Goal: Transaction & Acquisition: Purchase product/service

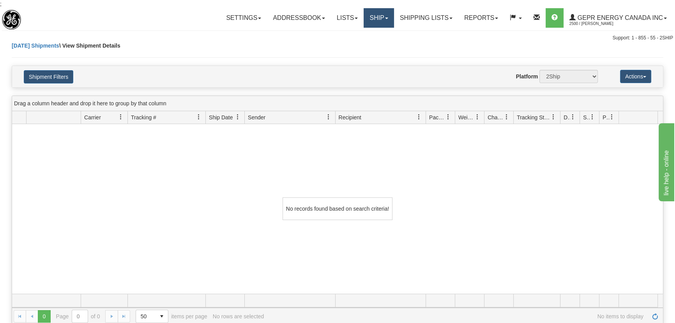
click at [380, 15] on link "Ship" at bounding box center [379, 17] width 30 height 19
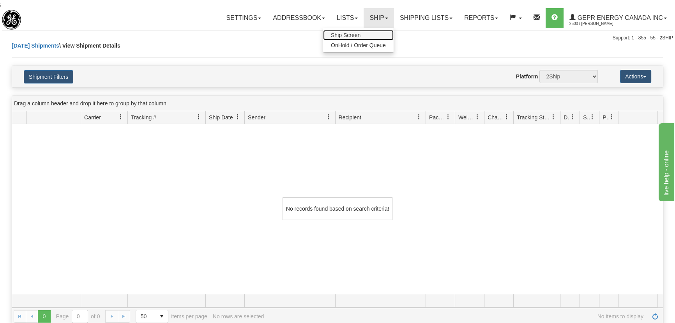
click at [358, 34] on link "Ship Screen" at bounding box center [358, 35] width 71 height 10
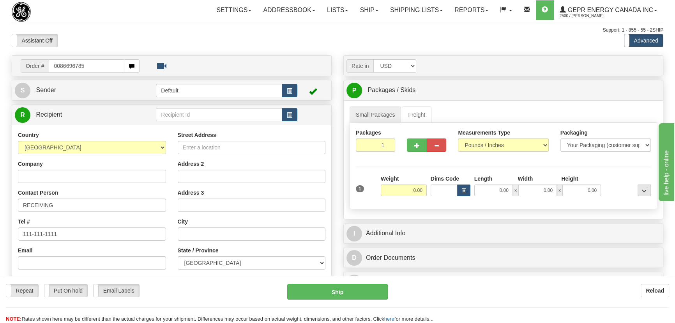
click at [58, 67] on input "0086696785" at bounding box center [87, 65] width 76 height 13
type input "86696785"
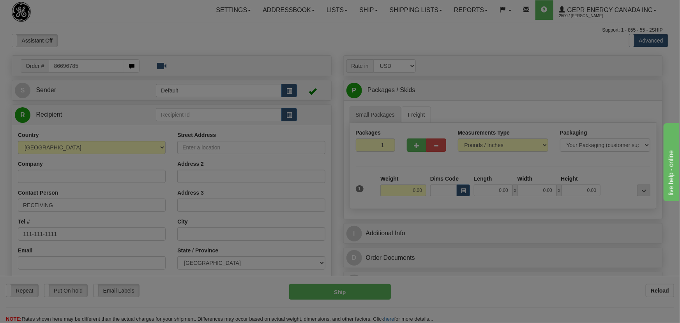
click at [136, 43] on body "Training Course Close Toggle navigation Settings Shipping Preferences New Recip…" at bounding box center [340, 161] width 680 height 323
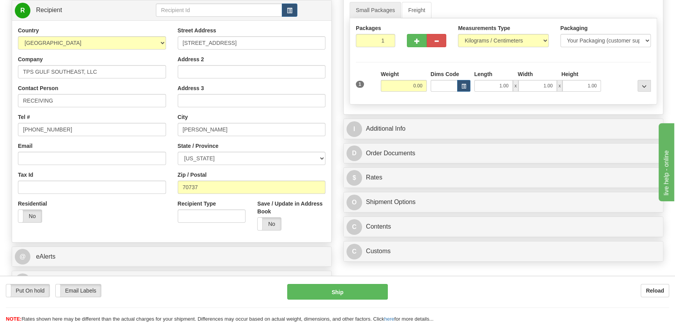
scroll to position [106, 0]
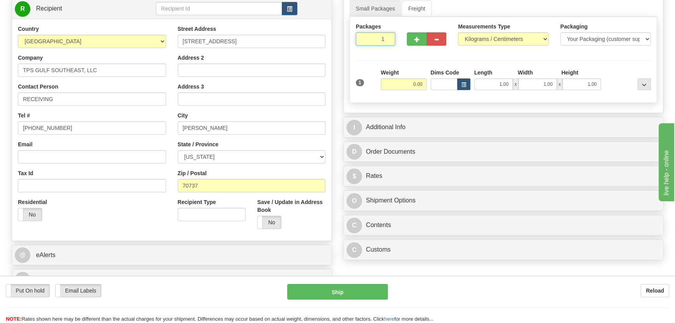
drag, startPoint x: 377, startPoint y: 38, endPoint x: 403, endPoint y: 54, distance: 30.1
click at [402, 53] on div "Packages 1 1 Measurements Type" at bounding box center [504, 60] width 308 height 86
type input "7"
click at [493, 39] on div "Packages 7 1 Measurements Type" at bounding box center [504, 60] width 308 height 86
select select "0"
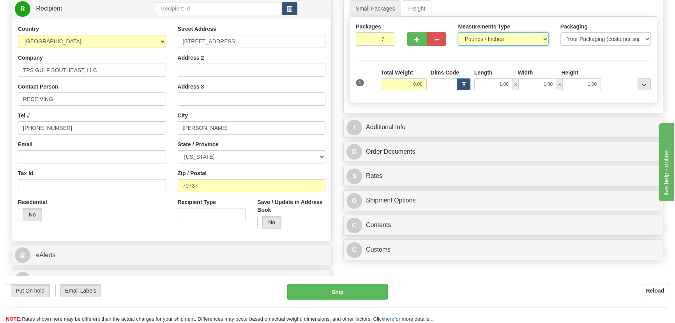
click at [458, 32] on select "Pounds / Inches Kilograms / Centimeters" at bounding box center [503, 38] width 90 height 13
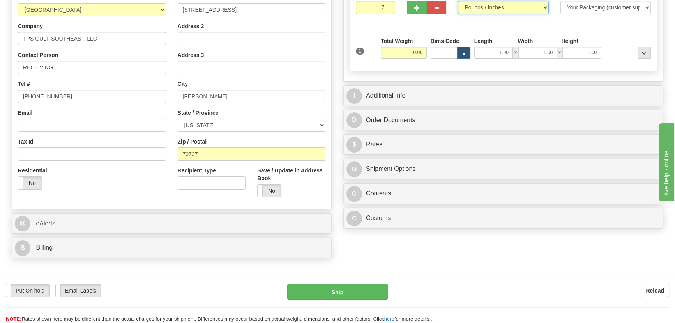
scroll to position [177, 0]
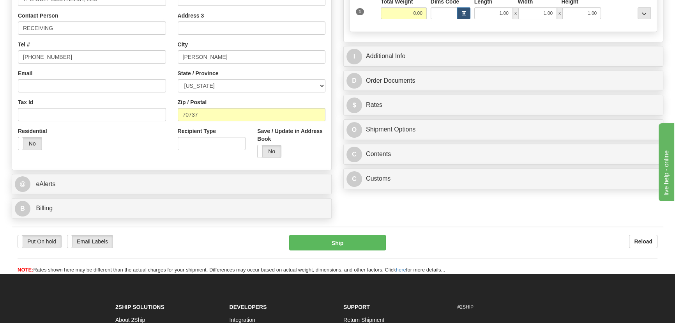
click at [469, 190] on div "Rate in Account Currency ARN AWG AUD AUS BHD BBD BFR BMD BRC BRL GBP UKL BND BG…" at bounding box center [504, 35] width 332 height 314
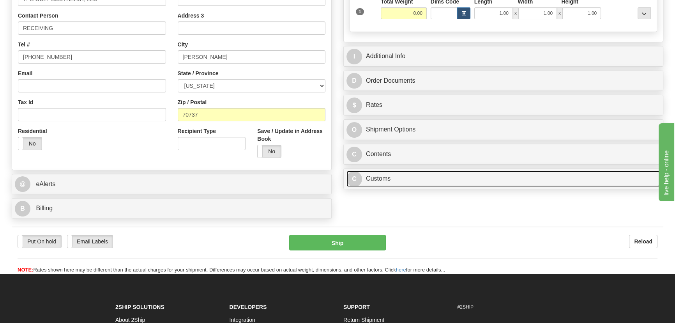
click at [472, 183] on link "C Customs" at bounding box center [503, 179] width 314 height 16
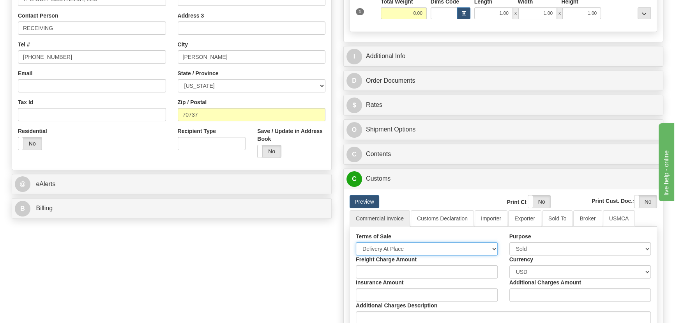
click at [421, 249] on select "Free Carrier Free On Board Ex Works Delivered Duty Unpaid Delivered Duty Paid C…" at bounding box center [427, 248] width 142 height 13
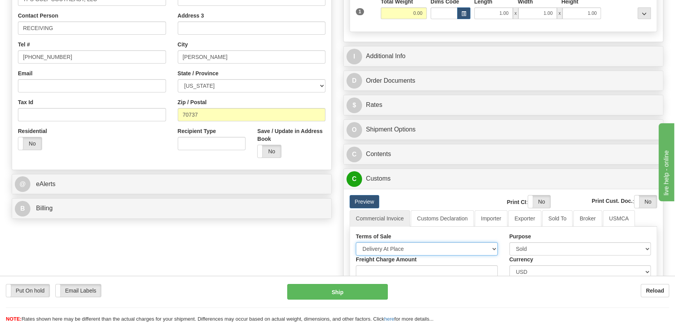
select select "7"
click at [356, 242] on select "Free Carrier Free On Board Ex Works Delivered Duty Unpaid Delivered Duty Paid C…" at bounding box center [427, 248] width 142 height 13
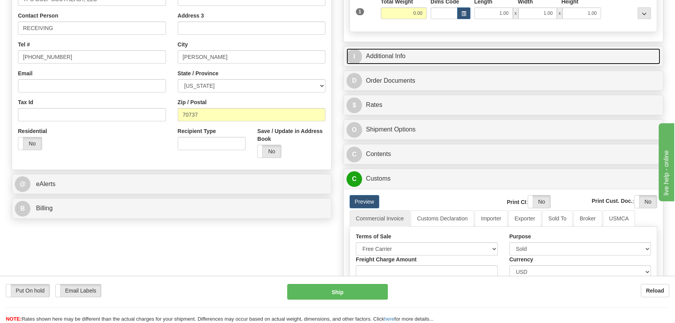
click at [535, 57] on link "I Additional Info" at bounding box center [503, 56] width 314 height 16
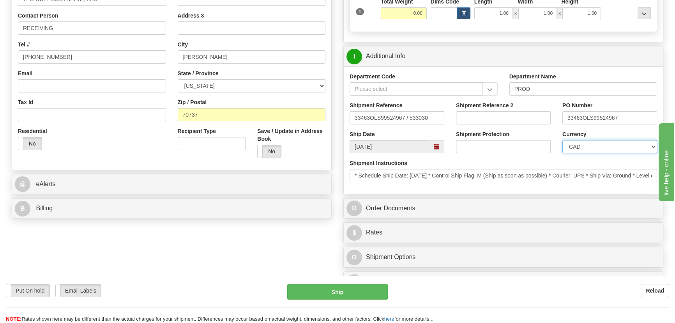
click at [602, 147] on select "CAD USD EUR ZAR RON ANG ARN AUD AUS AWG BBD BFR BGN BHD BMD BND BRC BRL CHP CKZ…" at bounding box center [609, 146] width 95 height 13
select select "1"
click at [562, 140] on select "CAD USD EUR ZAR RON ANG ARN AUD AUS AWG BBD BFR BGN BHD BMD BND BRC BRL CHP CKZ…" at bounding box center [609, 146] width 95 height 13
click at [511, 116] on input "Shipment Reference 2" at bounding box center [503, 117] width 95 height 13
drag, startPoint x: 511, startPoint y: 116, endPoint x: 420, endPoint y: 113, distance: 91.3
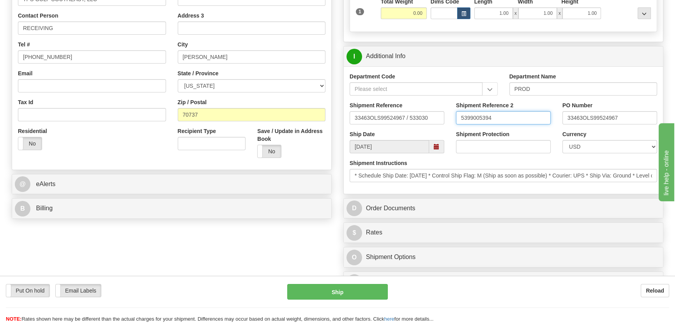
click at [420, 113] on div "Shipment Reference 33463OLS99524967 / 533030 Shipment Reference 2 5399005394 PO…" at bounding box center [503, 115] width 319 height 29
type input "5399005394"
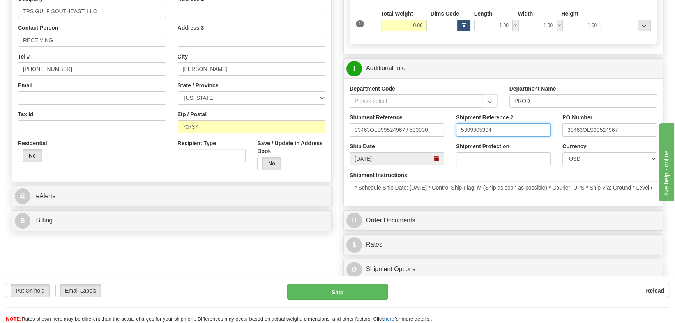
scroll to position [71, 0]
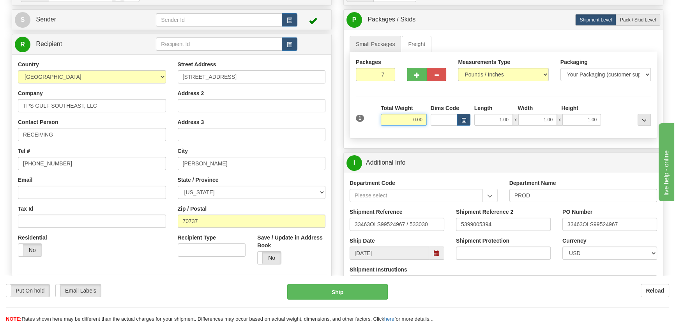
drag, startPoint x: 406, startPoint y: 122, endPoint x: 438, endPoint y: 124, distance: 32.9
click at [438, 124] on div "1 Total Weight 0.00 Dims Code x" at bounding box center [503, 118] width 299 height 28
type input "210.00"
click at [613, 116] on div at bounding box center [628, 114] width 50 height 21
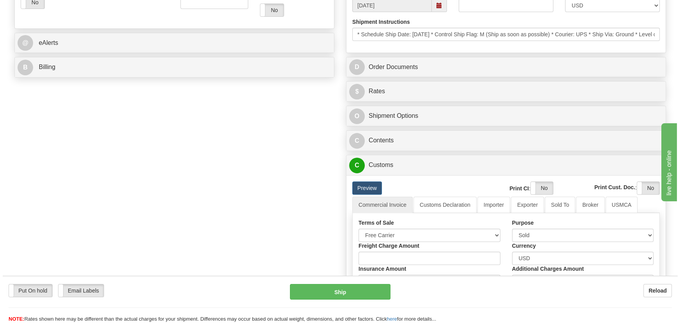
scroll to position [319, 0]
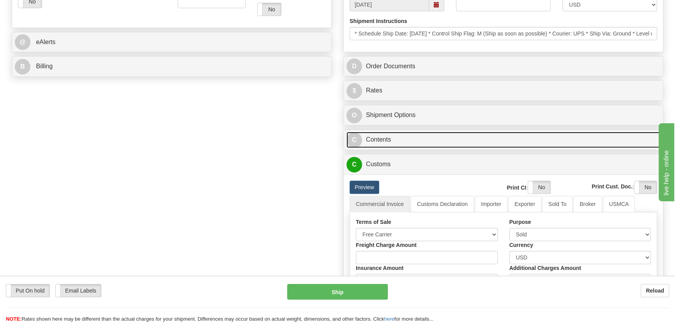
click at [547, 140] on link "C Contents" at bounding box center [503, 140] width 314 height 16
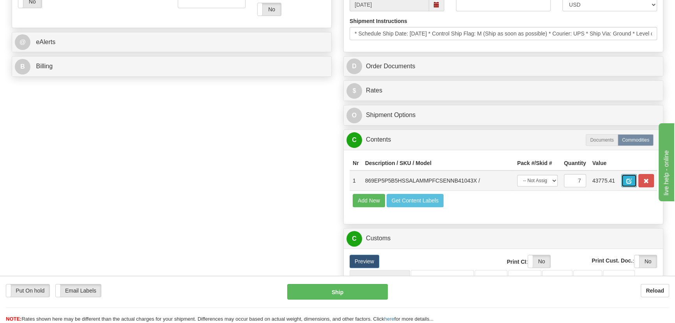
click at [635, 180] on button "button" at bounding box center [629, 180] width 16 height 13
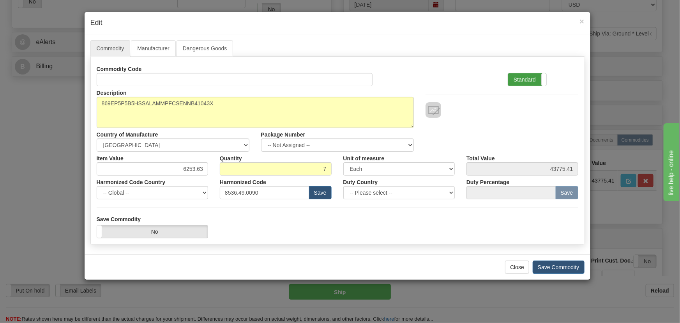
click at [531, 78] on label "Standard" at bounding box center [527, 79] width 38 height 12
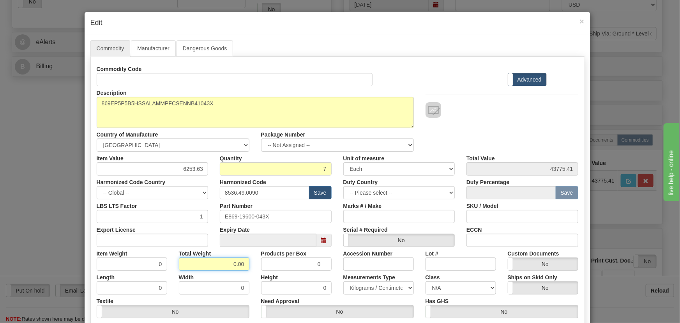
drag, startPoint x: 226, startPoint y: 265, endPoint x: 251, endPoint y: 273, distance: 25.8
click at [251, 273] on div "Commodity Code Standard Advanced Description 869EP5P5B5HSSALAMMPFCSENNB41043X C…" at bounding box center [338, 201] width 482 height 279
type input "7"
type input "1.0000"
click at [255, 264] on div "Products per Box 0" at bounding box center [296, 259] width 82 height 24
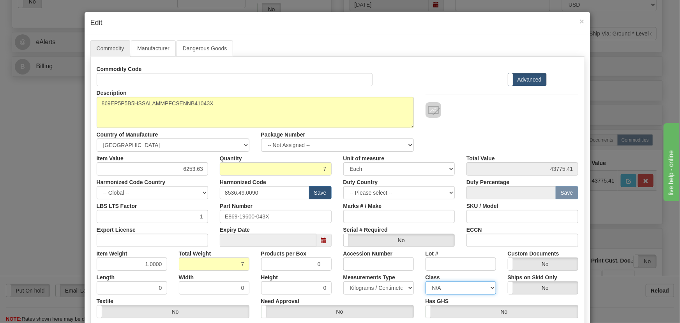
click at [469, 290] on select "N/A 50.0 55.0 60.0 65.0 70.0 85.0 92.5 100.0 125.0 175.0 250.0 300.0 400.0" at bounding box center [461, 287] width 71 height 13
drag, startPoint x: 177, startPoint y: 168, endPoint x: 260, endPoint y: 184, distance: 85.2
click at [243, 174] on div "Item Value 6253.63 Quantity 7 Unit of measure 3 Thousand Square Inches Adjustme…" at bounding box center [337, 164] width 493 height 24
paste input "5.284,49"
click at [484, 288] on div "Class N/A 50.0 55.0 60.0 65.0 70.0 85.0 92.5 100.0 125.0 175.0 250.0 300.0 400.0" at bounding box center [461, 282] width 82 height 24
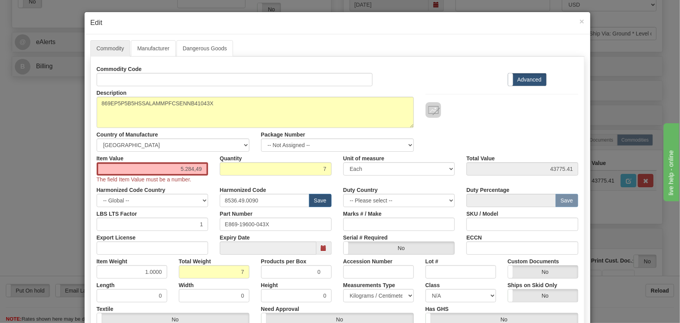
click at [502, 288] on div "Ships on Skid Only Yes No" at bounding box center [543, 290] width 82 height 24
click at [202, 168] on input "5.284,49" at bounding box center [153, 168] width 112 height 13
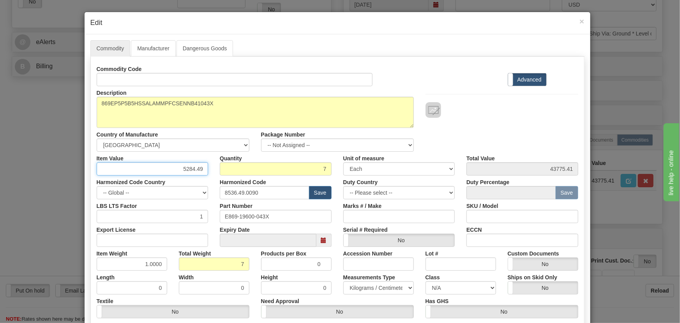
type input "5284.49"
type input "36991.43"
click at [518, 131] on div "Description 869EP5P5B5HSSALAMMPFCSENNB41043X Country of Manufacture -- Unknown …" at bounding box center [337, 118] width 493 height 65
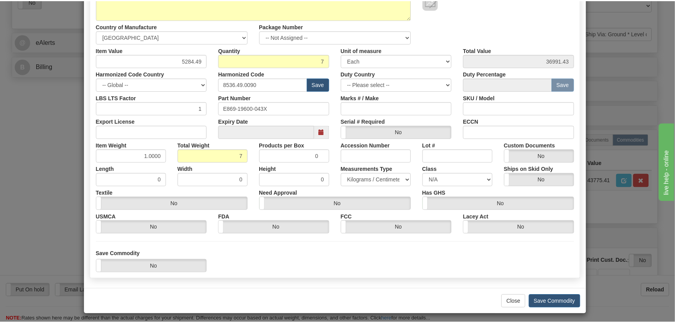
scroll to position [111, 0]
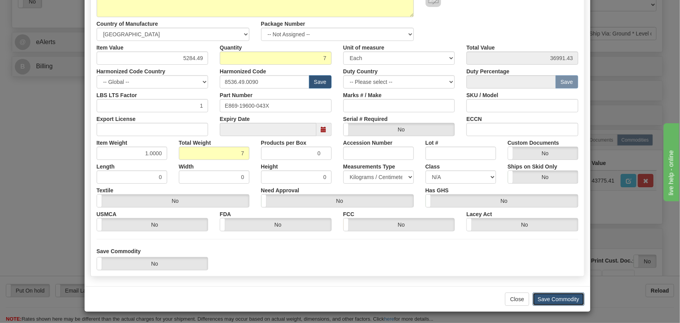
click at [566, 301] on button "Save Commodity" at bounding box center [559, 298] width 52 height 13
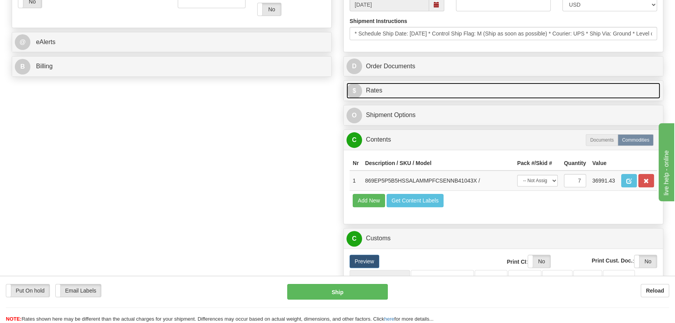
click at [518, 91] on link "$ Rates" at bounding box center [503, 91] width 314 height 16
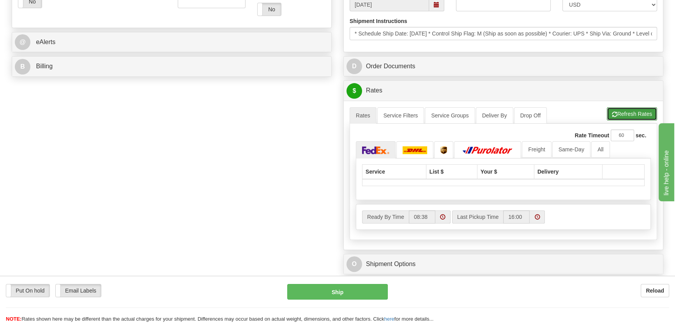
click at [642, 114] on button "Refresh Rates" at bounding box center [632, 113] width 50 height 13
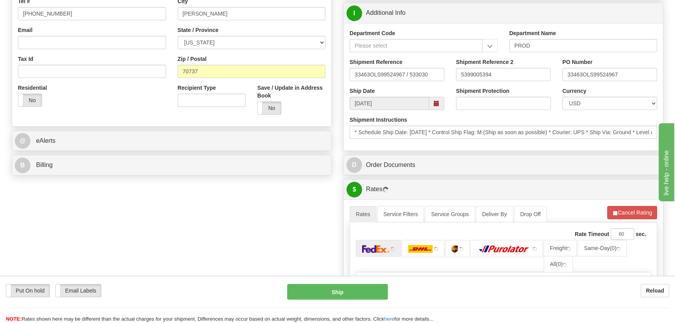
scroll to position [212, 0]
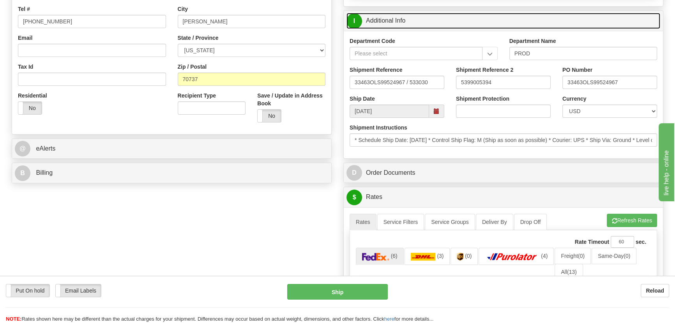
click at [567, 21] on link "I Additional Info" at bounding box center [503, 21] width 314 height 16
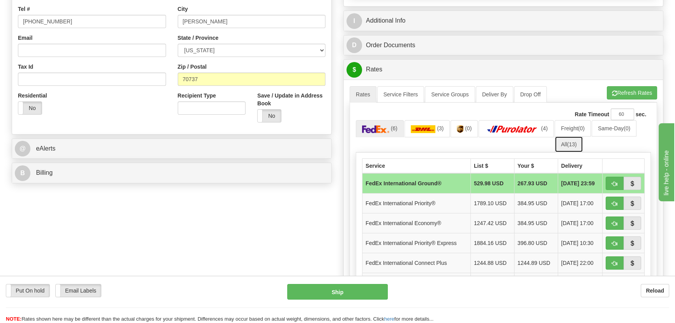
click at [574, 144] on span "(13)" at bounding box center [572, 144] width 10 height 6
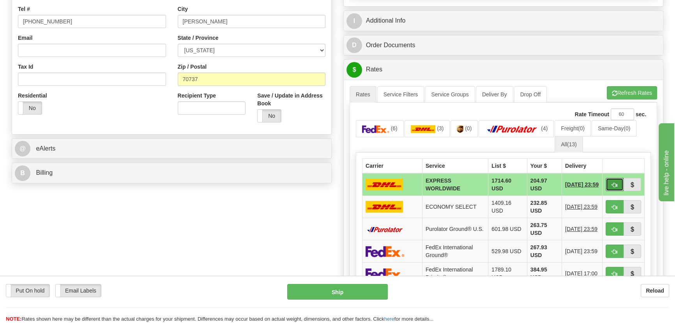
click at [612, 184] on span "button" at bounding box center [614, 184] width 5 height 5
type input "P"
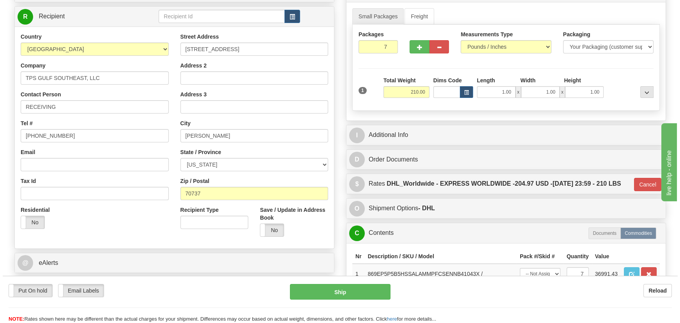
scroll to position [71, 0]
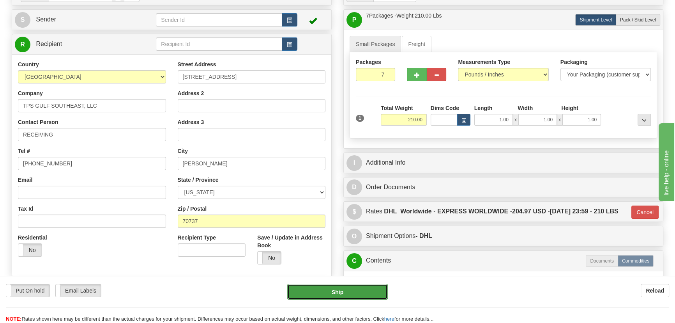
click at [346, 288] on button "Ship" at bounding box center [337, 292] width 101 height 16
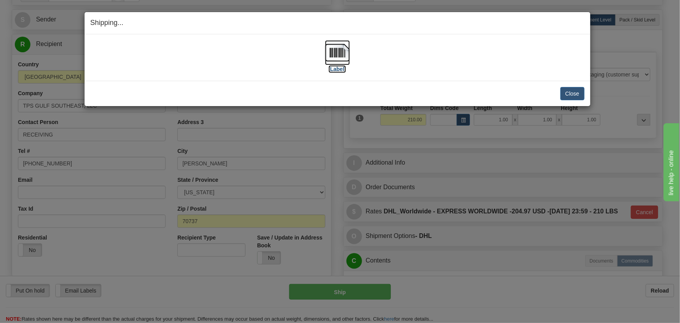
click at [330, 56] on img at bounding box center [337, 52] width 25 height 25
drag, startPoint x: 571, startPoint y: 94, endPoint x: 562, endPoint y: 97, distance: 9.9
click at [571, 94] on button "Close" at bounding box center [572, 93] width 24 height 13
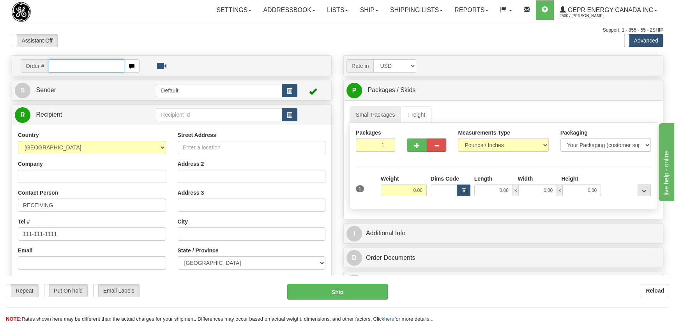
paste input "0086696793"
click at [59, 66] on input "0086696793" at bounding box center [87, 65] width 76 height 13
type input "86696793"
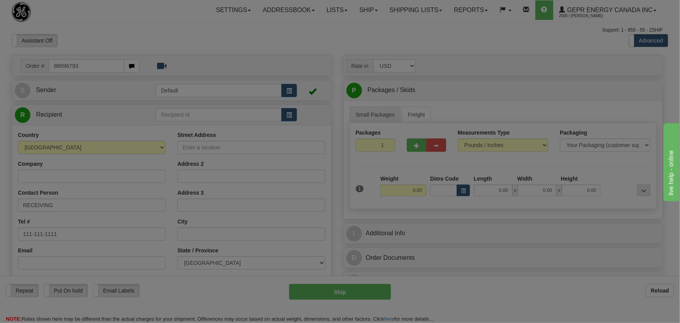
click at [280, 54] on body "Training Course Close Toggle navigation Settings Shipping Preferences New Recip…" at bounding box center [340, 161] width 680 height 323
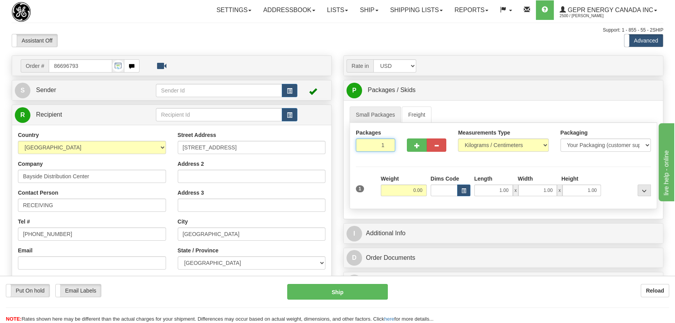
drag, startPoint x: 404, startPoint y: 157, endPoint x: 410, endPoint y: 160, distance: 6.6
click at [410, 160] on div "Packages 1 1 Measurements Type" at bounding box center [504, 166] width 308 height 86
type input "4"
click at [502, 143] on div "Packages 4 1 Measurements Type" at bounding box center [504, 166] width 308 height 86
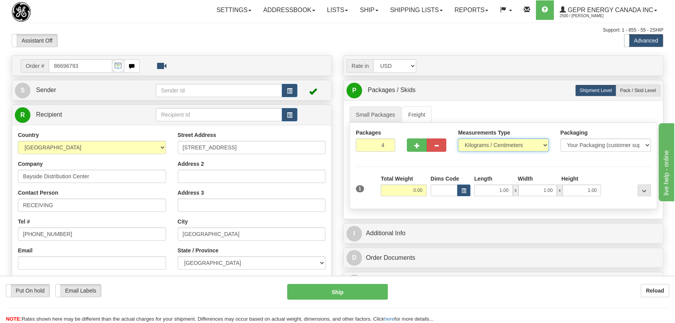
select select "0"
click at [458, 138] on select "Pounds / Inches Kilograms / Centimeters" at bounding box center [503, 144] width 90 height 13
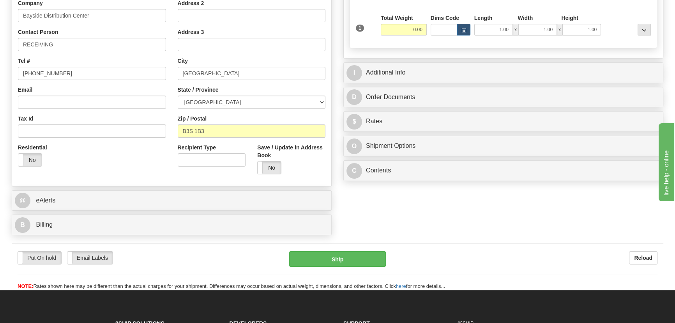
scroll to position [177, 0]
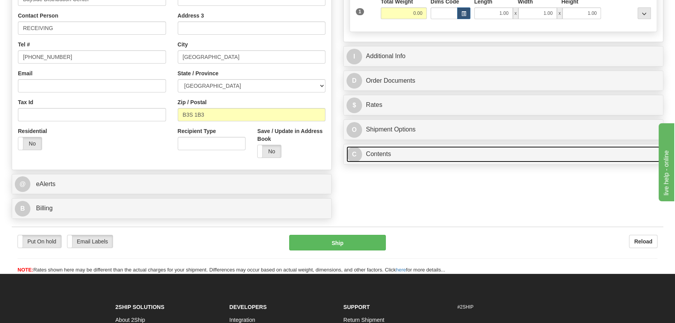
click at [456, 156] on link "C Contents" at bounding box center [503, 154] width 314 height 16
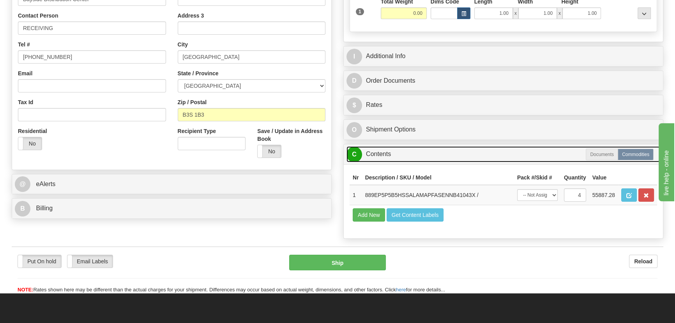
click at [461, 152] on link "C Contents" at bounding box center [503, 154] width 314 height 16
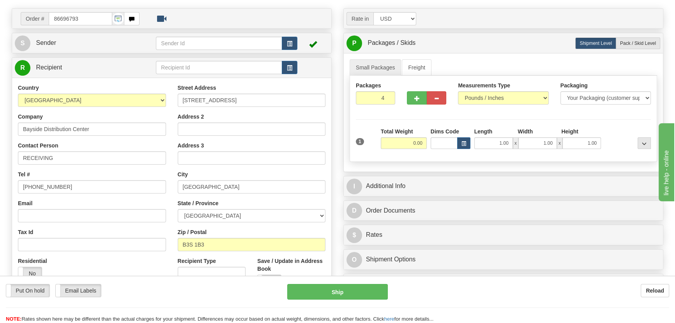
scroll to position [35, 0]
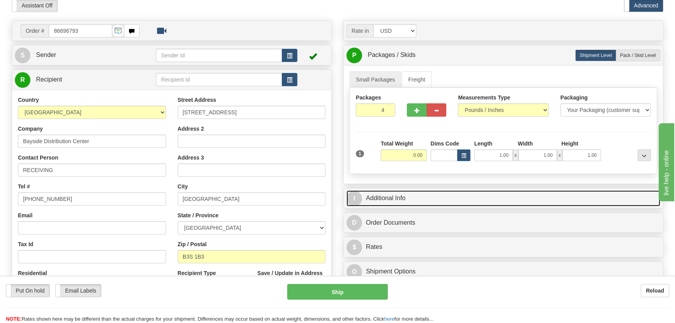
click at [479, 195] on link "I Additional Info" at bounding box center [503, 198] width 314 height 16
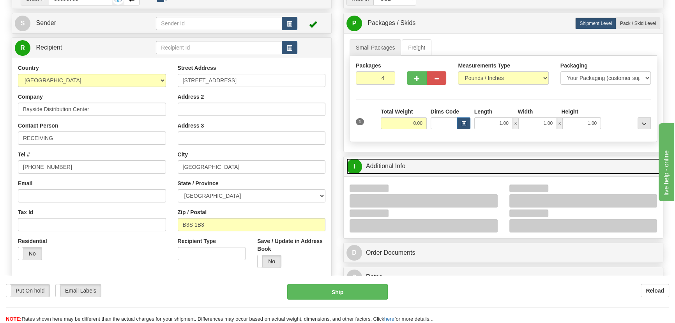
scroll to position [141, 0]
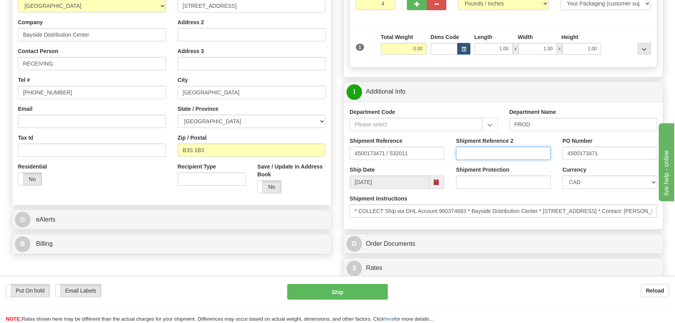
click at [505, 153] on input "Shipment Reference 2" at bounding box center [503, 153] width 95 height 13
drag, startPoint x: 507, startPoint y: 152, endPoint x: 441, endPoint y: 168, distance: 68.0
click at [428, 152] on div "Shipment Reference 4500173471 / 532011 Shipment Reference 2 5399005583 PO Numbe…" at bounding box center [503, 151] width 319 height 29
type input "5399005583"
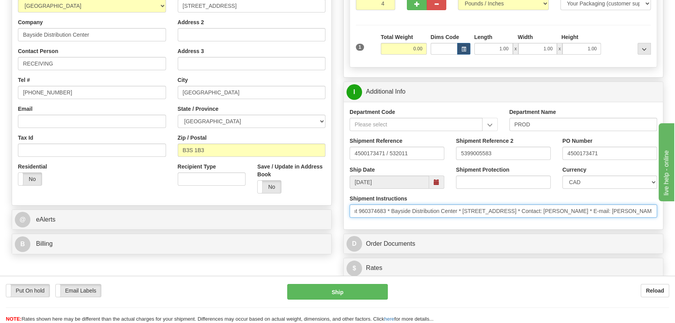
scroll to position [0, 0]
drag, startPoint x: 491, startPoint y: 212, endPoint x: 317, endPoint y: 203, distance: 174.9
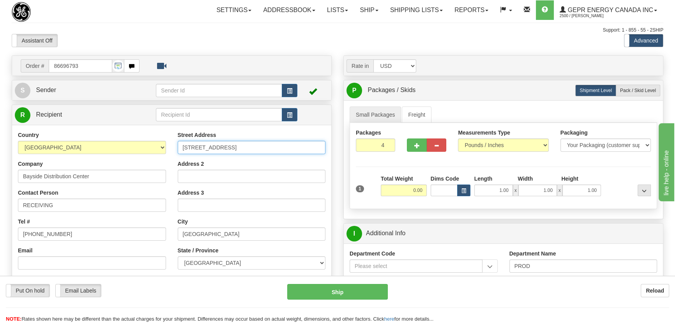
drag, startPoint x: 271, startPoint y: 147, endPoint x: 128, endPoint y: 146, distance: 143.0
click at [128, 146] on div "Country AFGHANISTAN ALAND ISLANDS ALBANIA ALGERIA AMERICAN SAMOA ANDORRA ANGOLA…" at bounding box center [171, 236] width 319 height 210
drag, startPoint x: 89, startPoint y: 66, endPoint x: 21, endPoint y: 66, distance: 68.2
click at [21, 66] on div "Order # 86696793" at bounding box center [80, 65] width 119 height 13
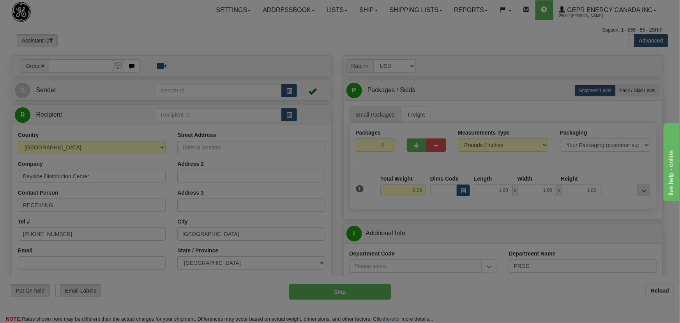
click at [168, 45] on body "Training Course Close Toggle navigation Settings Shipping Preferences New Recip…" at bounding box center [340, 161] width 680 height 323
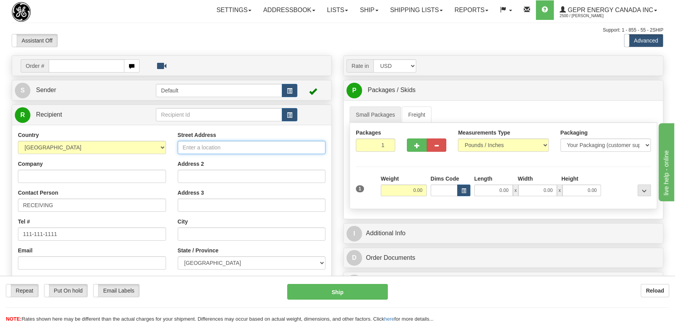
click at [207, 145] on input "Street Address" at bounding box center [252, 147] width 148 height 13
paste input "[STREET_ADDRESS]"
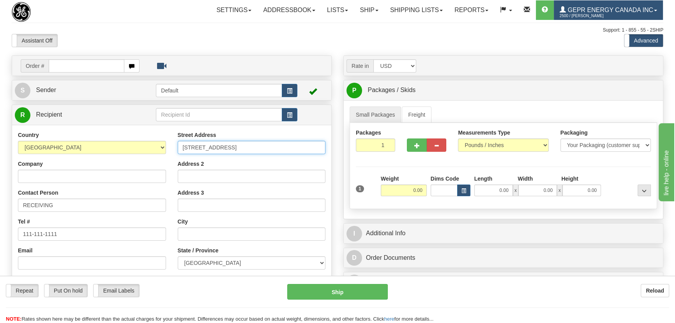
type input "[STREET_ADDRESS]"
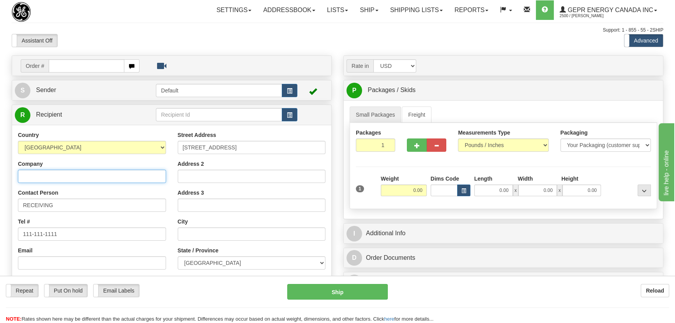
click at [129, 177] on input "Company" at bounding box center [92, 176] width 148 height 13
paste input "Bayside Distribution Center"
type input "Bayside Distribution Center"
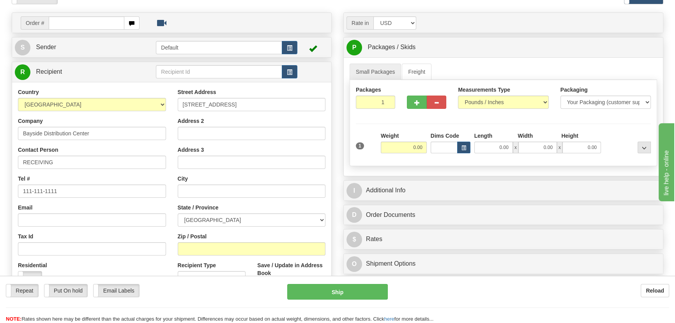
scroll to position [106, 0]
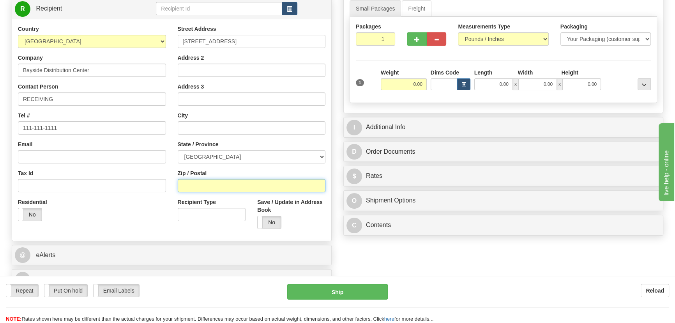
drag, startPoint x: 234, startPoint y: 180, endPoint x: 227, endPoint y: 184, distance: 8.4
click at [234, 180] on input "Zip / Postal" at bounding box center [252, 185] width 148 height 13
paste input "B3S 1B3"
type input "B3S 1B3"
click at [139, 206] on div "Residential Yes No" at bounding box center [92, 212] width 160 height 29
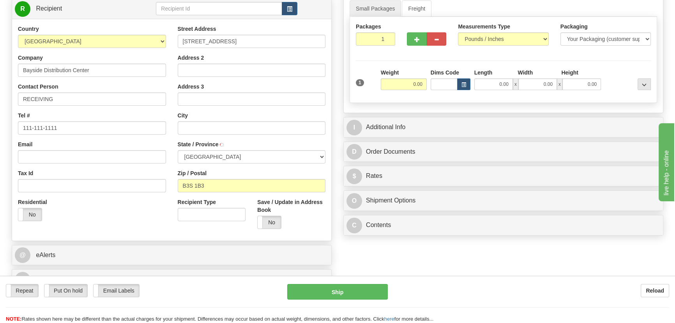
type input "BEECHVILLE"
select select "NS"
drag, startPoint x: 379, startPoint y: 37, endPoint x: 408, endPoint y: 44, distance: 30.4
click at [408, 44] on div "Packages 1 1" at bounding box center [503, 38] width 307 height 30
type input "4"
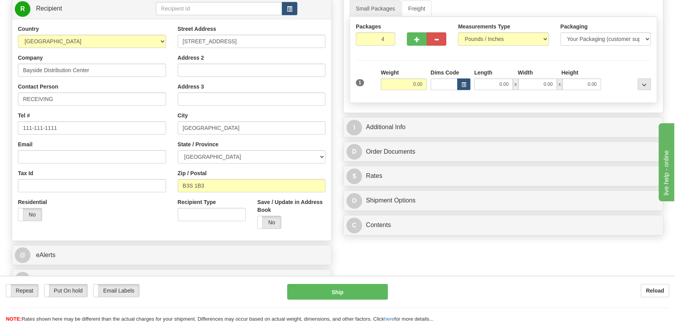
click at [430, 64] on div "Packages 4 1 Measurements Type" at bounding box center [504, 60] width 308 height 86
drag, startPoint x: 403, startPoint y: 84, endPoint x: 437, endPoint y: 95, distance: 34.9
click at [437, 95] on div "1 Total Weight 0.00 Dims Code x" at bounding box center [503, 83] width 299 height 28
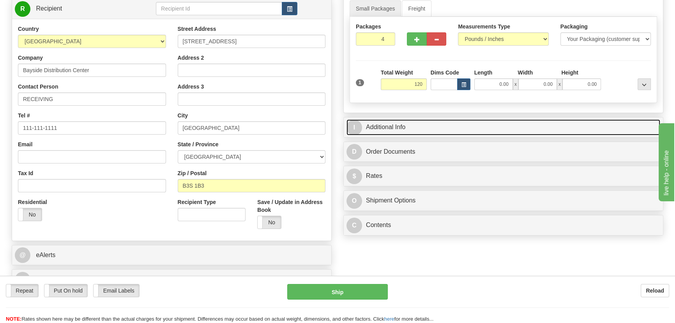
type input "120.00"
click at [520, 122] on link "I Additional Info" at bounding box center [503, 127] width 314 height 16
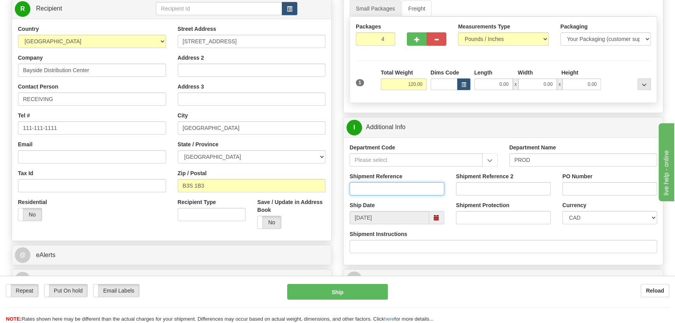
click at [401, 191] on input "Shipment Reference" at bounding box center [397, 188] width 95 height 13
paste input "4500173471"
type input "4500173471"
click at [597, 187] on input "PO Number" at bounding box center [609, 188] width 95 height 13
click at [576, 184] on input "PO Number" at bounding box center [609, 188] width 95 height 13
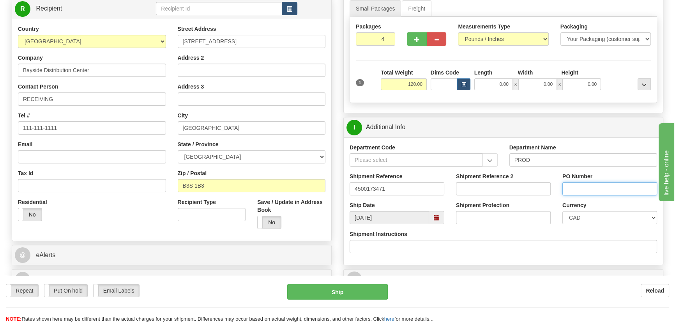
paste input "4500173471"
type input "4500173471"
drag, startPoint x: 266, startPoint y: 184, endPoint x: 196, endPoint y: 184, distance: 70.2
type input "5399005583"
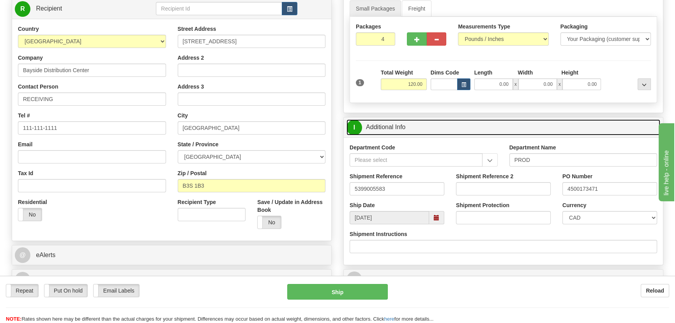
click at [436, 119] on link "I Additional Info" at bounding box center [503, 127] width 314 height 16
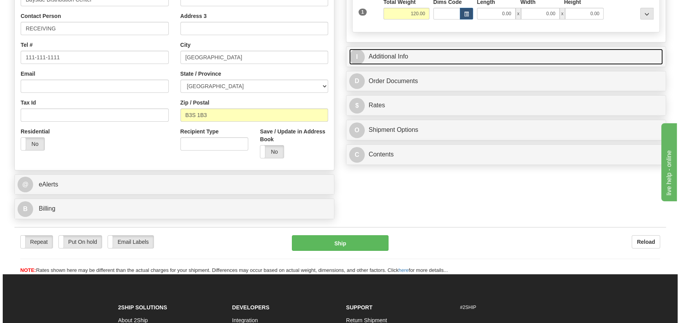
scroll to position [177, 0]
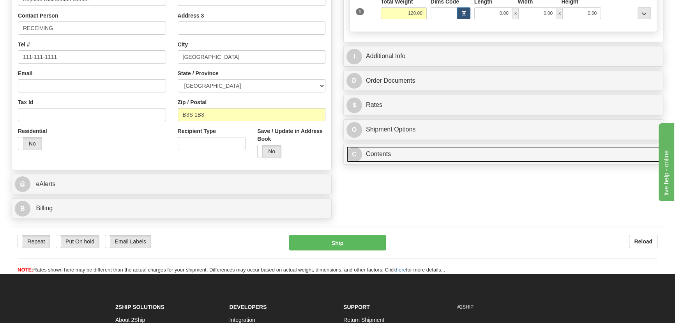
click at [454, 147] on link "C Contents" at bounding box center [503, 154] width 314 height 16
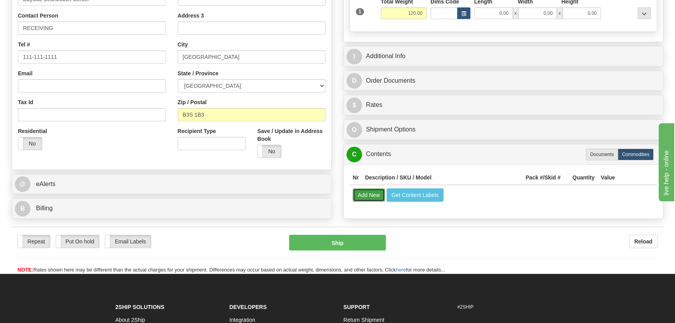
click at [378, 194] on button "Add New" at bounding box center [369, 194] width 32 height 13
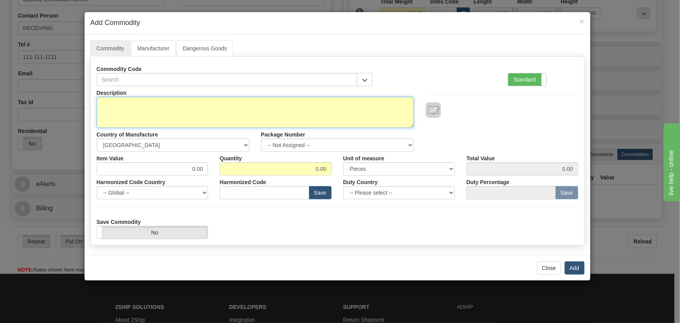
click at [260, 109] on textarea "Description" at bounding box center [255, 112] width 317 height 31
paste textarea "889EP5P5B5HSSALAMAPFASENNB41"
type textarea "889EP5P5B5HSSALAMAPFASENNB41"
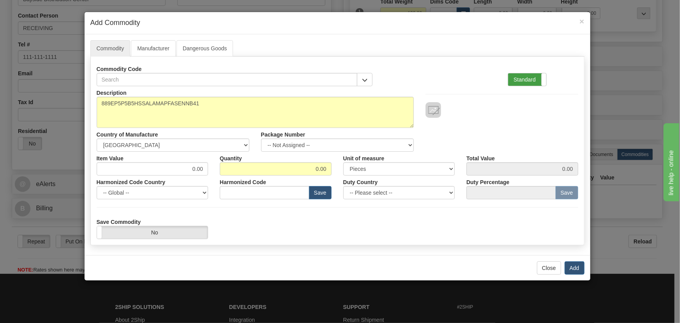
click at [536, 77] on label "Standard" at bounding box center [527, 79] width 38 height 12
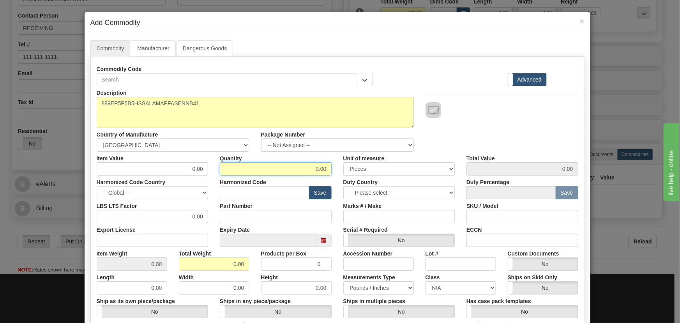
drag, startPoint x: 309, startPoint y: 167, endPoint x: 344, endPoint y: 170, distance: 35.2
click at [344, 170] on div "Item Value 0.00 Quantity 0.00 Unit of measure 3 Thousand Square Inches Adjustme…" at bounding box center [337, 164] width 493 height 24
type input "4"
click at [448, 122] on div "Description 889EP5P5B5HSSALAMAPFASENNB41 Country of Manufacture -- Unknown -- A…" at bounding box center [337, 118] width 493 height 65
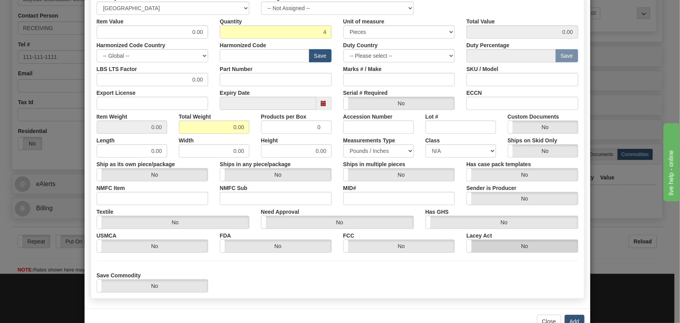
scroll to position [141, 0]
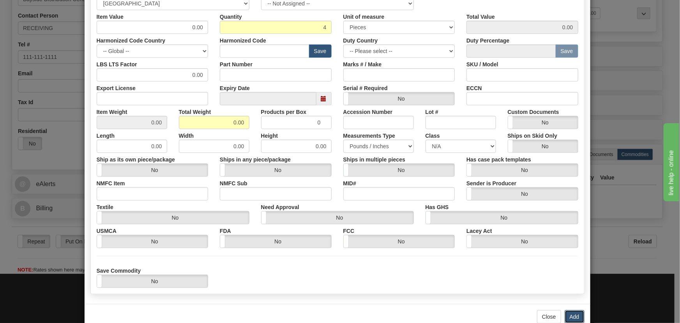
click at [576, 316] on button "Add" at bounding box center [575, 316] width 20 height 13
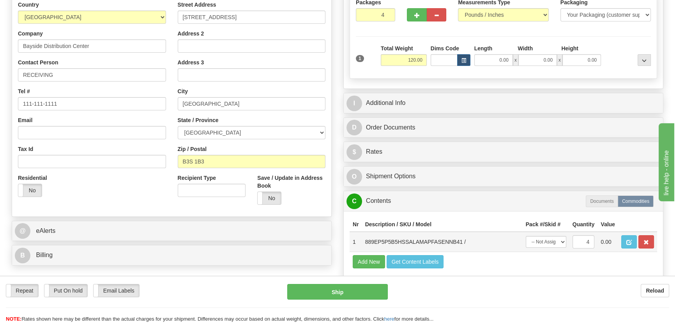
scroll to position [106, 0]
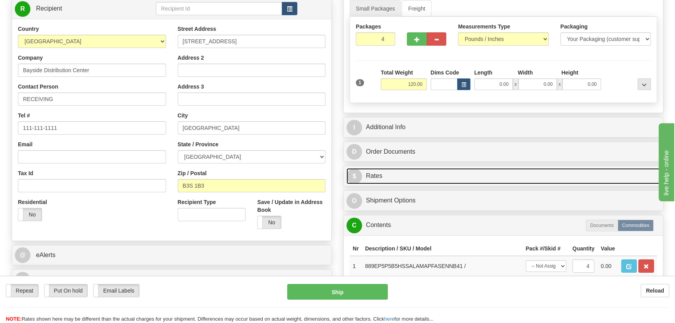
click at [523, 173] on link "$ Rates" at bounding box center [503, 176] width 314 height 16
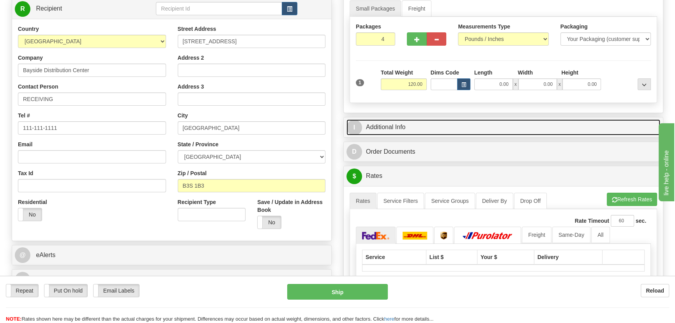
click at [555, 126] on link "I Additional Info" at bounding box center [503, 127] width 314 height 16
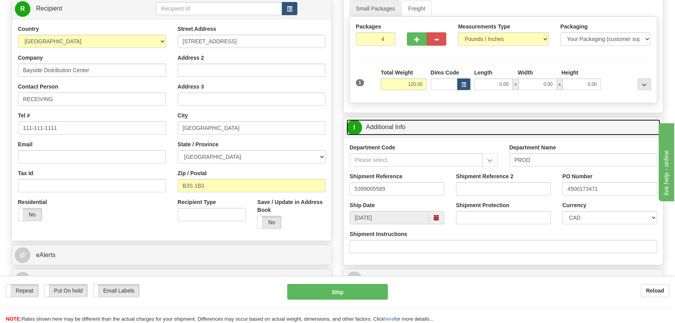
click at [555, 125] on link "I Additional Info" at bounding box center [503, 127] width 314 height 16
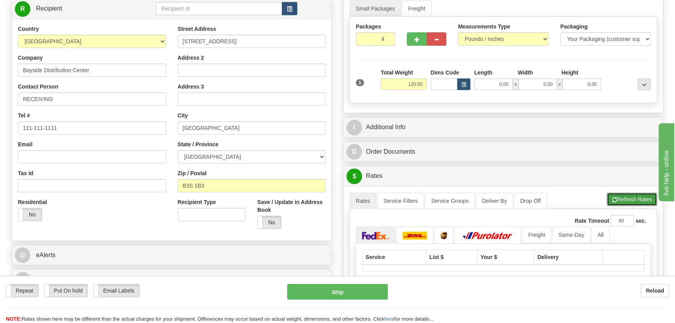
click at [627, 201] on button "Refresh Rates" at bounding box center [632, 199] width 50 height 13
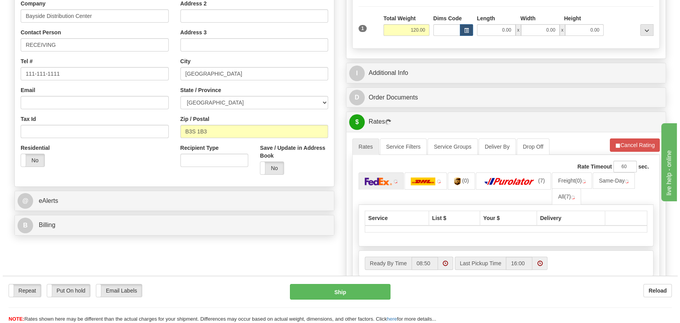
scroll to position [212, 0]
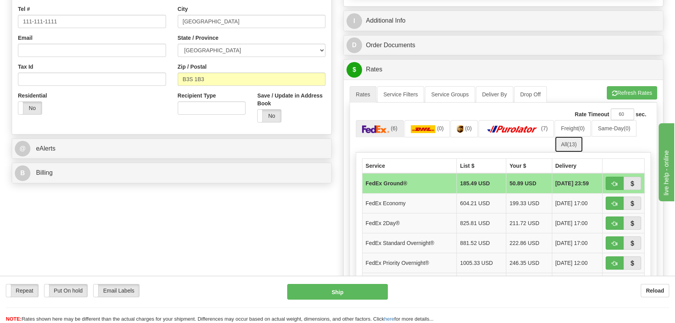
click at [566, 140] on link "All (13)" at bounding box center [569, 144] width 28 height 16
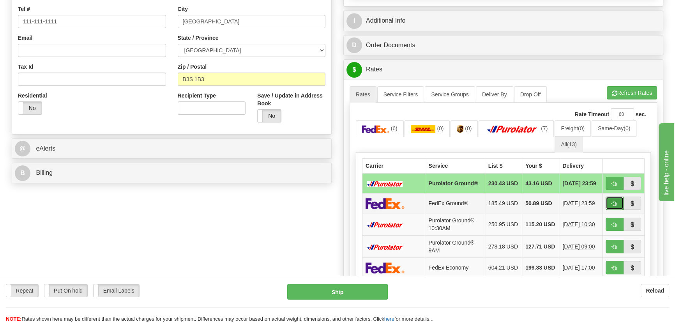
click at [615, 203] on button "button" at bounding box center [615, 202] width 18 height 13
type input "92"
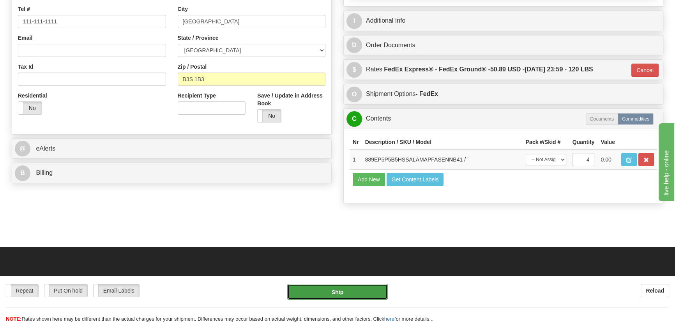
click at [333, 292] on button "Ship" at bounding box center [337, 292] width 101 height 16
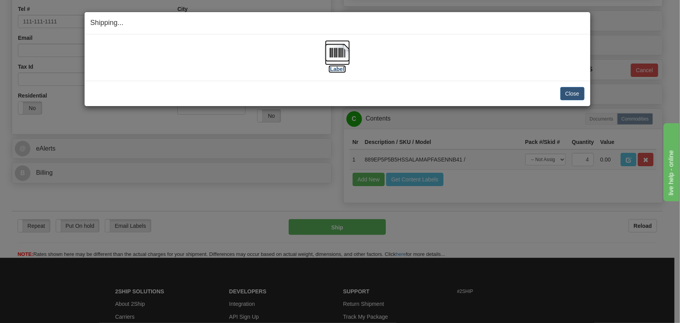
click at [330, 55] on img at bounding box center [337, 52] width 25 height 25
click at [577, 87] on button "Close" at bounding box center [572, 93] width 24 height 13
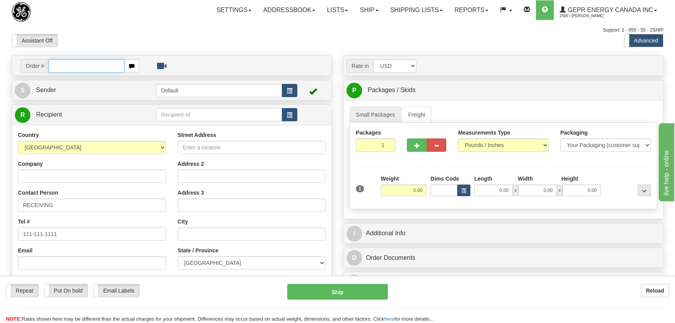
paste input "0086696791"
click at [59, 67] on input "0086696791" at bounding box center [87, 65] width 76 height 13
type input "86696791"
click at [175, 48] on body "Training Course Close Toggle navigation Settings Shipping Preferences New Recip…" at bounding box center [337, 161] width 675 height 323
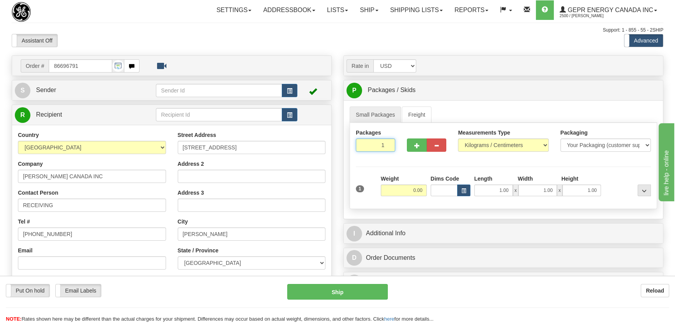
drag, startPoint x: 382, startPoint y: 145, endPoint x: 392, endPoint y: 149, distance: 11.2
click at [392, 149] on input "1" at bounding box center [375, 144] width 39 height 13
type input "6"
click at [523, 145] on div "Packages 6 1 Measurements Type" at bounding box center [504, 166] width 308 height 86
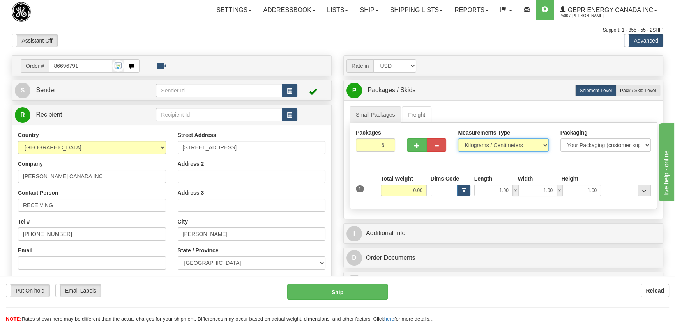
select select "0"
click at [458, 138] on select "Pounds / Inches Kilograms / Centimeters" at bounding box center [503, 144] width 90 height 13
drag, startPoint x: 400, startPoint y: 191, endPoint x: 451, endPoint y: 194, distance: 51.2
click at [451, 194] on div "1 Total Weight 0.00 Dims Code x" at bounding box center [503, 189] width 299 height 28
type input "126.00"
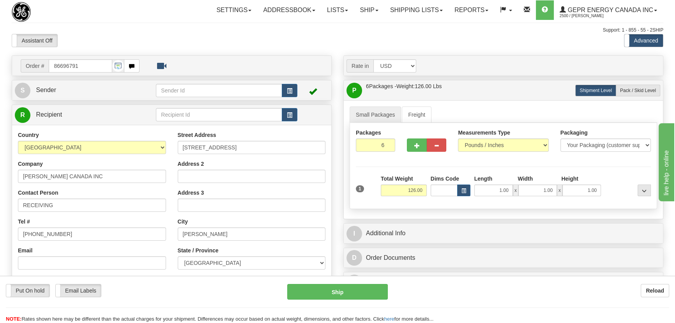
click at [614, 178] on div at bounding box center [628, 185] width 50 height 21
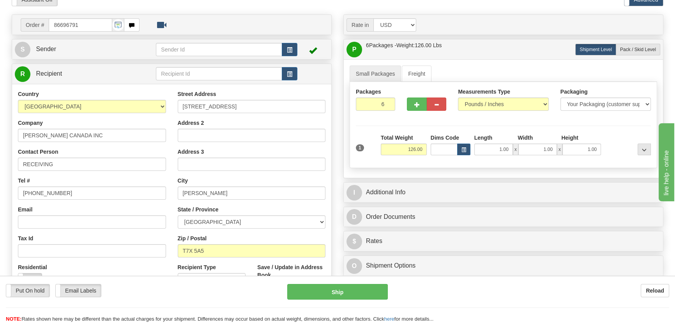
scroll to position [141, 0]
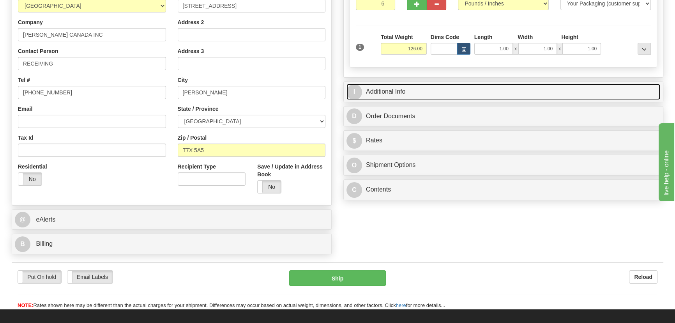
click at [518, 89] on link "I Additional Info" at bounding box center [503, 92] width 314 height 16
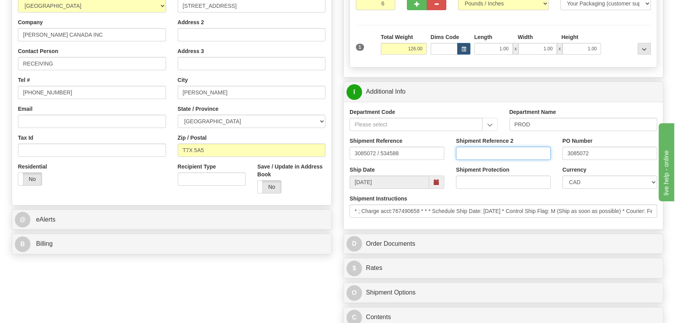
click at [497, 151] on input "Shipment Reference 2" at bounding box center [503, 153] width 95 height 13
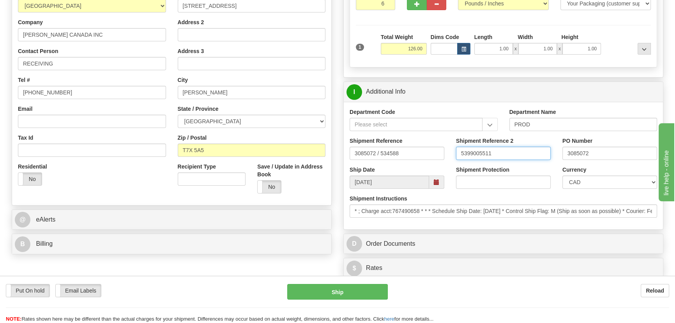
type input "5399005511"
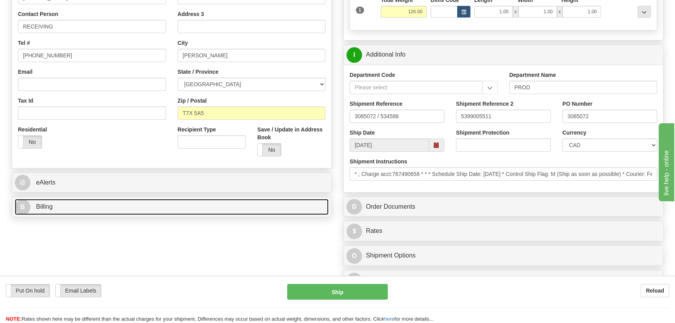
scroll to position [248, 0]
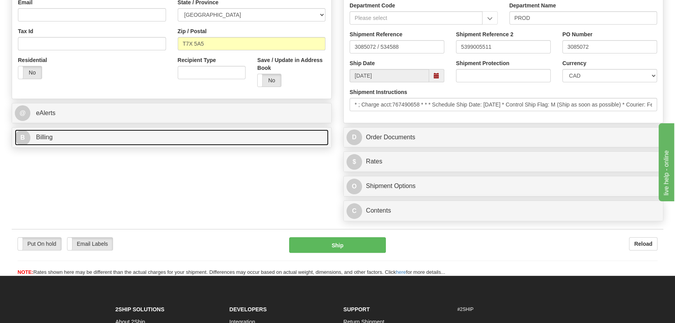
click at [132, 138] on link "B Billing" at bounding box center [172, 137] width 314 height 16
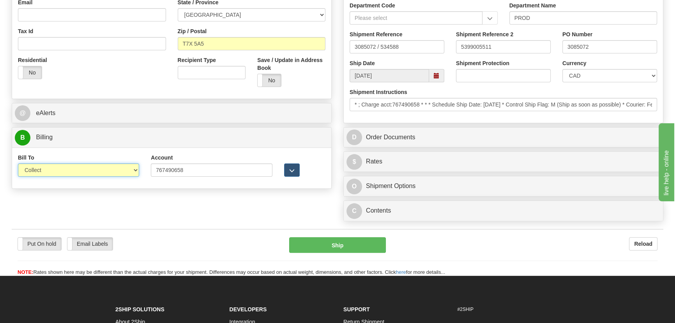
click at [83, 170] on select "Sender Recipient Third Party Collect" at bounding box center [78, 169] width 121 height 13
select select "2"
click at [18, 163] on select "Sender Recipient Third Party Collect" at bounding box center [78, 169] width 121 height 13
click at [566, 92] on div "Shipment Instructions * ; Charge acct:767490658 * * * Schedule Ship Date: 9/12/…" at bounding box center [504, 99] width 308 height 23
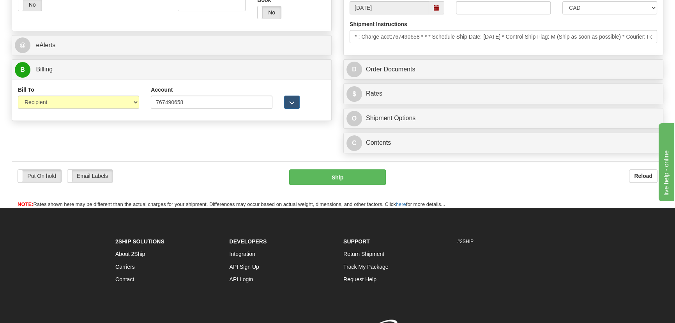
scroll to position [319, 0]
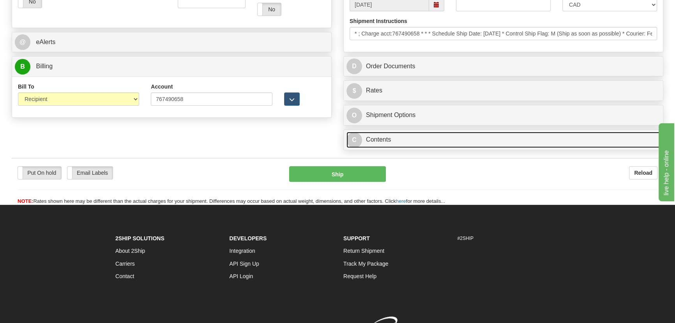
click at [438, 140] on link "C Contents" at bounding box center [503, 140] width 314 height 16
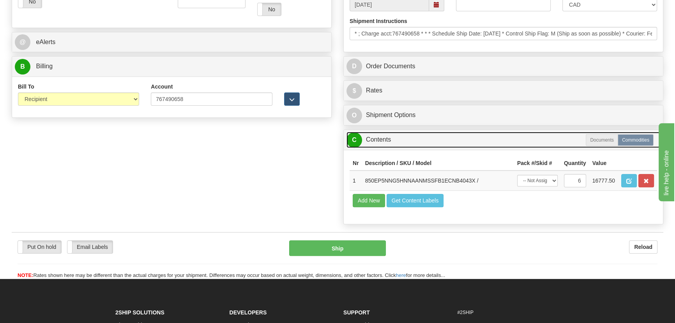
click at [438, 140] on link "C Contents" at bounding box center [503, 140] width 314 height 16
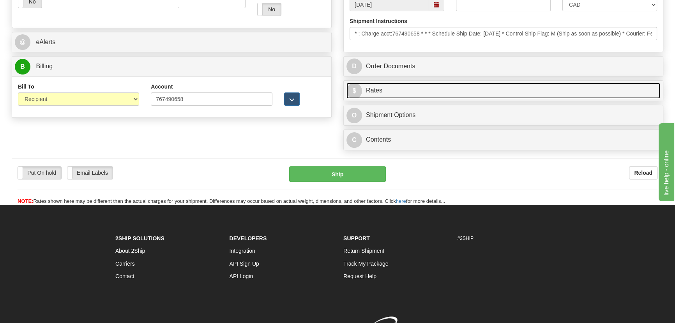
click at [467, 92] on link "$ Rates" at bounding box center [503, 91] width 314 height 16
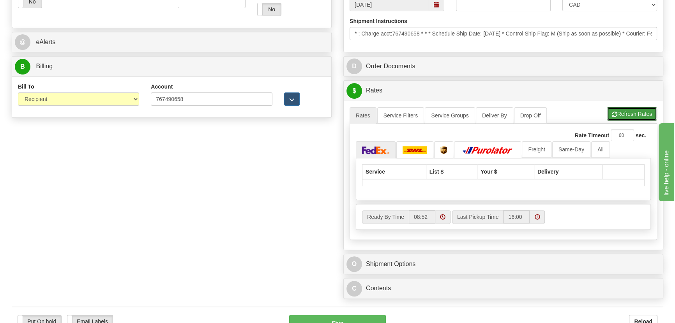
click at [632, 113] on button "Refresh Rates" at bounding box center [632, 113] width 50 height 13
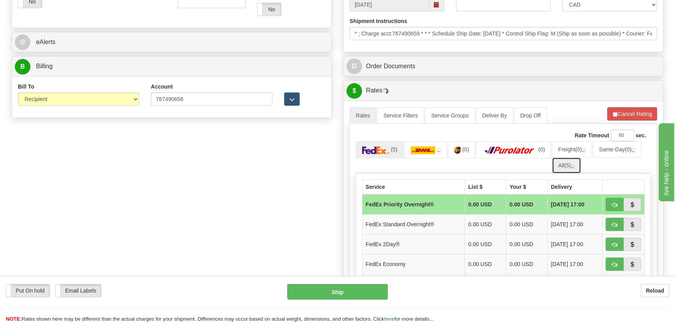
click at [564, 167] on link "All (5)" at bounding box center [566, 165] width 29 height 16
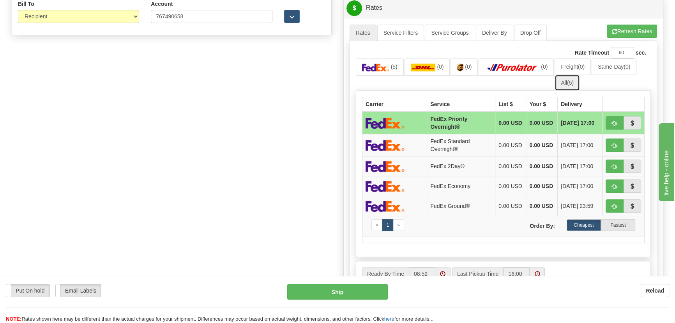
scroll to position [425, 0]
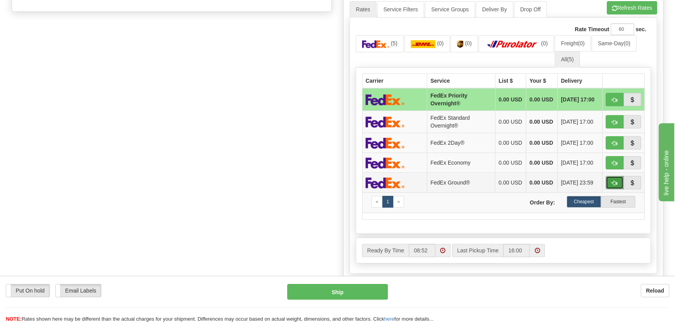
click at [613, 186] on span "button" at bounding box center [614, 182] width 5 height 5
type input "92"
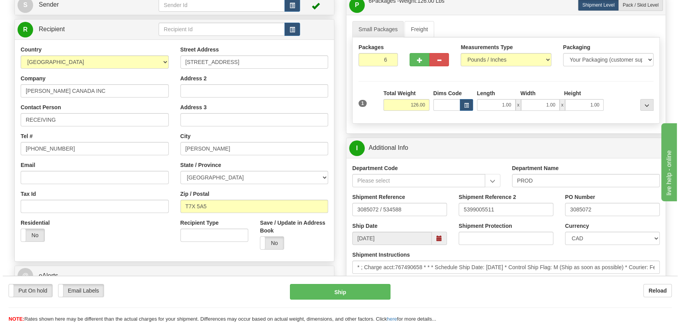
scroll to position [79, 0]
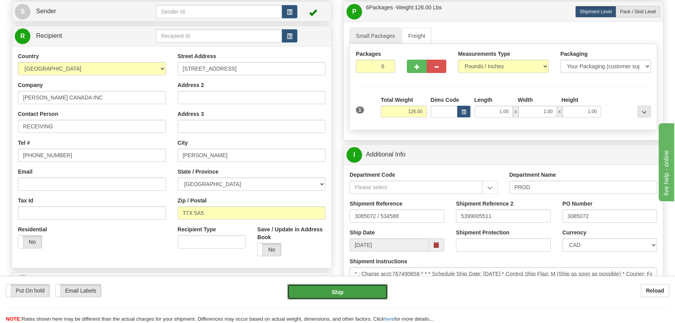
click at [366, 291] on button "Ship" at bounding box center [337, 292] width 101 height 16
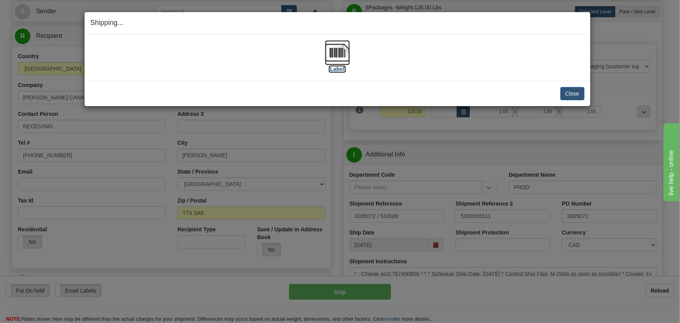
click at [332, 57] on img at bounding box center [337, 52] width 25 height 25
click at [576, 92] on button "Close" at bounding box center [572, 93] width 24 height 13
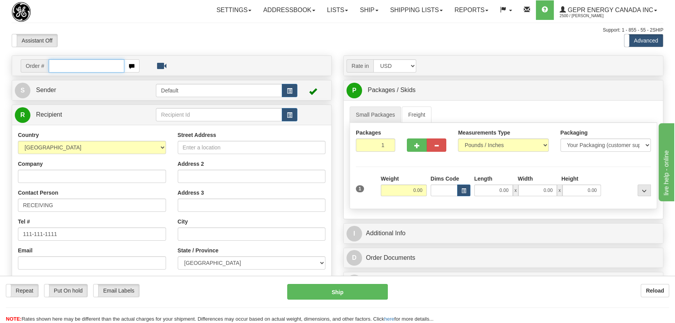
paste input "0086696788"
click at [58, 65] on input "0086696788" at bounding box center [87, 65] width 76 height 13
type input "86696788"
click at [366, 35] on body "Training Course Close Toggle navigation Settings Shipping Preferences New Recip…" at bounding box center [337, 161] width 675 height 323
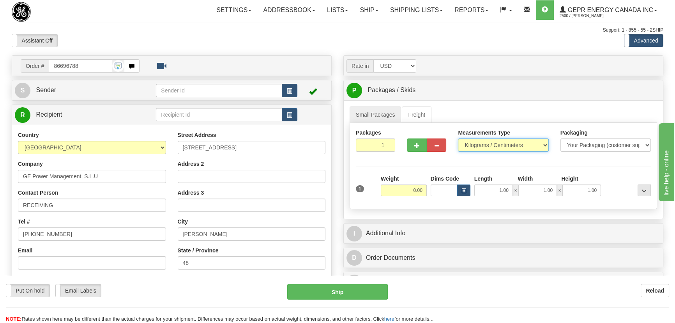
click at [505, 140] on select "Pounds / Inches Kilograms / Centimeters" at bounding box center [503, 144] width 90 height 13
select select "0"
click at [458, 138] on select "Pounds / Inches Kilograms / Centimeters" at bounding box center [503, 144] width 90 height 13
drag, startPoint x: 376, startPoint y: 145, endPoint x: 394, endPoint y: 157, distance: 21.7
click at [394, 157] on div "Packages 1 1" at bounding box center [375, 143] width 51 height 29
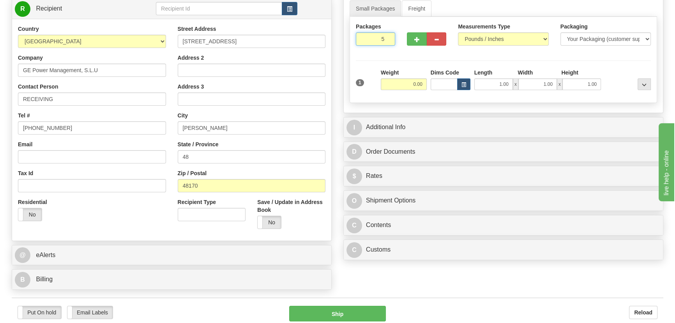
scroll to position [248, 0]
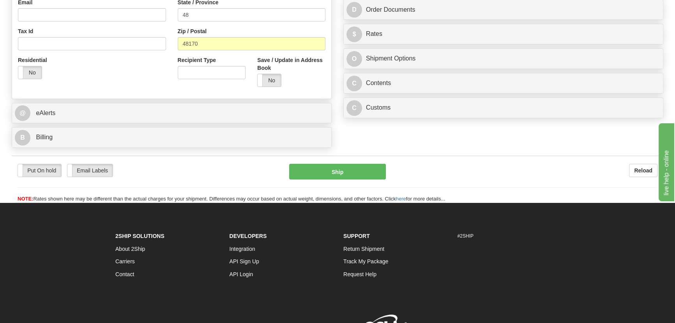
type input "5"
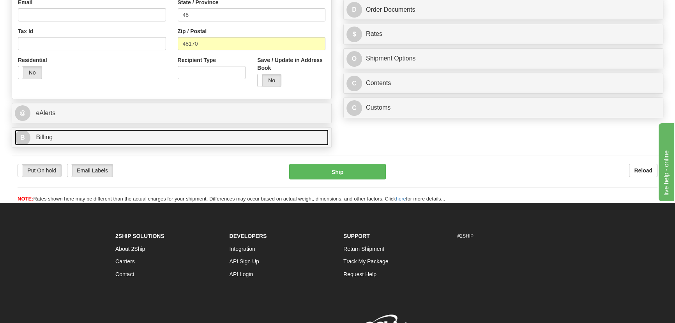
click at [175, 135] on link "B Billing" at bounding box center [172, 137] width 314 height 16
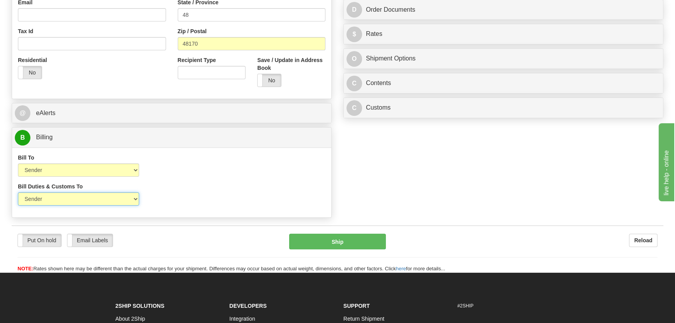
drag, startPoint x: 67, startPoint y: 202, endPoint x: 61, endPoint y: 203, distance: 5.9
click at [67, 202] on select "Sender Recipient Third Party" at bounding box center [78, 198] width 121 height 13
select select "2"
click at [18, 192] on select "Sender Recipient Third Party" at bounding box center [78, 198] width 121 height 13
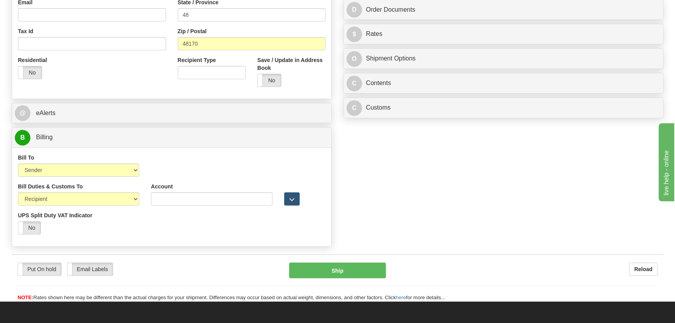
click at [483, 116] on div "C Customs Duties / Taxes" at bounding box center [503, 108] width 319 height 20
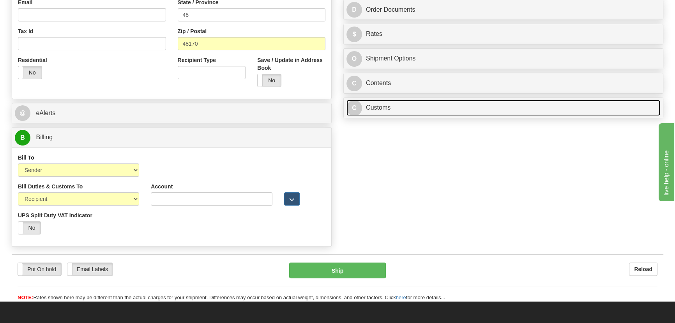
click at [486, 110] on link "C Customs" at bounding box center [503, 108] width 314 height 16
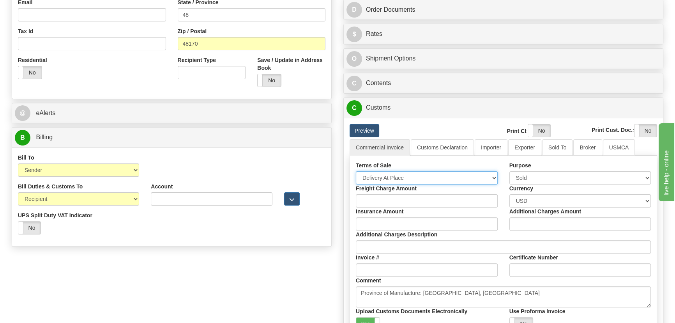
click at [408, 179] on select "Free Carrier Free On Board Ex Works Delivered Duty Unpaid Delivered Duty Paid C…" at bounding box center [427, 177] width 142 height 13
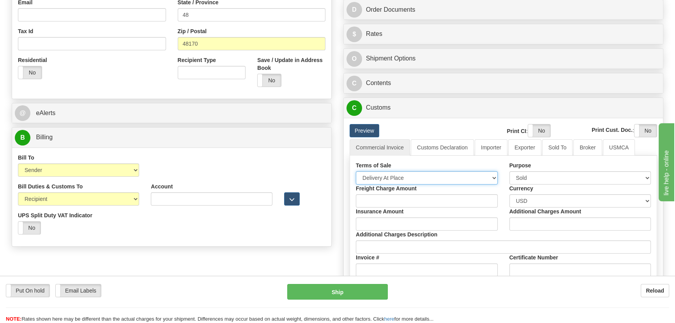
select select "7"
click at [356, 171] on select "Free Carrier Free On Board Ex Works Delivered Duty Unpaid Delivered Duty Paid C…" at bounding box center [427, 177] width 142 height 13
click at [495, 150] on link "Importer" at bounding box center [491, 147] width 33 height 16
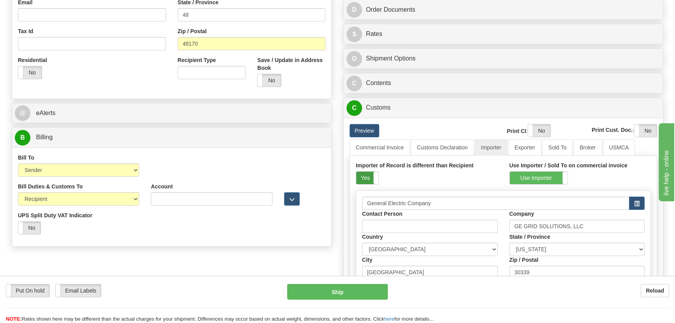
click at [367, 183] on label "Yes" at bounding box center [367, 177] width 22 height 12
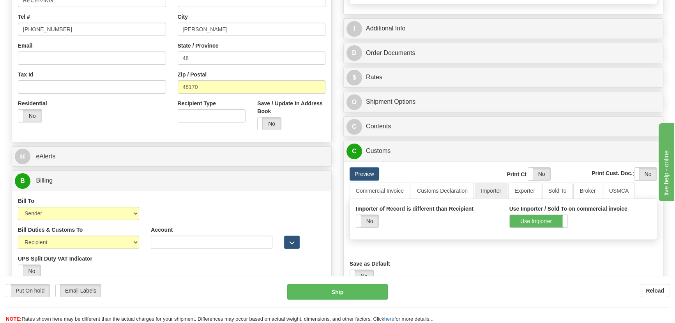
scroll to position [106, 0]
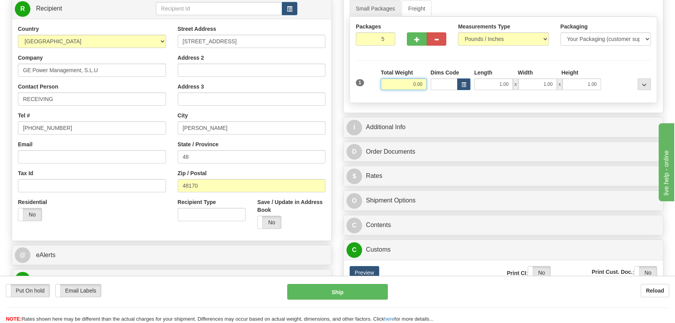
drag, startPoint x: 401, startPoint y: 84, endPoint x: 426, endPoint y: 91, distance: 25.8
click at [428, 90] on div "Total Weight 0.00" at bounding box center [404, 82] width 50 height 27
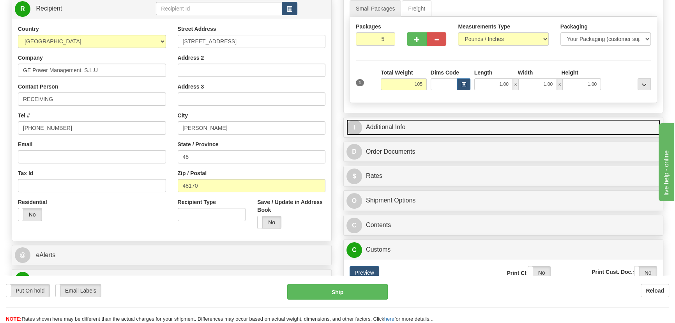
type input "105.00"
click at [495, 128] on link "I Additional Info" at bounding box center [503, 127] width 314 height 16
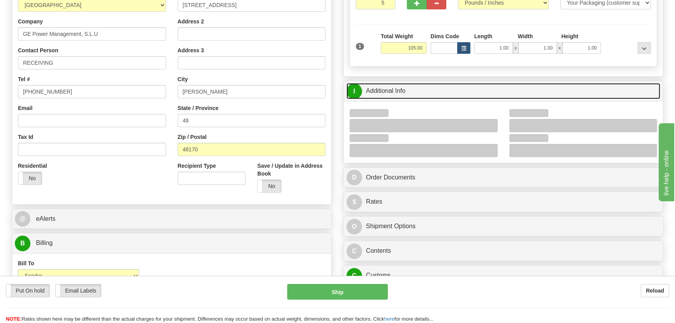
scroll to position [177, 0]
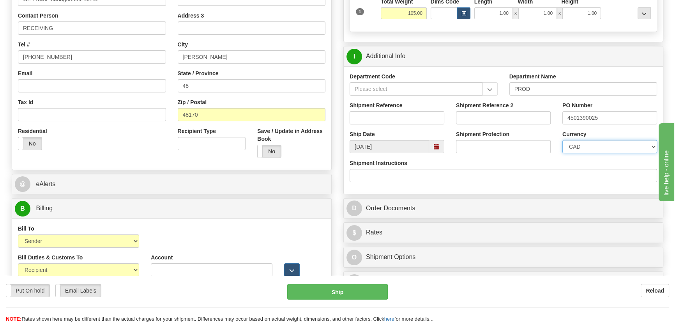
click at [589, 150] on select "CAD USD EUR ZAR [PERSON_NAME] ARN AUD AUS AWG BBD BFR BGN BHD BMD BND BRC BRL C…" at bounding box center [609, 146] width 95 height 13
select select "1"
click at [562, 140] on select "CAD USD EUR ZAR [PERSON_NAME] ARN AUD AUS AWG BBD BFR BGN BHD BMD BND BRC BRL C…" at bounding box center [609, 146] width 95 height 13
click at [405, 119] on input "Shipment Reference" at bounding box center [397, 117] width 95 height 13
drag, startPoint x: 405, startPoint y: 119, endPoint x: 312, endPoint y: 97, distance: 95.9
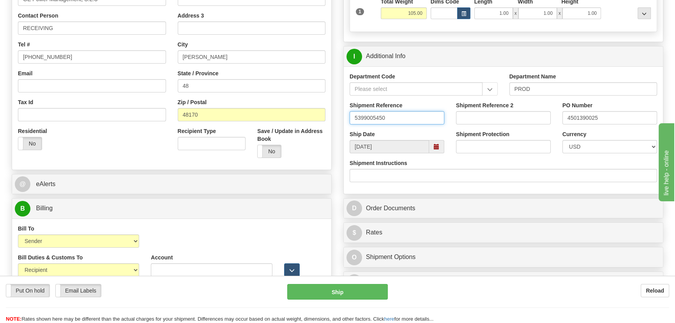
type input "5399005450"
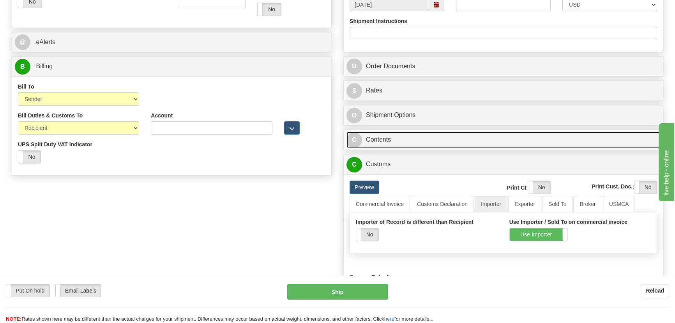
click at [521, 141] on link "C Contents" at bounding box center [503, 140] width 314 height 16
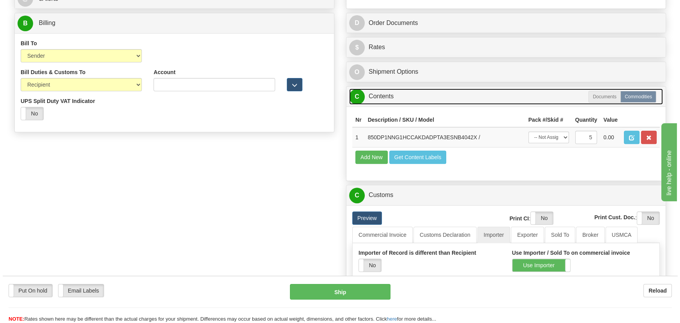
scroll to position [390, 0]
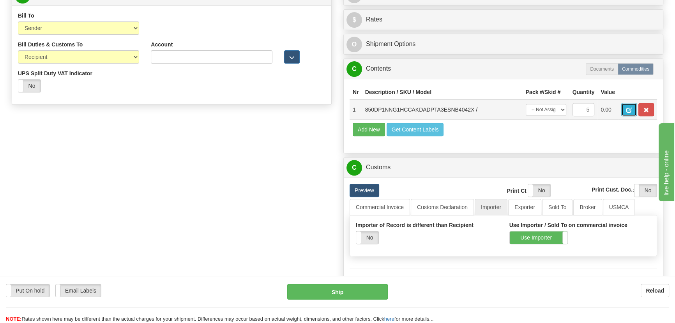
click at [626, 111] on button "button" at bounding box center [629, 109] width 16 height 13
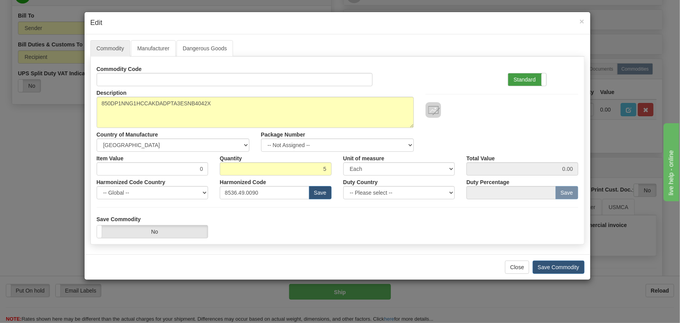
click at [536, 76] on label "Standard" at bounding box center [527, 79] width 38 height 12
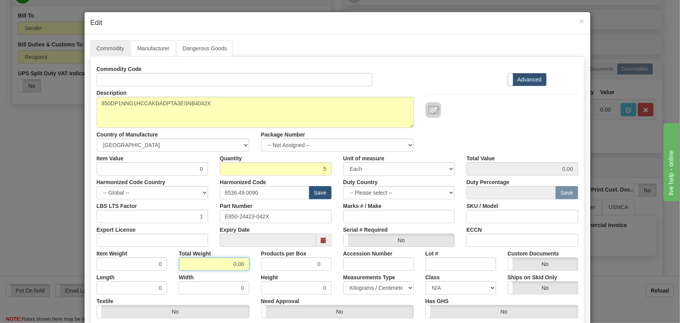
drag, startPoint x: 222, startPoint y: 266, endPoint x: 251, endPoint y: 277, distance: 31.5
click at [251, 277] on div "Commodity Code Standard Advanced Description 850DP1NNG1HCCAKDADPTA3ESNB4042X Co…" at bounding box center [338, 201] width 482 height 279
type input "5"
type input "1.0000"
drag, startPoint x: 210, startPoint y: 173, endPoint x: 218, endPoint y: 175, distance: 7.6
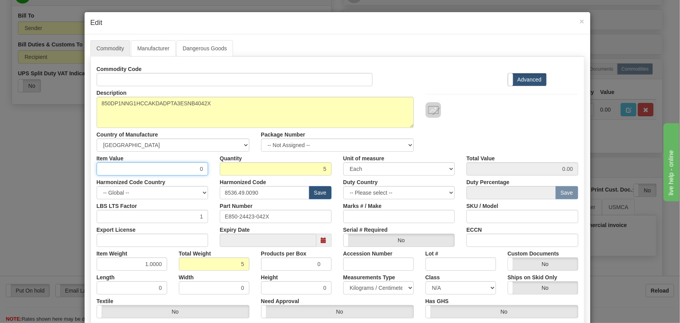
click at [218, 175] on div "Commodity Code Standard Advanced Description 850DP1NNG1HCCAKDADPTA3ESNB4042X Co…" at bounding box center [338, 201] width 482 height 279
paste input "2.696,25"
type input "2696.25"
type input "13481.25"
click at [494, 88] on div at bounding box center [502, 102] width 164 height 32
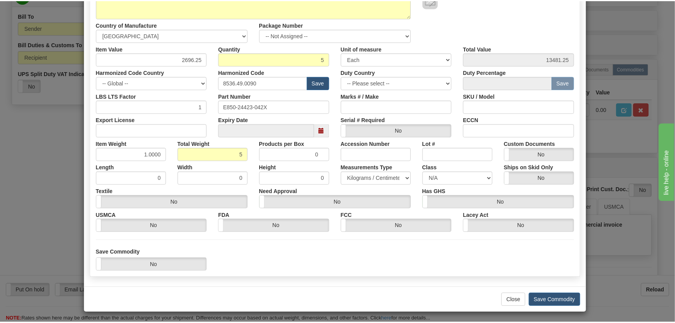
scroll to position [111, 0]
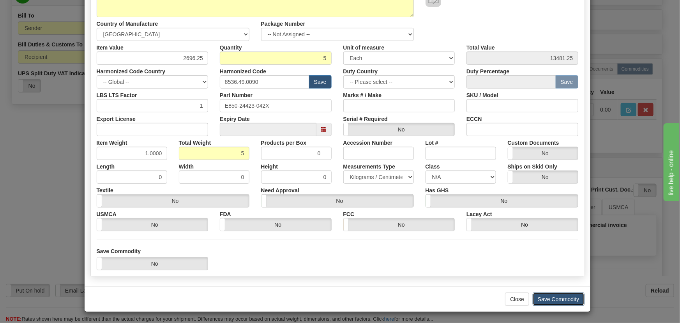
click at [548, 296] on button "Save Commodity" at bounding box center [559, 298] width 52 height 13
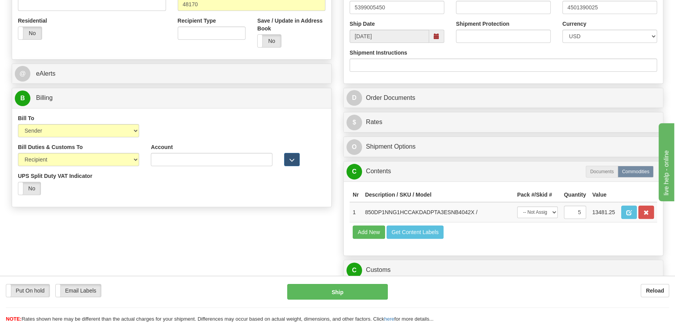
scroll to position [283, 0]
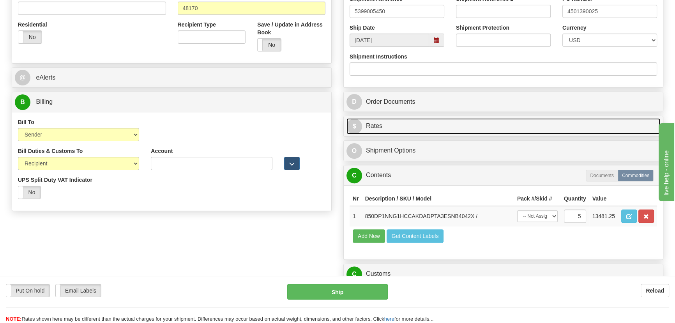
click at [499, 125] on link "$ Rates" at bounding box center [503, 126] width 314 height 16
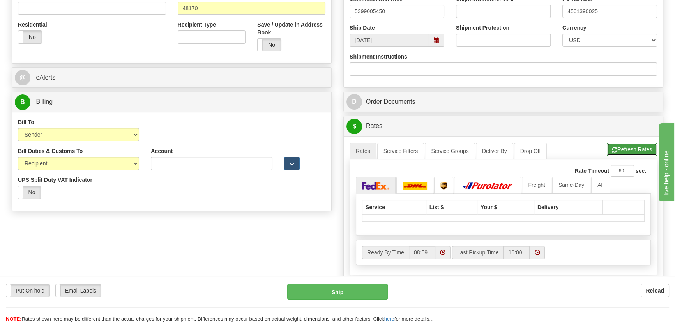
click at [633, 145] on button "Refresh Rates" at bounding box center [632, 149] width 50 height 13
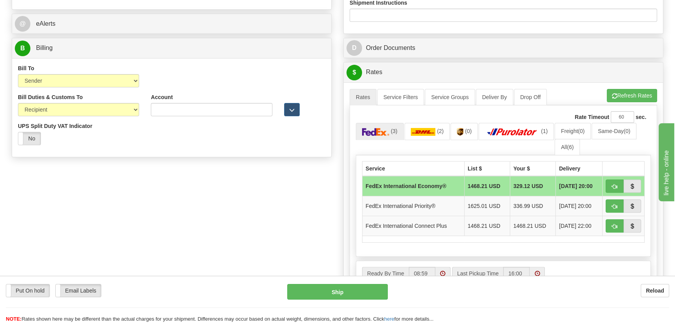
scroll to position [354, 0]
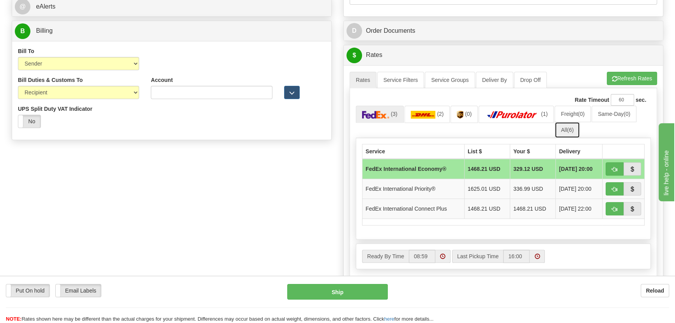
click at [566, 133] on link "All (6)" at bounding box center [567, 130] width 25 height 16
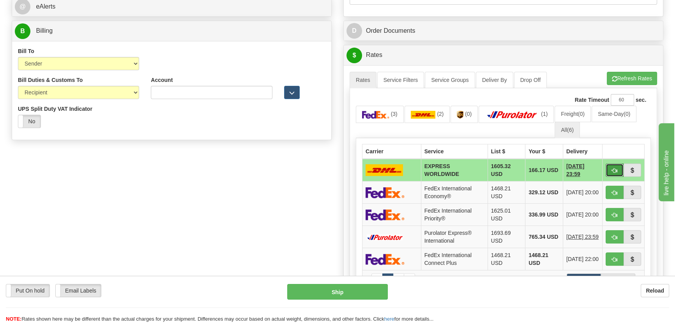
click at [613, 170] on span "button" at bounding box center [614, 170] width 5 height 5
type input "P"
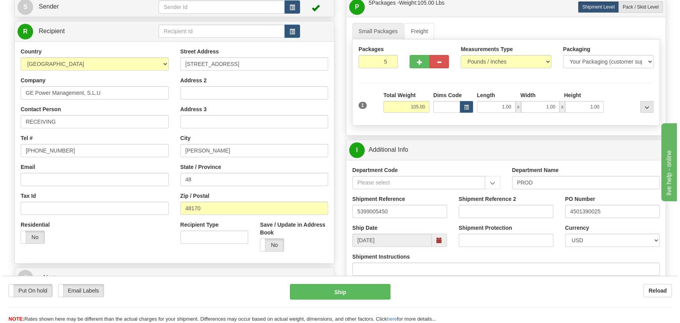
scroll to position [71, 0]
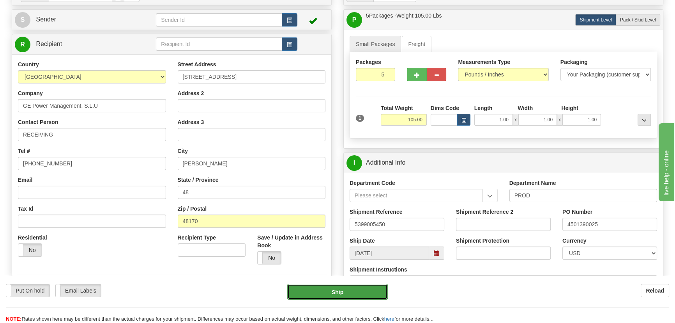
click at [346, 289] on button "Ship" at bounding box center [337, 292] width 101 height 16
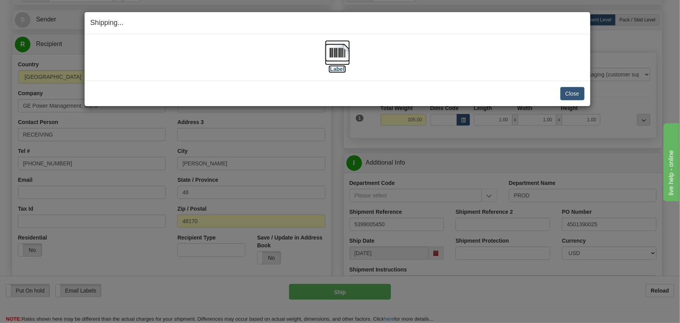
click at [337, 52] on img at bounding box center [337, 52] width 25 height 25
click at [569, 94] on button "Close" at bounding box center [572, 93] width 24 height 13
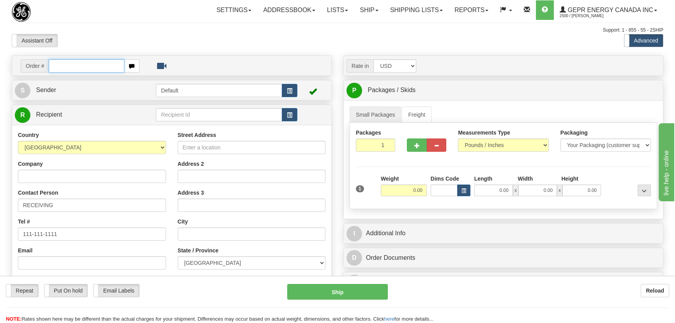
paste input "0086696795"
click at [59, 67] on input "0086696795" at bounding box center [87, 65] width 76 height 13
type input "86696795"
click at [193, 27] on body "Training Course Close Toggle navigation Settings Shipping Preferences New Recip…" at bounding box center [340, 161] width 680 height 323
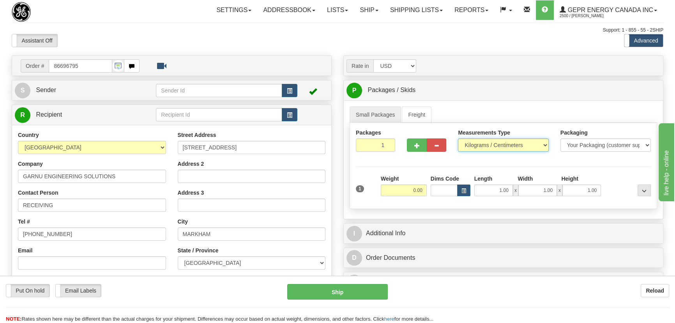
click at [494, 145] on select "Pounds / Inches Kilograms / Centimeters" at bounding box center [503, 144] width 90 height 13
select select "0"
click at [458, 138] on select "Pounds / Inches Kilograms / Centimeters" at bounding box center [503, 144] width 90 height 13
drag, startPoint x: 377, startPoint y: 144, endPoint x: 399, endPoint y: 155, distance: 24.4
click at [398, 155] on div "Packages 1 1" at bounding box center [375, 143] width 51 height 29
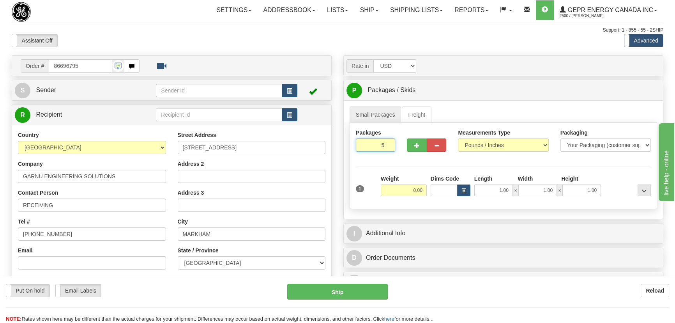
type input "5"
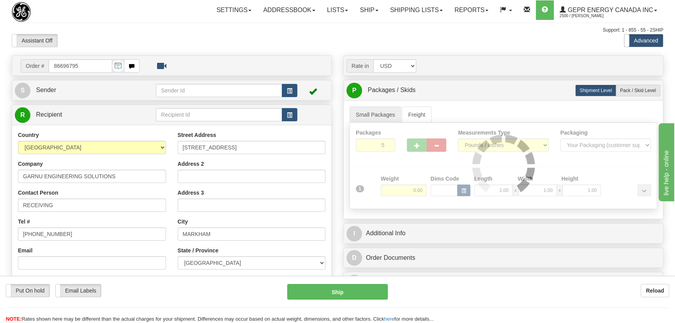
drag, startPoint x: 401, startPoint y: 168, endPoint x: 402, endPoint y: 175, distance: 7.1
click at [401, 168] on div "Packages 5 1 Measurements Type" at bounding box center [504, 166] width 308 height 86
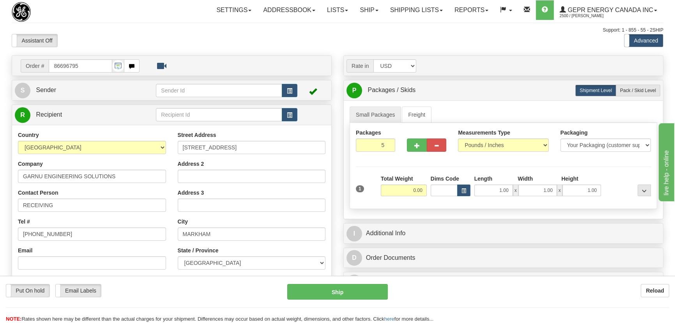
click at [403, 187] on input "0.00" at bounding box center [404, 190] width 46 height 12
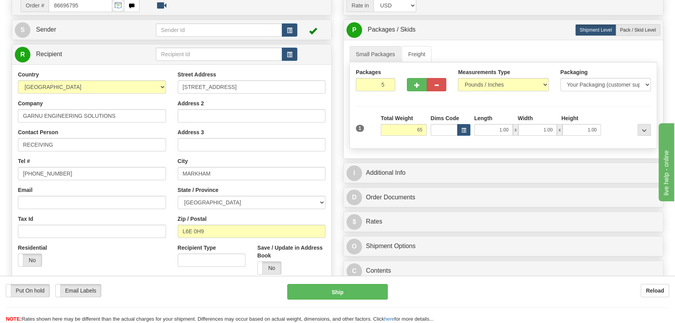
scroll to position [71, 0]
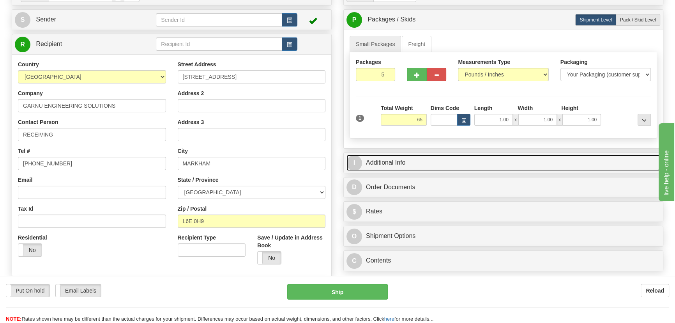
type input "65.00"
click at [501, 163] on link "I Additional Info" at bounding box center [503, 163] width 314 height 16
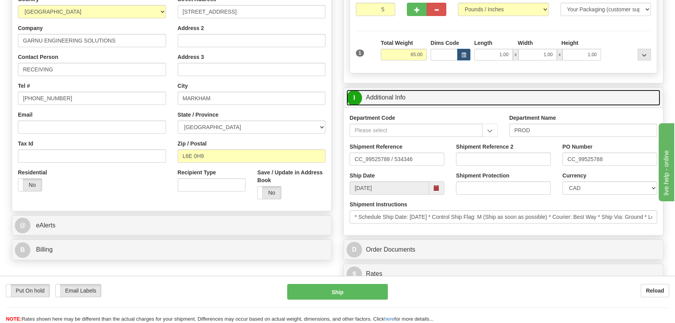
scroll to position [141, 0]
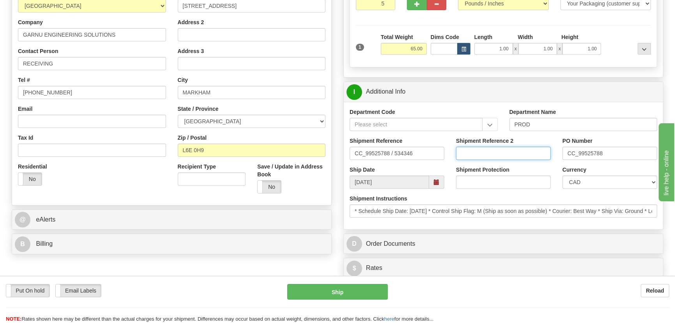
click at [506, 156] on input "Shipment Reference 2" at bounding box center [503, 153] width 95 height 13
drag, startPoint x: 510, startPoint y: 156, endPoint x: 441, endPoint y: 159, distance: 69.4
click at [441, 159] on div "Shipment Reference CC_99525788 / 534346 Shipment Reference 2 5399005740 PO Numb…" at bounding box center [503, 151] width 319 height 29
type input "5399005740"
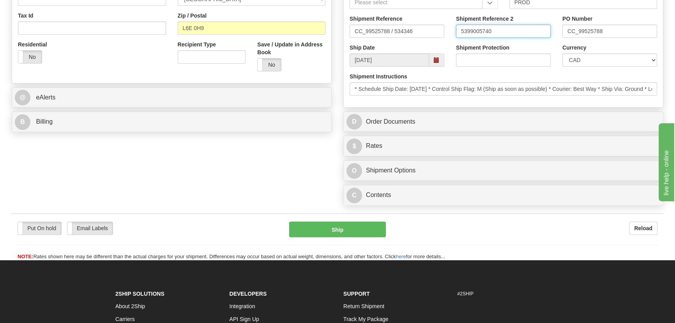
scroll to position [319, 0]
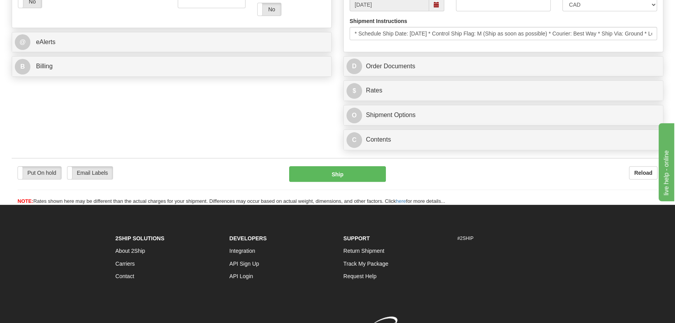
click at [515, 131] on div "C Contents Documents Commodities" at bounding box center [503, 140] width 319 height 20
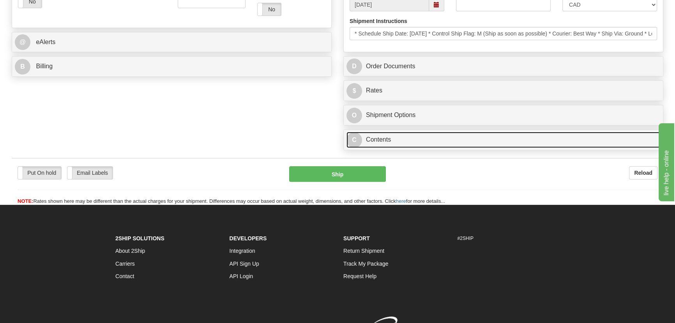
click at [514, 140] on link "C Contents" at bounding box center [503, 140] width 314 height 16
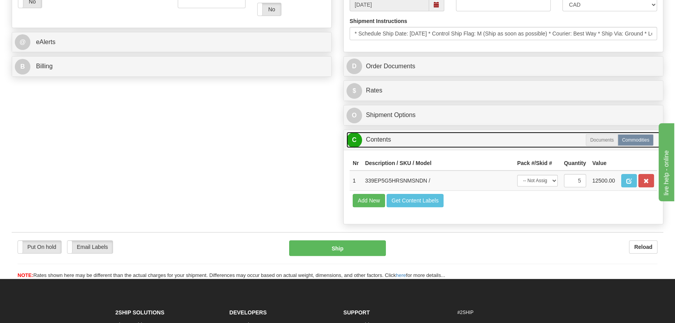
click at [514, 140] on link "C Contents" at bounding box center [503, 140] width 314 height 16
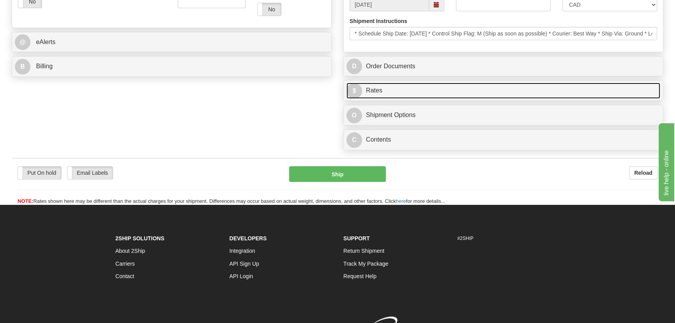
click at [524, 90] on link "$ Rates" at bounding box center [503, 91] width 314 height 16
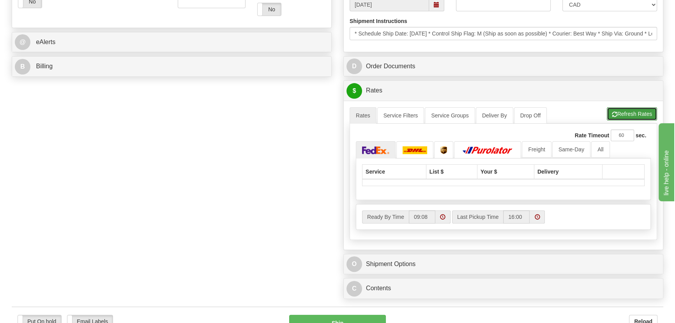
click at [629, 114] on button "Refresh Rates" at bounding box center [632, 113] width 50 height 13
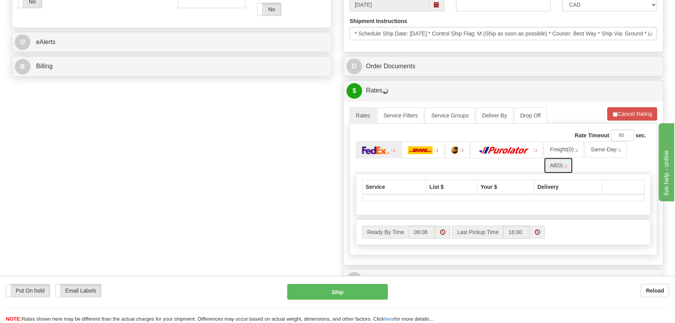
click at [563, 171] on link "All (0)" at bounding box center [558, 165] width 29 height 16
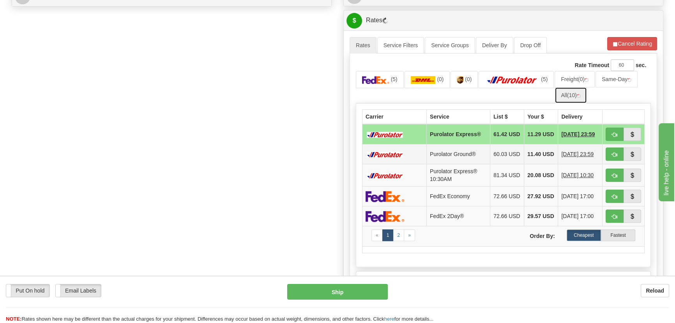
scroll to position [390, 0]
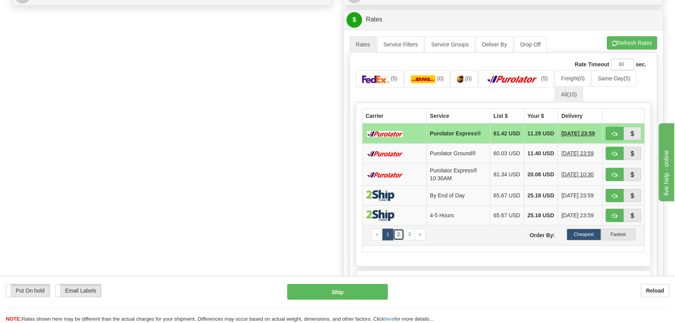
click at [398, 240] on link "2" at bounding box center [398, 234] width 11 height 12
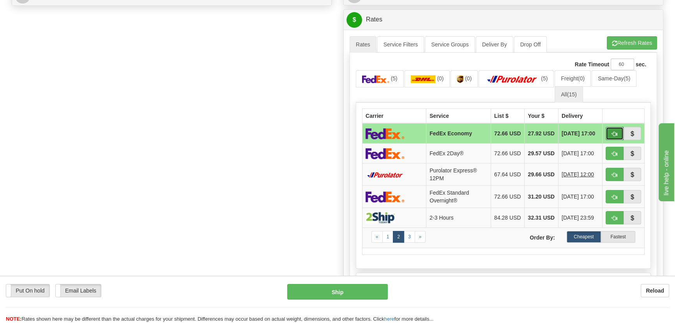
click at [613, 134] on span "button" at bounding box center [614, 133] width 5 height 5
type input "20"
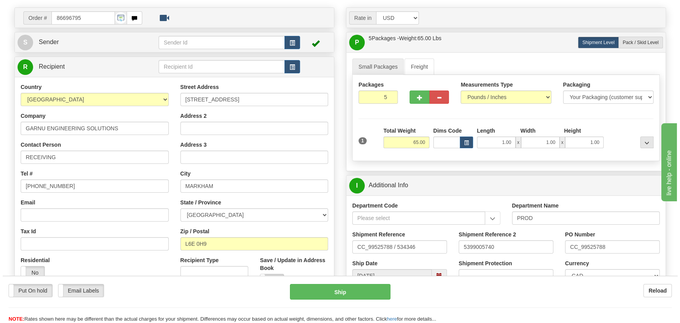
scroll to position [43, 0]
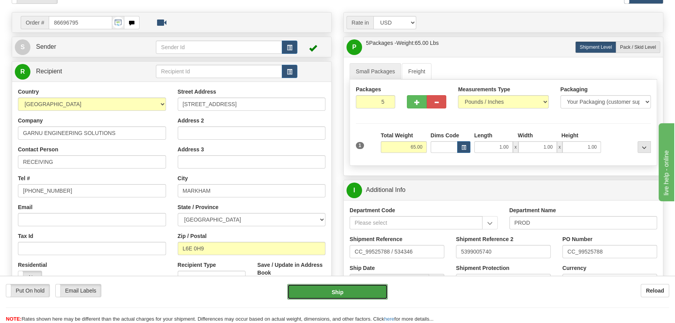
click at [344, 293] on button "Ship" at bounding box center [337, 292] width 101 height 16
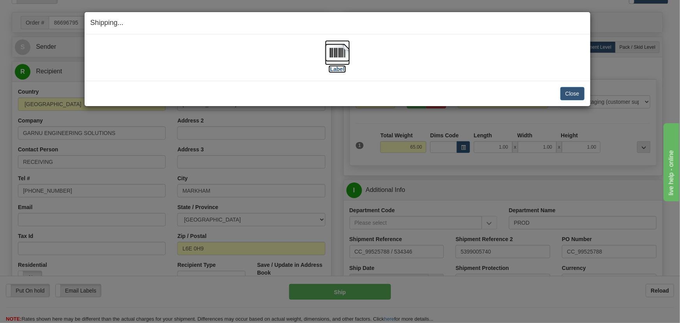
click at [343, 57] on img at bounding box center [337, 52] width 25 height 25
click at [569, 94] on button "Close" at bounding box center [572, 93] width 24 height 13
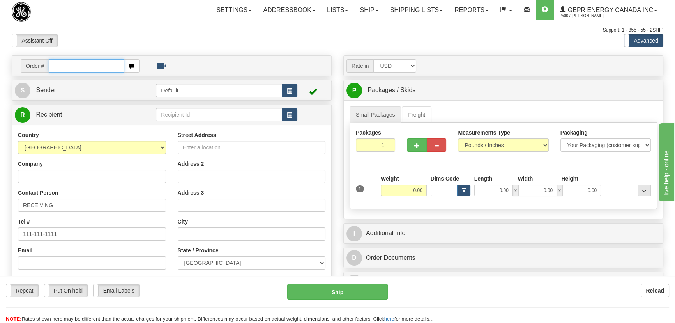
click at [94, 64] on input "text" at bounding box center [87, 65] width 76 height 13
paste input "0086696783"
type input "86696783"
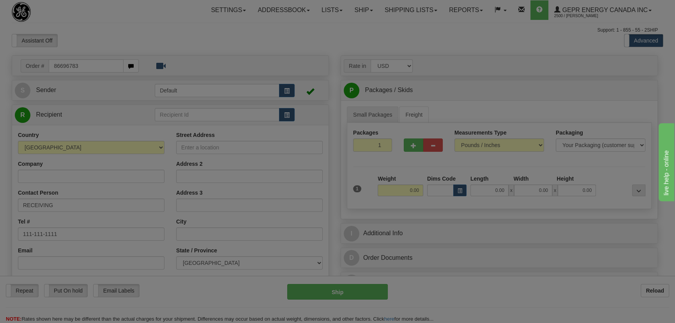
click at [127, 42] on body "Training Course Close Toggle navigation Settings Shipping Preferences New Recip…" at bounding box center [337, 161] width 675 height 323
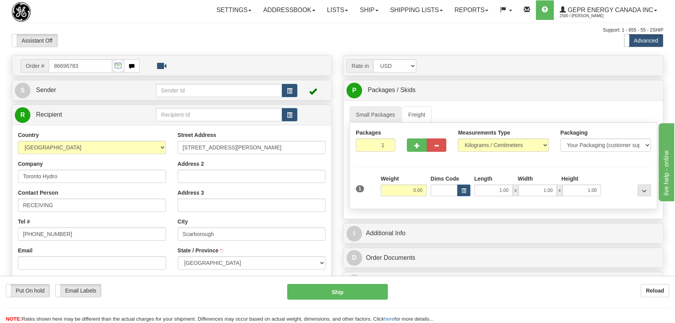
type input "[GEOGRAPHIC_DATA]"
click at [498, 148] on select "Pounds / Inches Kilograms / Centimeters" at bounding box center [503, 144] width 90 height 13
select select "0"
click at [458, 138] on select "Pounds / Inches Kilograms / Centimeters" at bounding box center [503, 144] width 90 height 13
drag, startPoint x: 408, startPoint y: 191, endPoint x: 431, endPoint y: 196, distance: 23.8
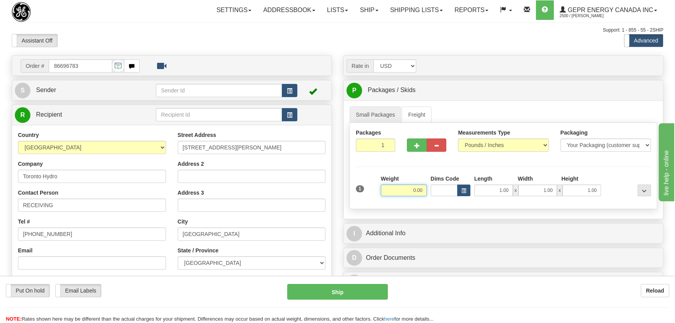
click at [431, 196] on div "1 Weight 0.00 Dims Code 1.00" at bounding box center [503, 189] width 299 height 28
type input "35.00"
click at [612, 172] on div "Packages 1 1 Measurements Type" at bounding box center [504, 166] width 308 height 86
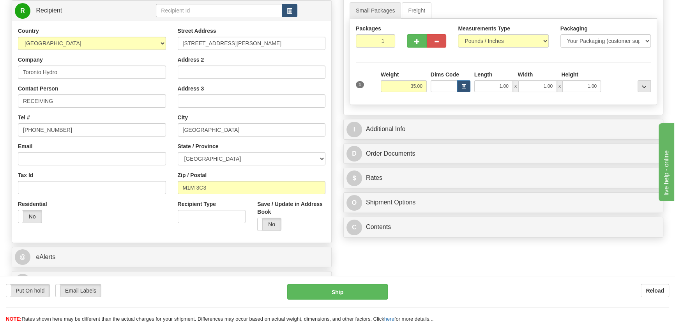
scroll to position [106, 0]
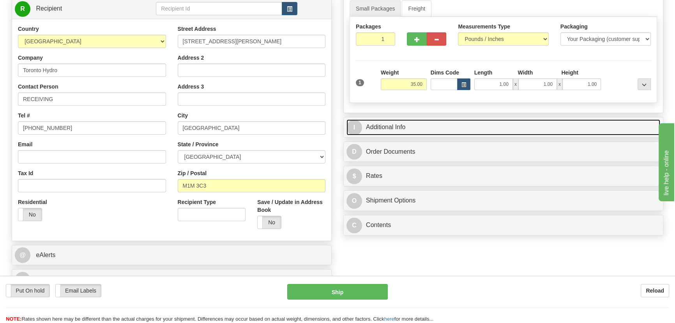
click at [545, 122] on link "I Additional Info" at bounding box center [503, 127] width 314 height 16
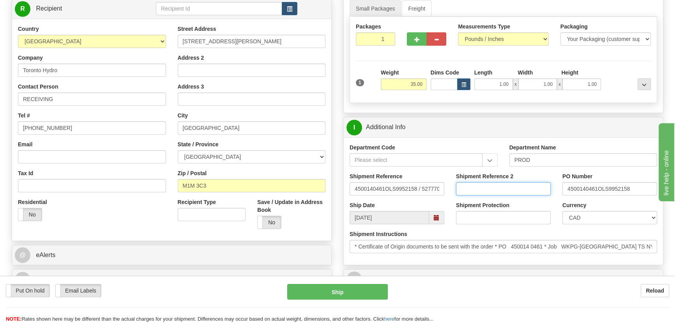
click at [510, 182] on input "Shipment Reference 2" at bounding box center [503, 188] width 95 height 13
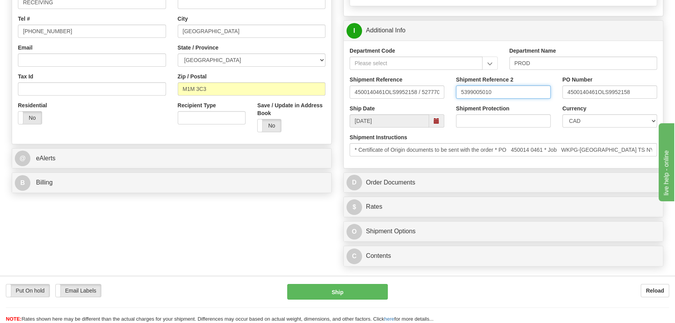
scroll to position [212, 0]
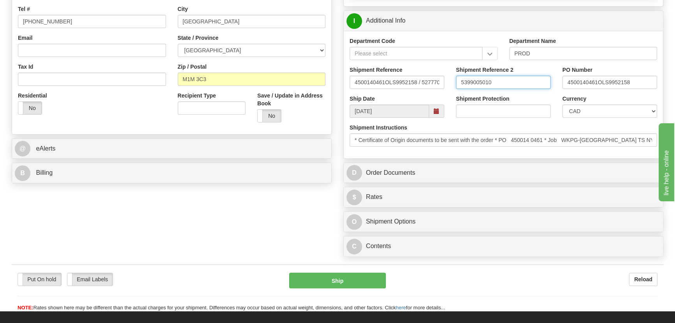
type input "5399005010"
click at [509, 237] on div "C Contents Documents Commodities" at bounding box center [503, 246] width 319 height 20
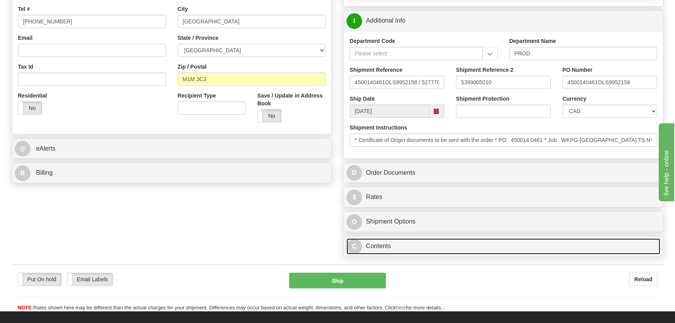
click at [509, 243] on link "C Contents" at bounding box center [503, 246] width 314 height 16
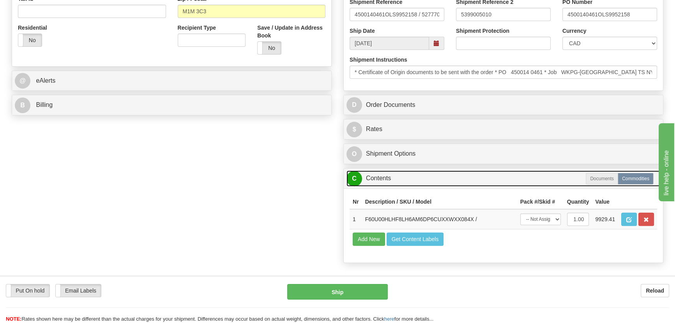
scroll to position [283, 0]
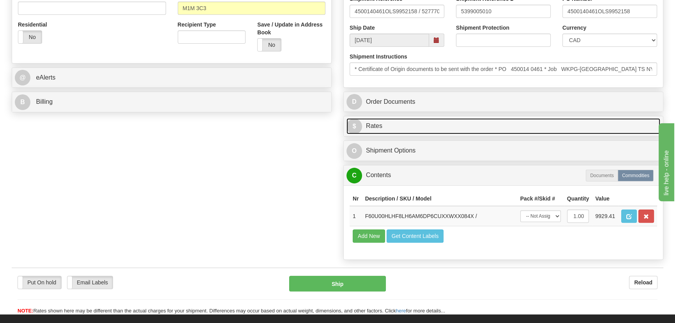
click at [574, 128] on link "$ Rates" at bounding box center [503, 126] width 314 height 16
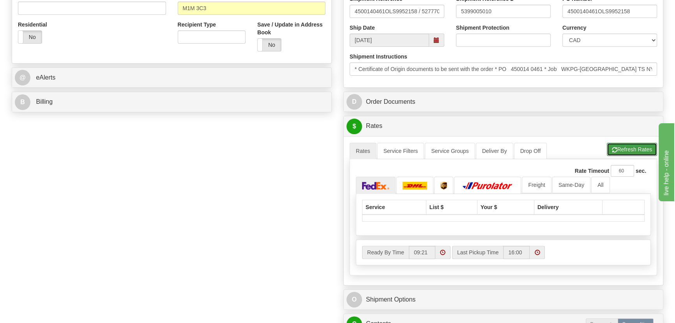
click at [624, 149] on button "Refresh Rates" at bounding box center [632, 149] width 50 height 13
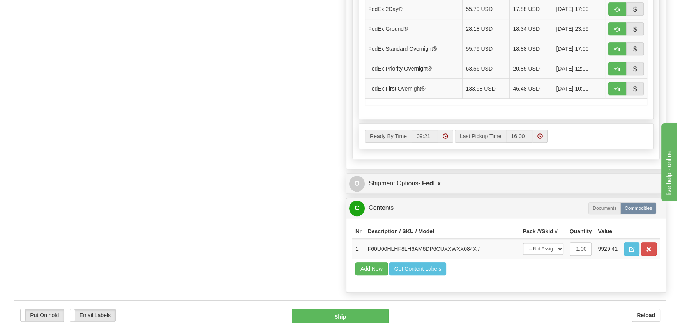
scroll to position [567, 0]
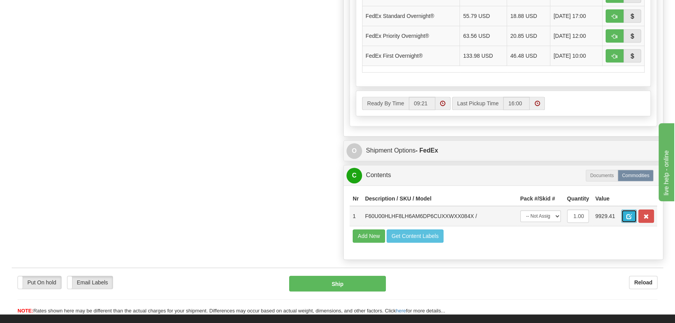
click at [634, 219] on button "button" at bounding box center [629, 215] width 16 height 13
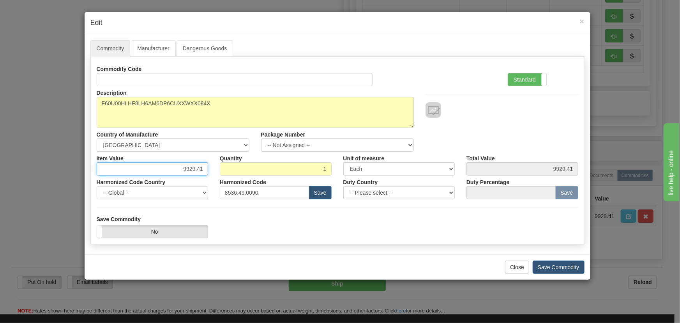
drag, startPoint x: 184, startPoint y: 164, endPoint x: 214, endPoint y: 173, distance: 31.6
click at [214, 173] on div "Item Value 9929.41 Quantity 1 Unit of measure 3 Thousand Square Inches Adjustme…" at bounding box center [337, 164] width 493 height 24
paste input "7.946,58"
type input "7946.58"
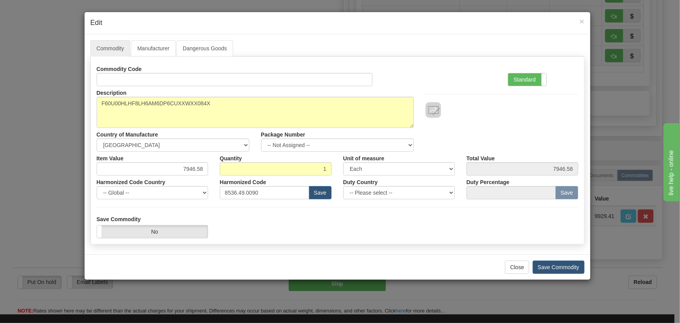
click at [504, 132] on div "Description F60U00HLHF8LH6AM6DP6CUXXWXX084X Country of Manufacture -- Unknown -…" at bounding box center [337, 118] width 493 height 65
click at [557, 262] on button "Save Commodity" at bounding box center [559, 266] width 52 height 13
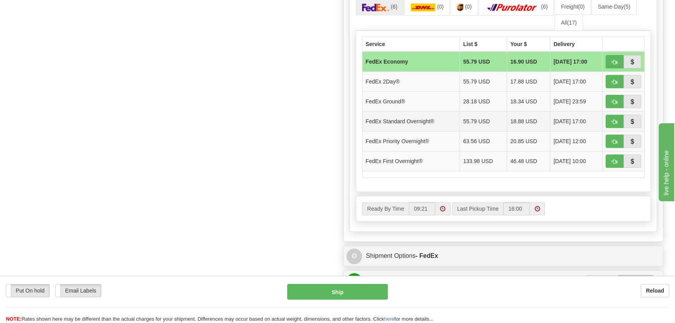
scroll to position [460, 0]
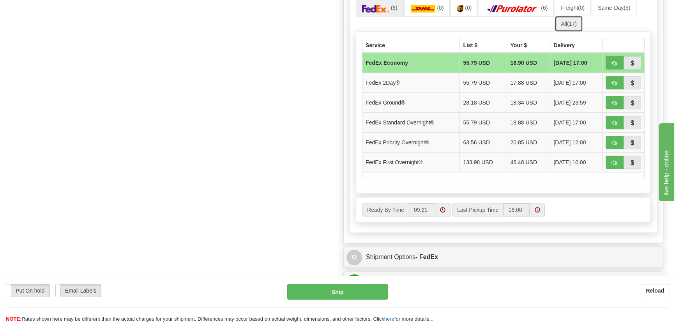
click at [578, 23] on link "All (17)" at bounding box center [569, 24] width 28 height 16
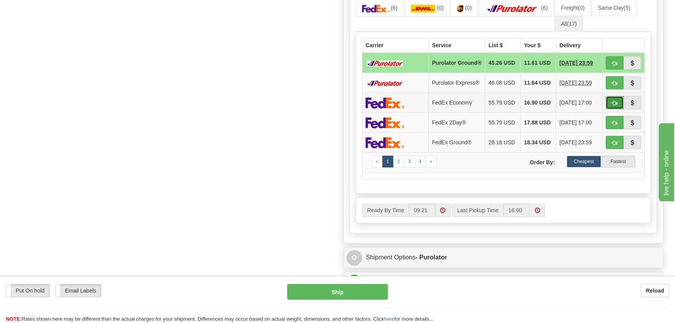
click at [614, 105] on span "button" at bounding box center [614, 103] width 5 height 5
type input "20"
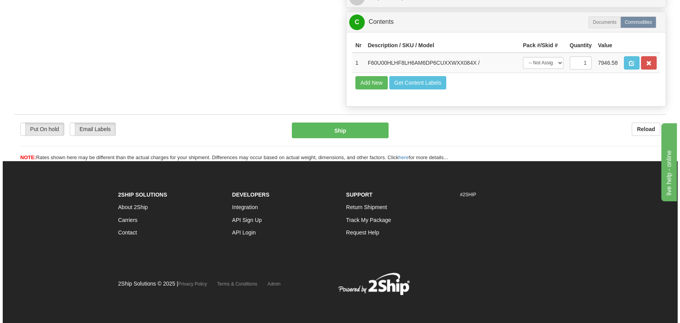
scroll to position [425, 0]
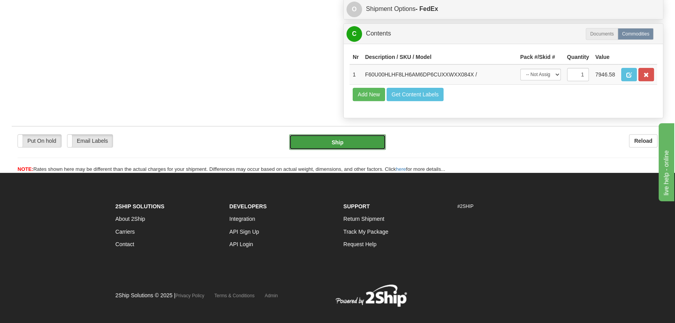
click at [329, 145] on button "Ship" at bounding box center [337, 142] width 97 height 16
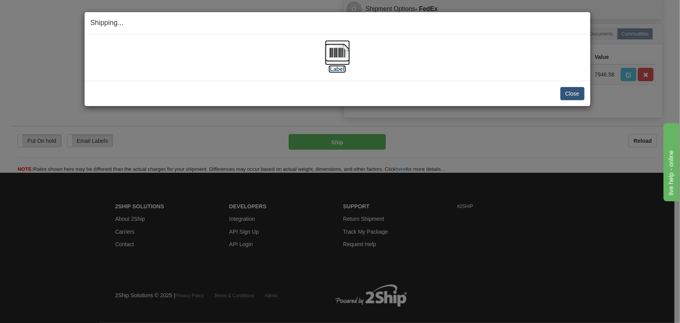
click at [346, 54] on img at bounding box center [337, 52] width 25 height 25
click at [578, 94] on button "Close" at bounding box center [572, 93] width 24 height 13
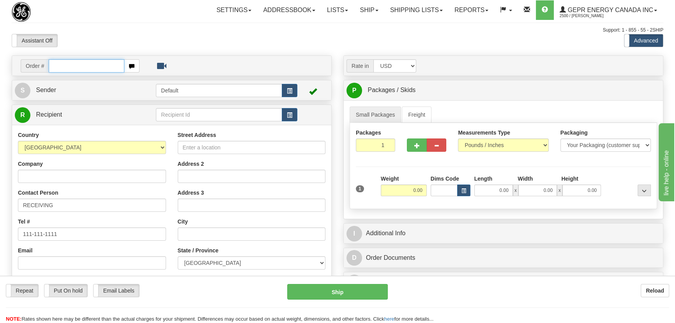
paste input "0086696787"
click at [58, 65] on input "0086696787" at bounding box center [87, 65] width 76 height 13
type input "86696787"
click at [207, 34] on body "Training Course Close Toggle navigation Settings Shipping Preferences New Recip…" at bounding box center [337, 161] width 675 height 323
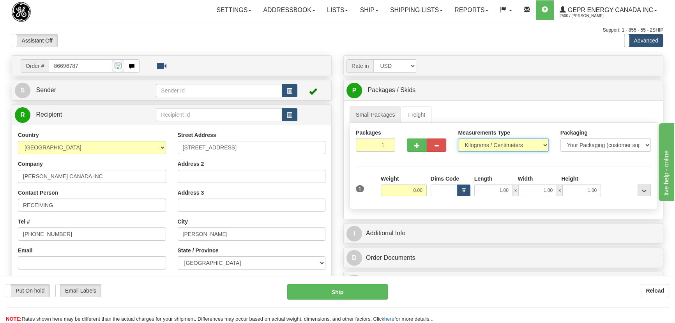
click at [481, 147] on select "Pounds / Inches Kilograms / Centimeters" at bounding box center [503, 144] width 90 height 13
select select "0"
click at [458, 138] on select "Pounds / Inches Kilograms / Centimeters" at bounding box center [503, 144] width 90 height 13
drag, startPoint x: 373, startPoint y: 149, endPoint x: 386, endPoint y: 154, distance: 13.5
click at [386, 154] on div "Packages 1 1" at bounding box center [375, 143] width 51 height 29
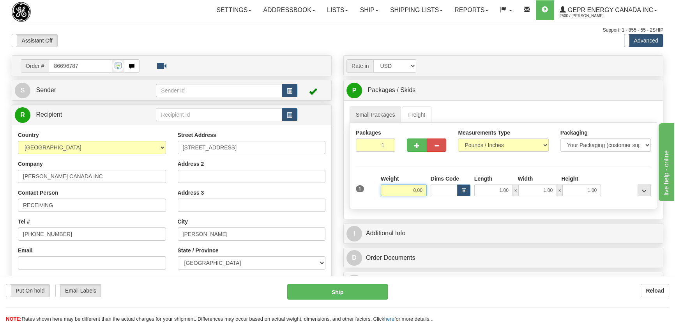
click at [403, 189] on input "0.00" at bounding box center [404, 190] width 46 height 12
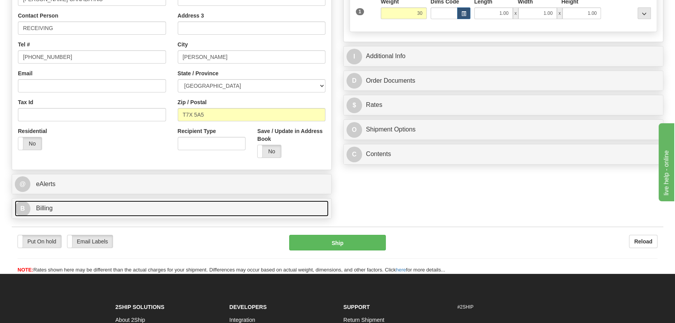
type input "30.00"
click at [237, 202] on link "B Billing" at bounding box center [172, 208] width 314 height 16
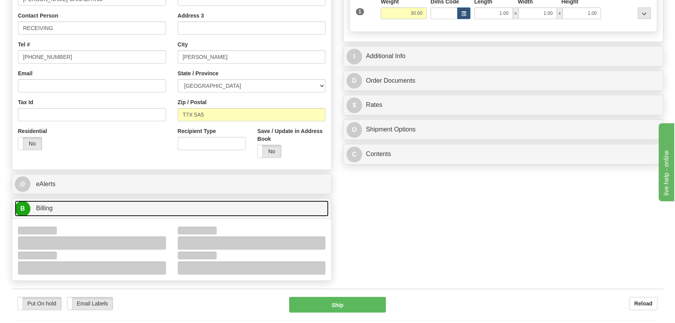
scroll to position [283, 0]
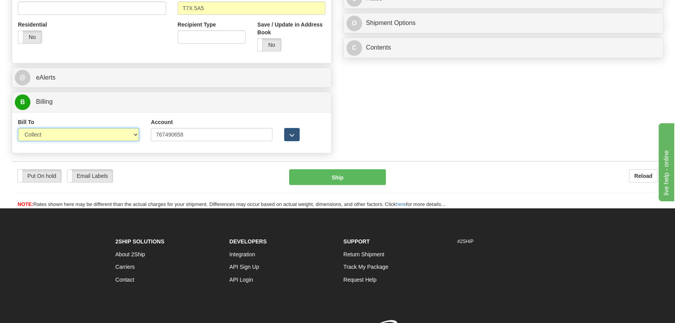
click at [83, 131] on select "Sender Recipient Third Party Collect" at bounding box center [78, 134] width 121 height 13
select select "2"
click at [18, 128] on select "Sender Recipient Third Party Collect" at bounding box center [78, 134] width 121 height 13
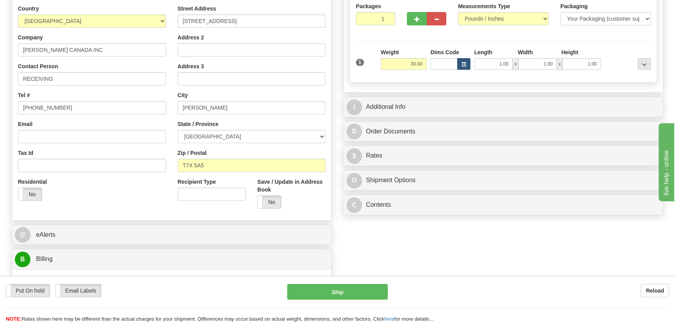
scroll to position [106, 0]
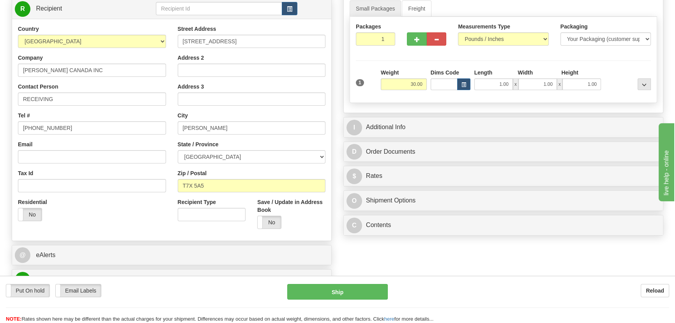
click at [544, 117] on div "I Additional Info" at bounding box center [503, 127] width 319 height 20
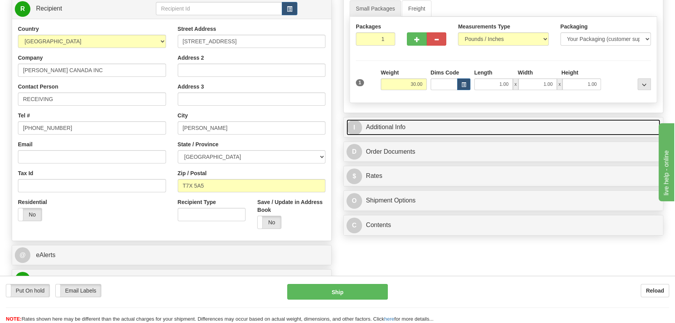
click at [543, 122] on link "I Additional Info" at bounding box center [503, 127] width 314 height 16
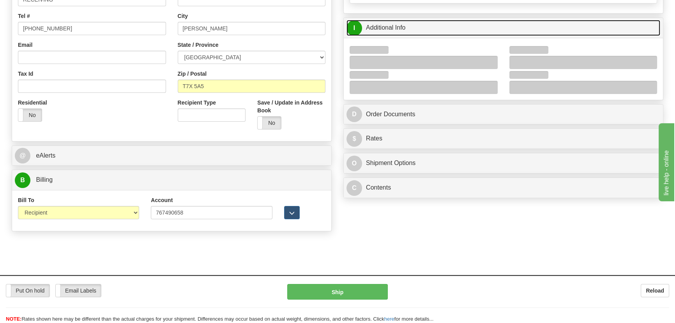
scroll to position [212, 0]
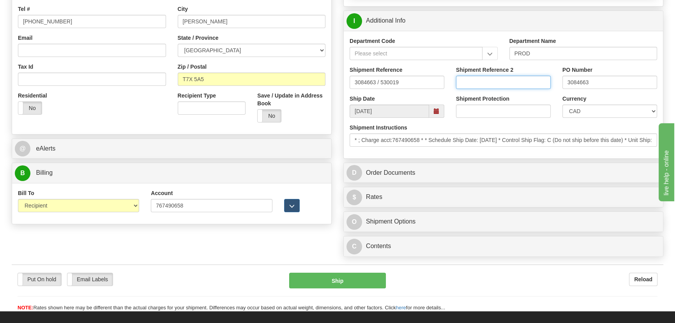
click at [505, 81] on input "Shipment Reference 2" at bounding box center [503, 82] width 95 height 13
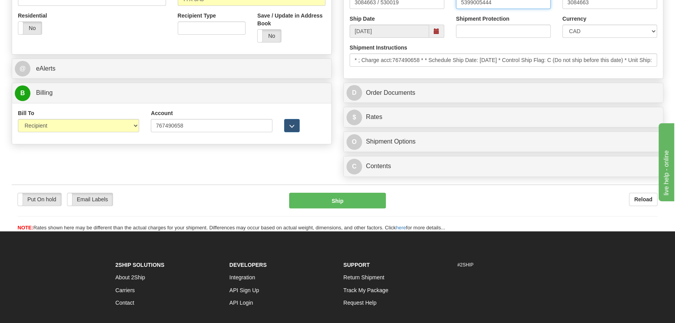
scroll to position [319, 0]
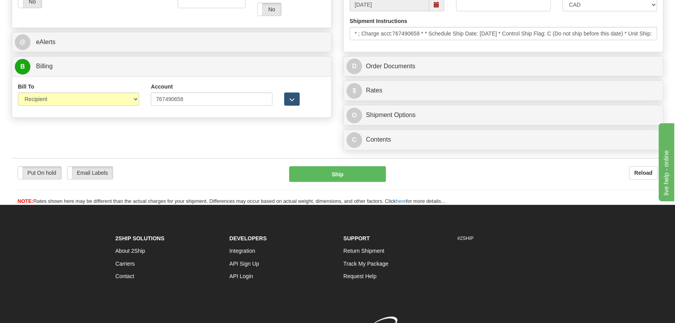
type input "5399005444"
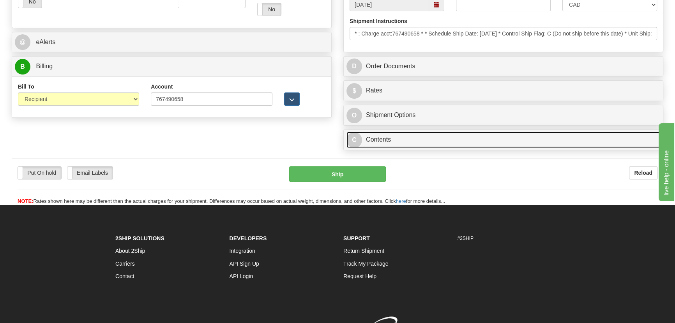
click at [446, 143] on link "C Contents" at bounding box center [503, 140] width 314 height 16
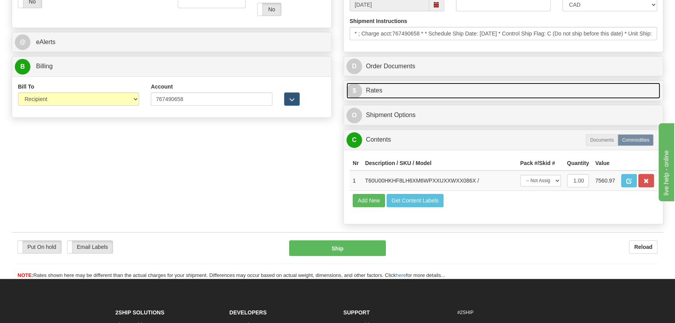
click at [501, 93] on link "$ Rates" at bounding box center [503, 91] width 314 height 16
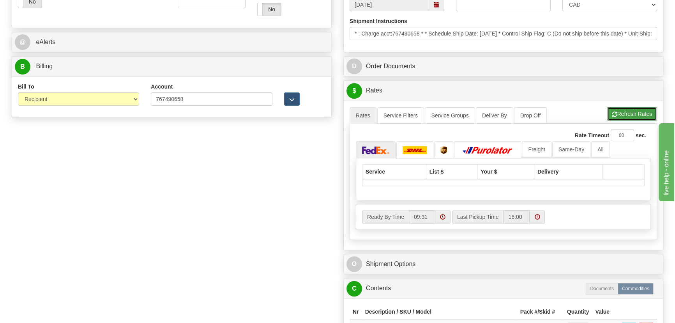
click at [641, 111] on button "Refresh Rates" at bounding box center [632, 113] width 50 height 13
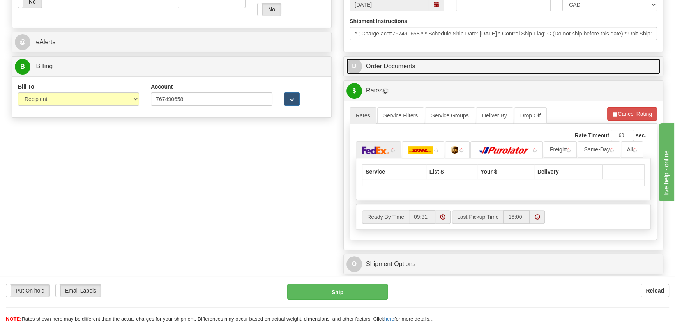
click at [569, 62] on link "D Order Documents" at bounding box center [503, 66] width 314 height 16
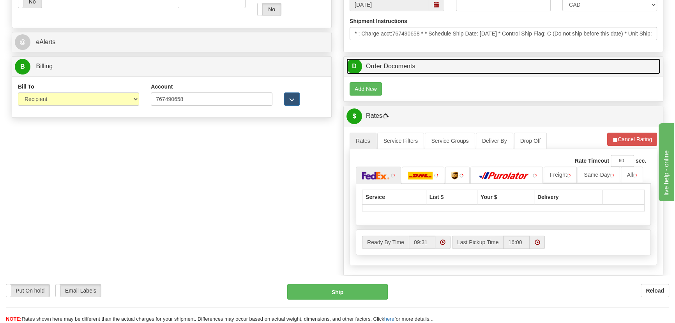
click at [569, 62] on link "D Order Documents" at bounding box center [503, 66] width 314 height 16
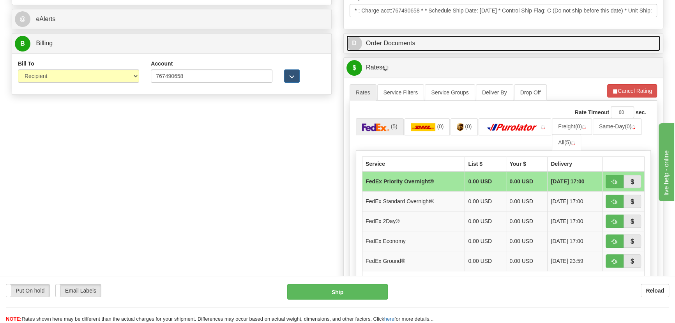
scroll to position [354, 0]
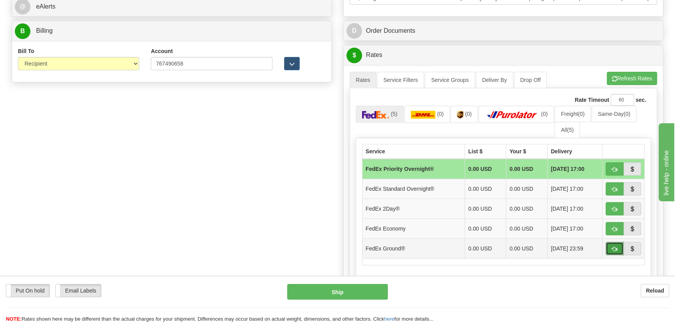
click at [616, 246] on span "button" at bounding box center [614, 248] width 5 height 5
type input "92"
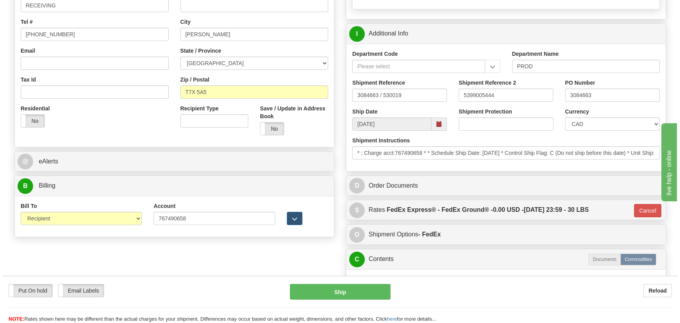
scroll to position [177, 0]
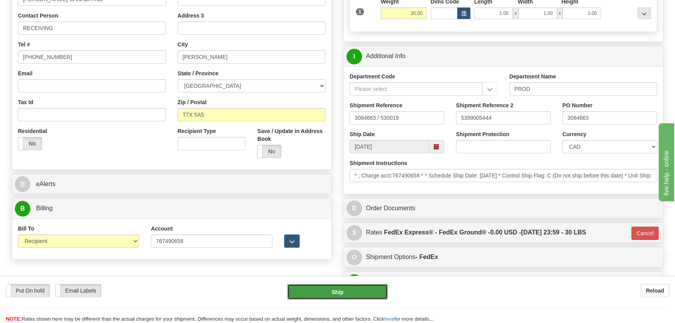
click at [353, 291] on button "Ship" at bounding box center [337, 292] width 101 height 16
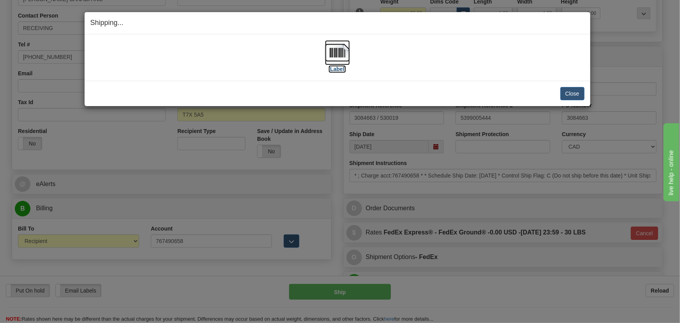
click at [340, 56] on img at bounding box center [337, 52] width 25 height 25
click at [577, 90] on button "Close" at bounding box center [572, 93] width 24 height 13
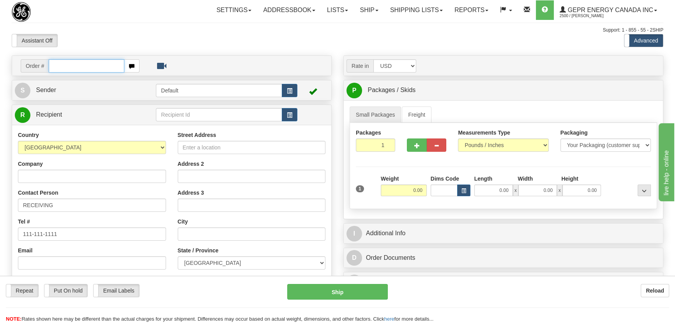
paste input "0086695995"
click at [58, 66] on input "0086695995" at bounding box center [87, 65] width 76 height 13
type input "86695995"
click at [261, 46] on body "Training Course Close Toggle navigation Settings Shipping Preferences New Recip…" at bounding box center [337, 161] width 675 height 323
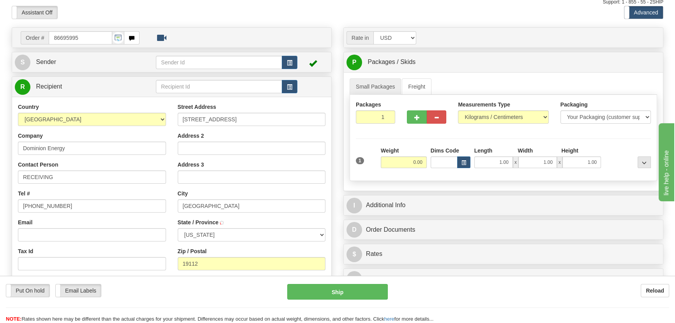
scroll to position [71, 0]
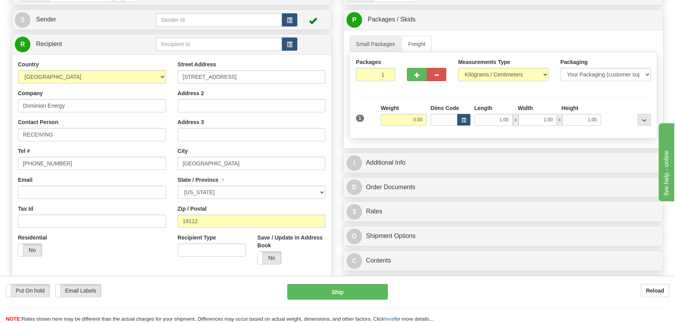
type input "PHILADELPHIA"
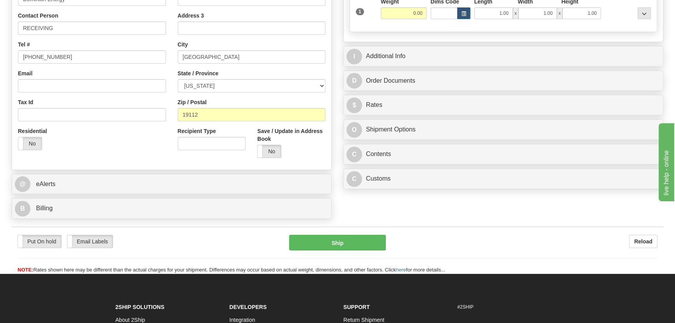
scroll to position [212, 0]
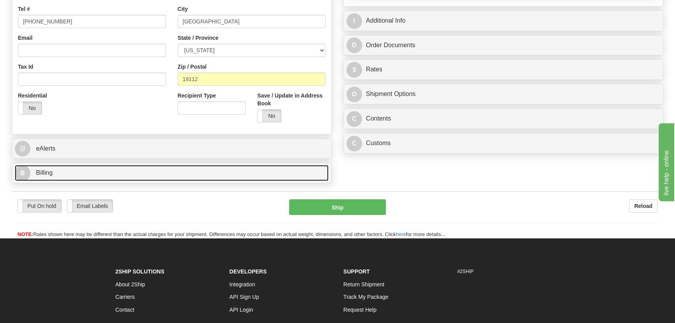
click at [218, 173] on link "B Billing" at bounding box center [172, 173] width 314 height 16
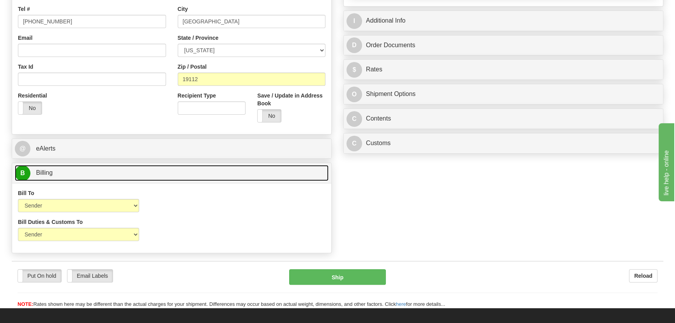
click at [218, 173] on link "B Billing" at bounding box center [172, 173] width 314 height 16
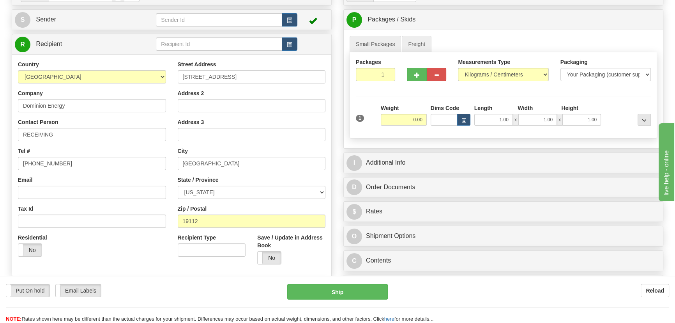
scroll to position [0, 0]
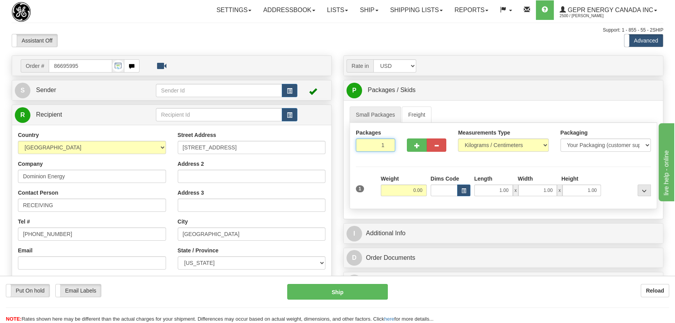
drag, startPoint x: 377, startPoint y: 150, endPoint x: 391, endPoint y: 158, distance: 15.8
click at [391, 158] on div "Packages 1 1" at bounding box center [503, 144] width 307 height 30
type input "2"
click at [398, 162] on div "Packages 2 1 Measurements Type" at bounding box center [504, 166] width 308 height 86
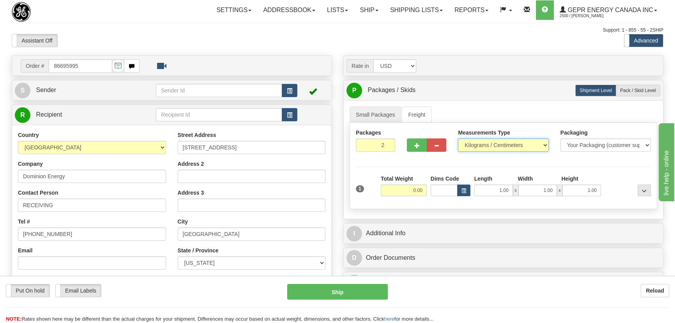
click at [486, 147] on select "Pounds / Inches Kilograms / Centimeters" at bounding box center [503, 144] width 90 height 13
select select "0"
click at [458, 138] on select "Pounds / Inches Kilograms / Centimeters" at bounding box center [503, 144] width 90 height 13
drag, startPoint x: 403, startPoint y: 189, endPoint x: 435, endPoint y: 194, distance: 32.7
click at [435, 194] on div "1 Total Weight 0.00 Dims Code x" at bounding box center [503, 189] width 299 height 28
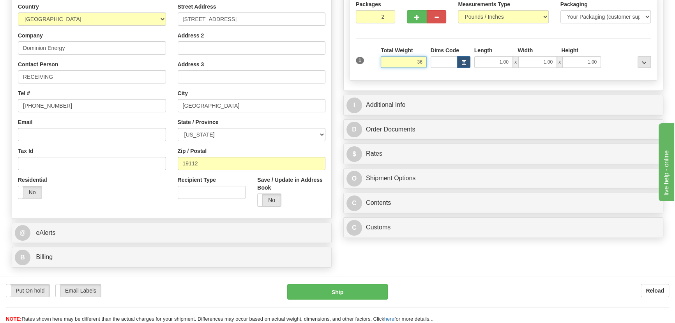
scroll to position [141, 0]
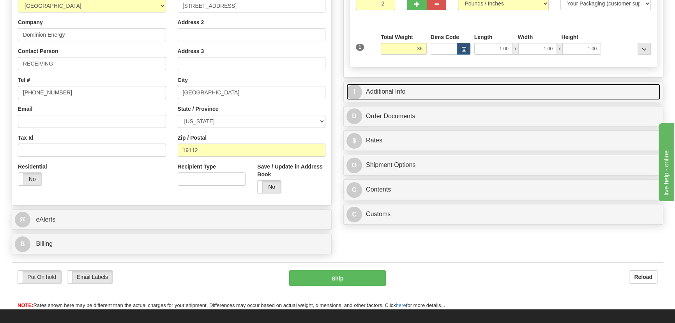
type input "36.00"
click at [570, 88] on link "I Additional Info" at bounding box center [503, 92] width 314 height 16
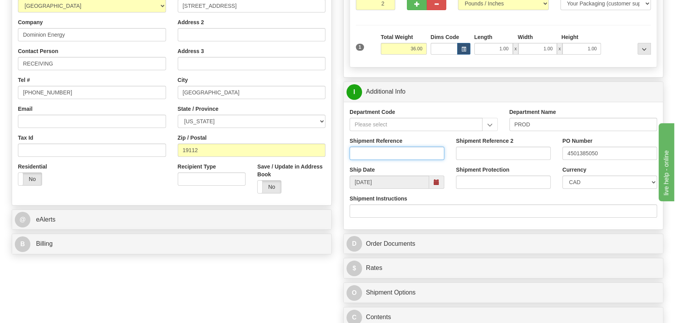
click at [416, 152] on input "Shipment Reference" at bounding box center [397, 153] width 95 height 13
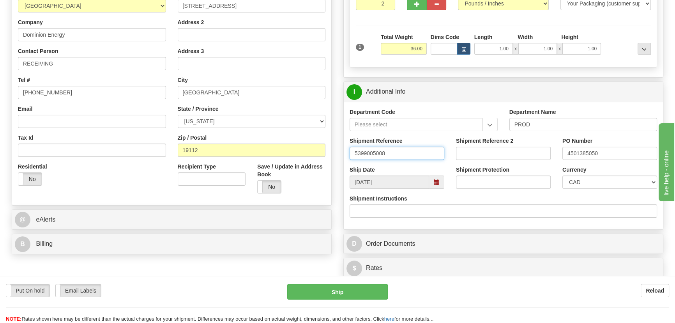
drag, startPoint x: 417, startPoint y: 150, endPoint x: 335, endPoint y: 154, distance: 81.9
type input "5399005008"
click at [601, 182] on select "CAD USD EUR ZAR RON ANG ARN AUD AUS AWG BBD BFR BGN BHD BMD BND BRC BRL CHP CKZ…" at bounding box center [609, 181] width 95 height 13
select select "1"
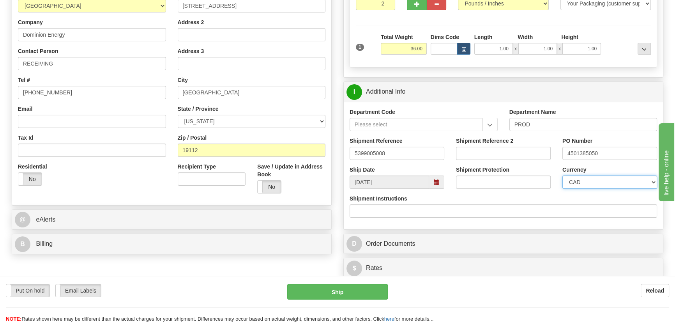
click at [562, 175] on select "CAD USD EUR ZAR RON ANG ARN AUD AUS AWG BBD BFR BGN BHD BMD BND BRC BRL CHP CKZ…" at bounding box center [609, 181] width 95 height 13
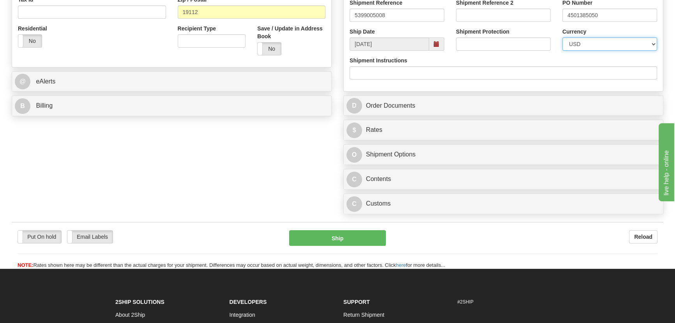
scroll to position [283, 0]
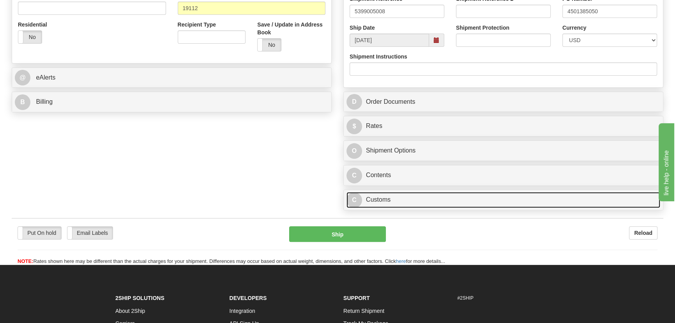
click at [516, 198] on link "C Customs" at bounding box center [503, 200] width 314 height 16
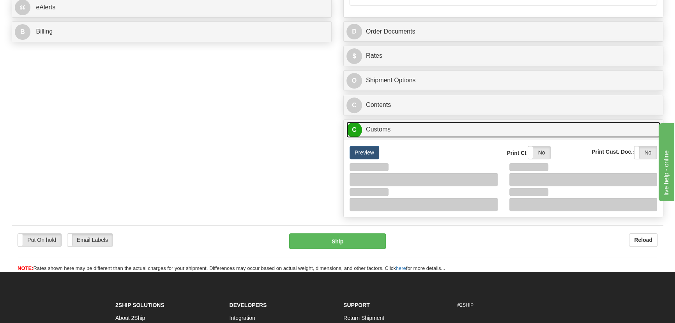
scroll to position [354, 0]
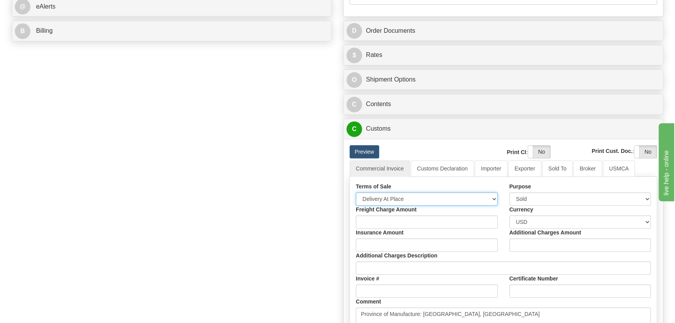
click at [405, 200] on select "Free Carrier Free On Board Ex Works Delivered Duty Unpaid Delivered Duty Paid C…" at bounding box center [427, 198] width 142 height 13
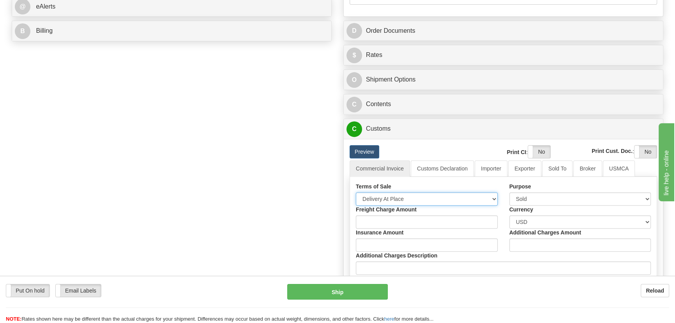
select select "7"
click at [356, 192] on select "Free Carrier Free On Board Ex Works Delivered Duty Unpaid Delivered Duty Paid C…" at bounding box center [427, 198] width 142 height 13
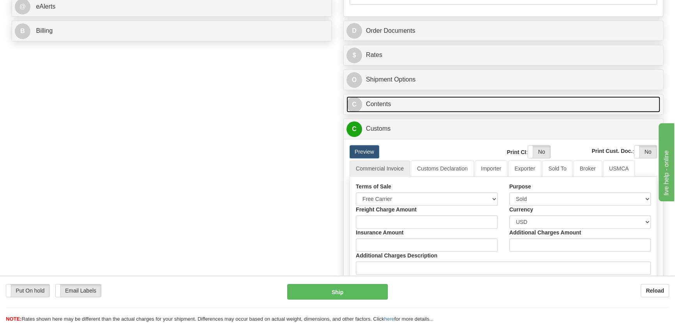
click at [497, 101] on link "C Contents" at bounding box center [503, 104] width 314 height 16
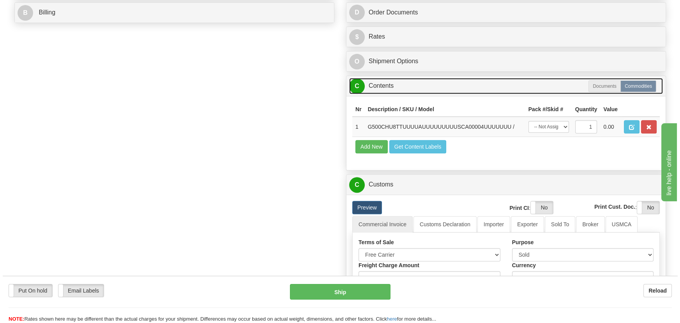
scroll to position [390, 0]
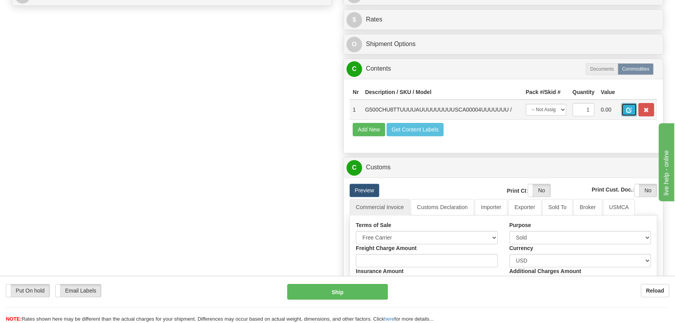
click at [630, 109] on span "button" at bounding box center [628, 110] width 5 height 5
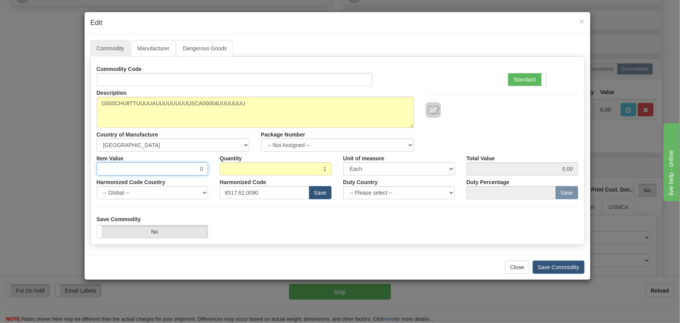
drag, startPoint x: 222, startPoint y: 178, endPoint x: 228, endPoint y: 177, distance: 5.9
click at [230, 178] on div "Commodity Code Standard Advanced Description G500CHU8TTUUUUAUUUUUUUUUSCA00004UU…" at bounding box center [338, 130] width 482 height 137
paste input "11.184,98"
type input "11184.98"
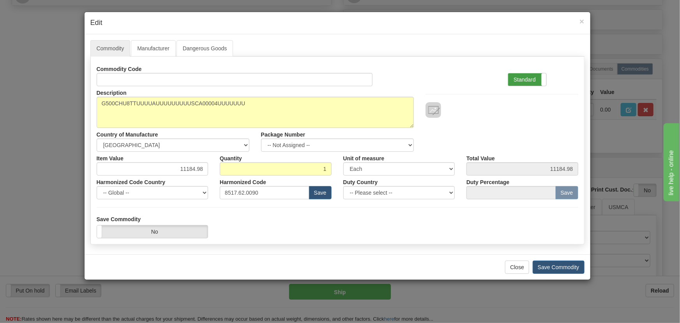
click at [532, 77] on label "Standard" at bounding box center [527, 79] width 38 height 12
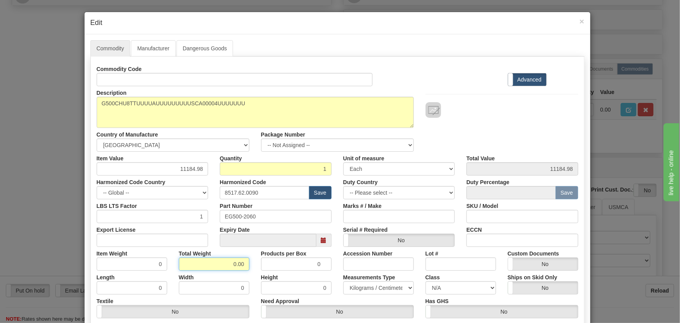
drag, startPoint x: 229, startPoint y: 260, endPoint x: 250, endPoint y: 265, distance: 21.9
click at [250, 265] on div "Total Weight 0.00" at bounding box center [214, 259] width 82 height 24
type input "1"
type input "1.0000"
click at [250, 265] on div "Total Weight 1" at bounding box center [214, 259] width 82 height 24
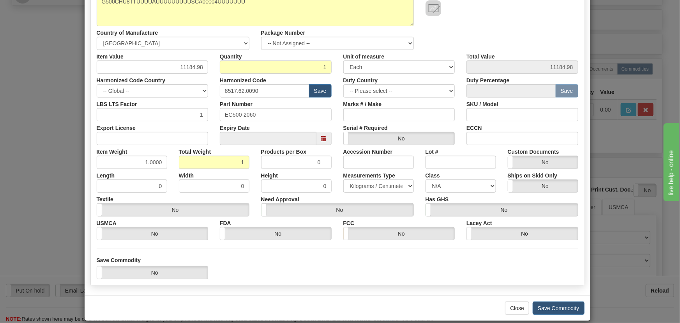
scroll to position [106, 0]
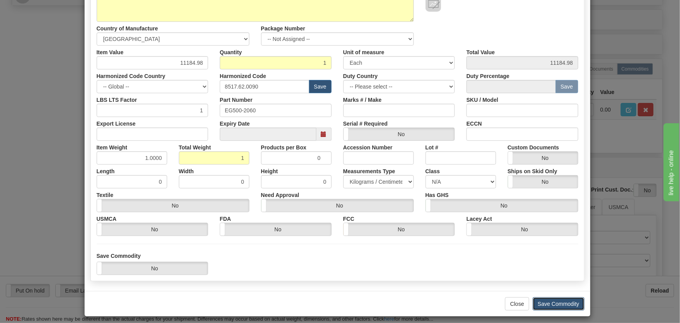
click at [545, 300] on button "Save Commodity" at bounding box center [559, 303] width 52 height 13
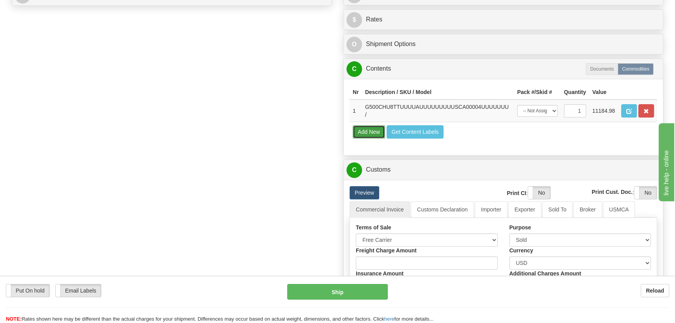
click at [374, 132] on button "Add New" at bounding box center [369, 131] width 32 height 13
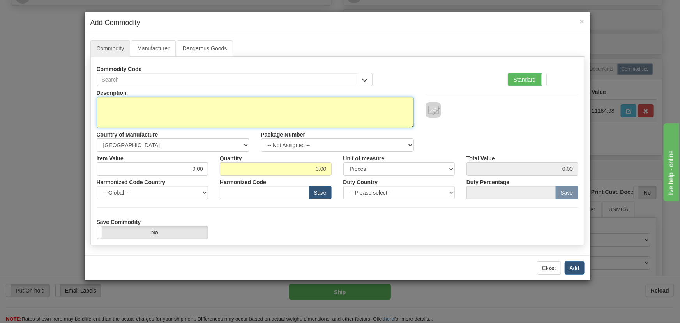
click at [161, 109] on textarea "Description" at bounding box center [255, 112] width 317 height 31
paste textarea "E977-0556/036"
type textarea "E977-0556/036"
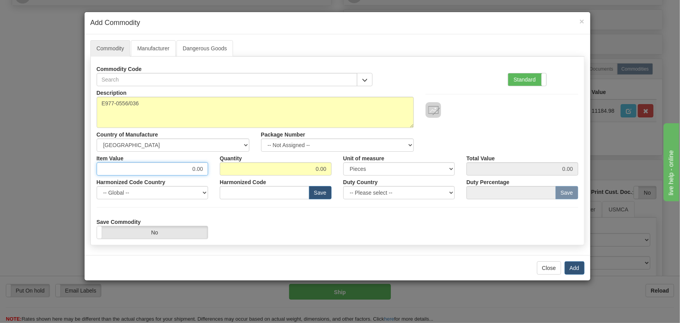
drag, startPoint x: 194, startPoint y: 171, endPoint x: 214, endPoint y: 174, distance: 20.2
click at [214, 174] on div "Item Value 0.00 Quantity 0.00 Unit of measure 3 Thousand Square Inches Adjustme…" at bounding box center [337, 164] width 493 height 24
paste input "84,19"
type input "84.19"
click at [523, 82] on label "Standard" at bounding box center [527, 79] width 38 height 12
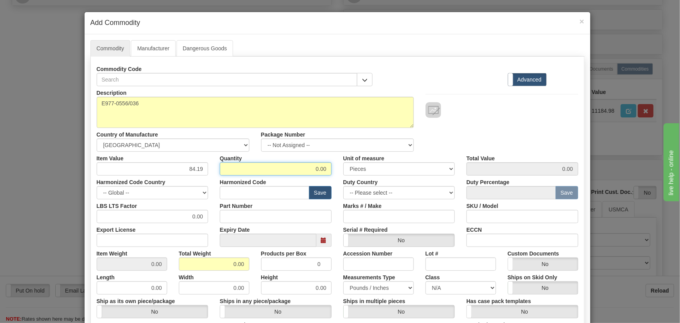
drag, startPoint x: 300, startPoint y: 171, endPoint x: 334, endPoint y: 175, distance: 34.1
click at [336, 173] on div "Item Value 84.19 Quantity 0.00 Unit of measure 3 Thousand Square Inches Adjustm…" at bounding box center [337, 164] width 493 height 24
type input "1"
type input "84.19"
click at [338, 168] on div "Unit of measure 3 Thousand Square Inches Adjustments 56 Pound Bushel Bag Barrel…" at bounding box center [400, 164] width 124 height 24
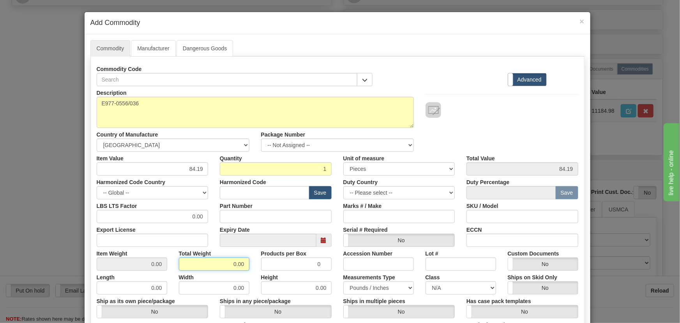
drag, startPoint x: 236, startPoint y: 263, endPoint x: 254, endPoint y: 265, distance: 18.0
click at [254, 264] on div "Item Weight 0.00 Total Weight 0.00 Products per Box 0 Accession Number Lot # Cu…" at bounding box center [337, 259] width 493 height 24
type input "1"
type input "1.0000"
click at [255, 269] on div "Products per Box 0" at bounding box center [296, 259] width 82 height 24
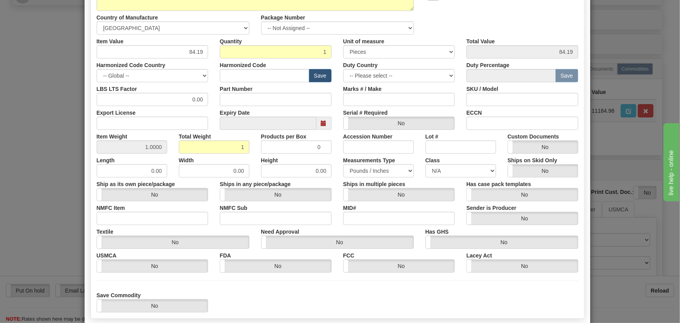
scroll to position [141, 0]
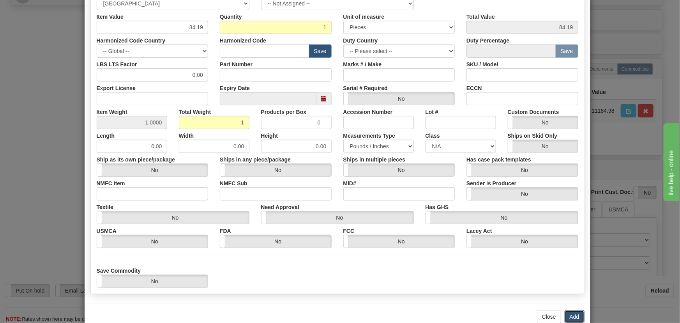
click at [570, 313] on button "Add" at bounding box center [575, 316] width 20 height 13
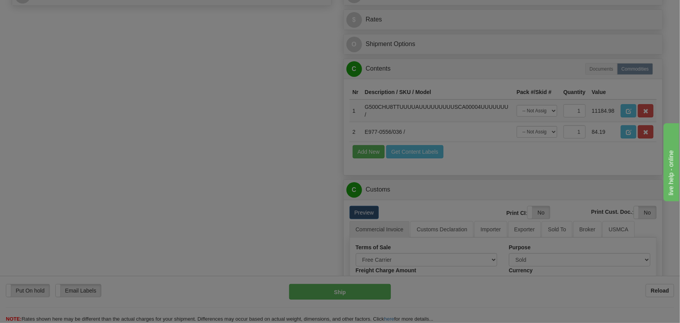
scroll to position [0, 0]
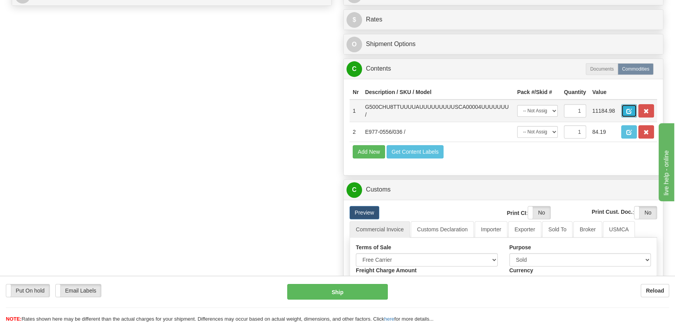
click at [628, 112] on span "button" at bounding box center [628, 111] width 5 height 5
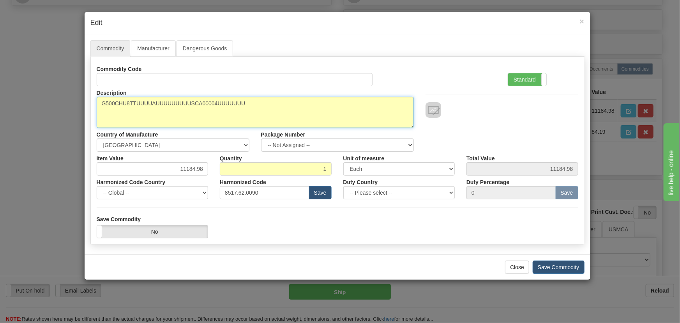
click at [255, 101] on textarea "G500CHU8TTUUUUAUUUUUUUUUSCA00004UUUUUUU" at bounding box center [255, 112] width 317 height 31
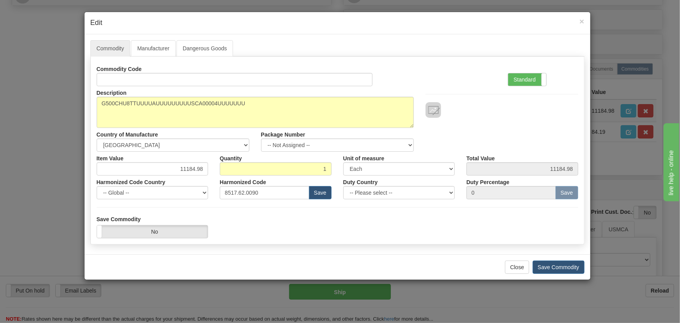
click at [467, 78] on div "Commodity Code Standard Advanced" at bounding box center [337, 74] width 493 height 24
click at [561, 264] on button "Save Commodity" at bounding box center [559, 266] width 52 height 13
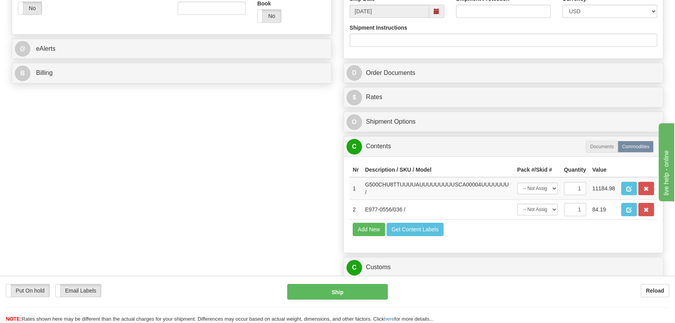
scroll to position [283, 0]
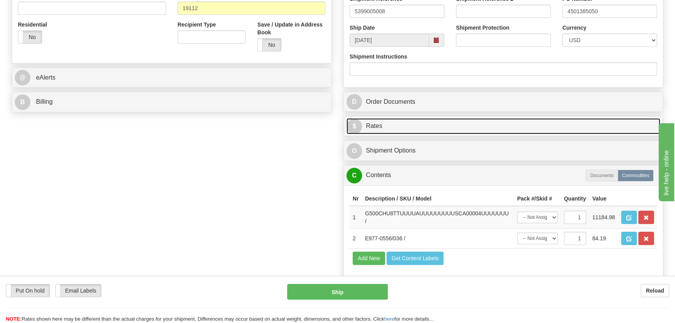
click at [510, 124] on link "$ Rates" at bounding box center [503, 126] width 314 height 16
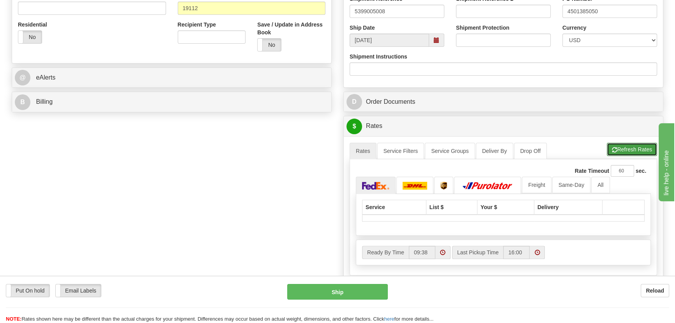
click at [638, 147] on button "Refresh Rates" at bounding box center [632, 149] width 50 height 13
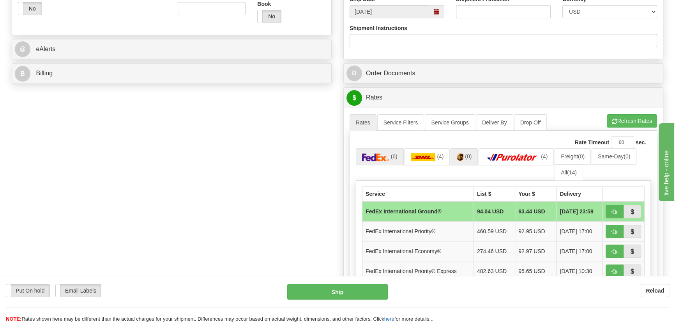
scroll to position [319, 0]
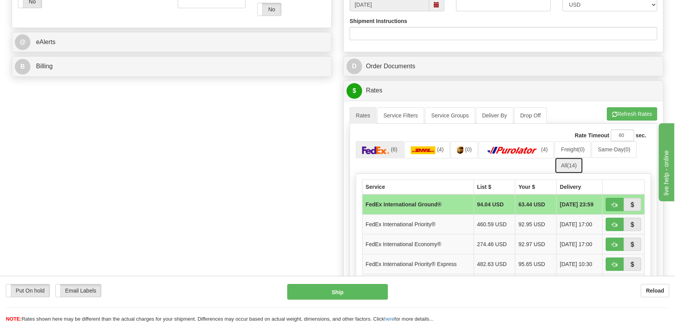
click at [577, 165] on span "(14)" at bounding box center [572, 165] width 10 height 6
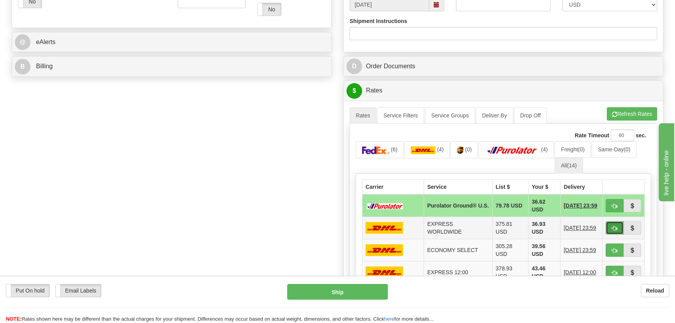
click at [614, 228] on span "button" at bounding box center [614, 228] width 5 height 5
type input "P"
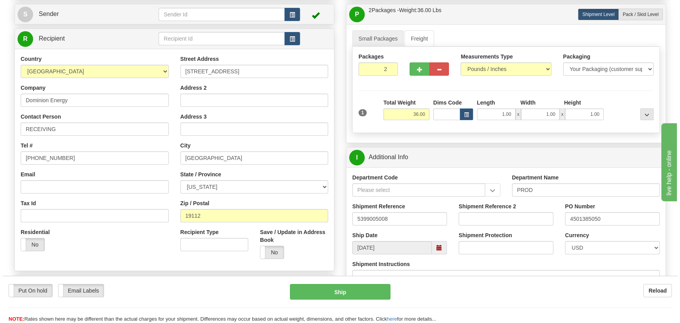
scroll to position [71, 0]
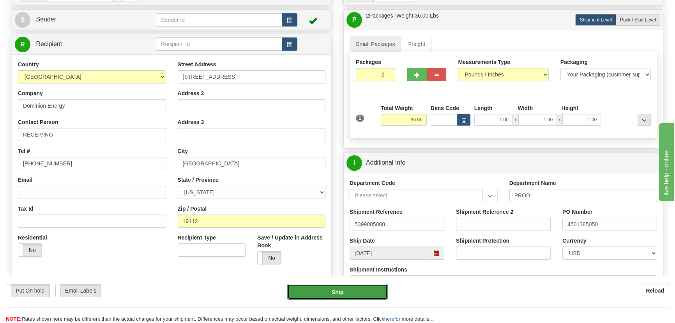
click at [314, 293] on button "Ship" at bounding box center [337, 292] width 101 height 16
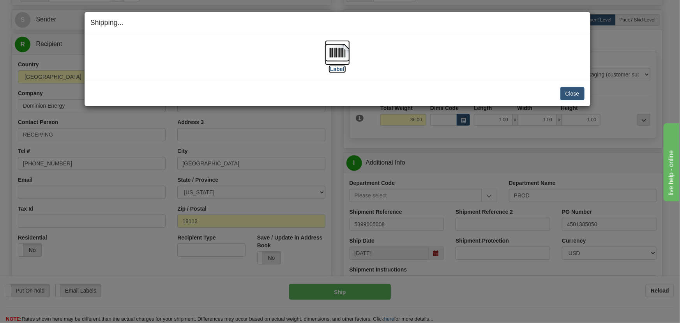
click at [331, 51] on img at bounding box center [337, 52] width 25 height 25
click at [573, 97] on button "Close" at bounding box center [572, 93] width 24 height 13
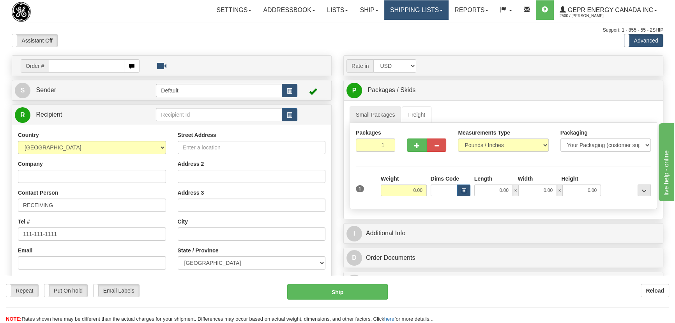
click at [424, 8] on link "Shipping lists" at bounding box center [416, 9] width 64 height 19
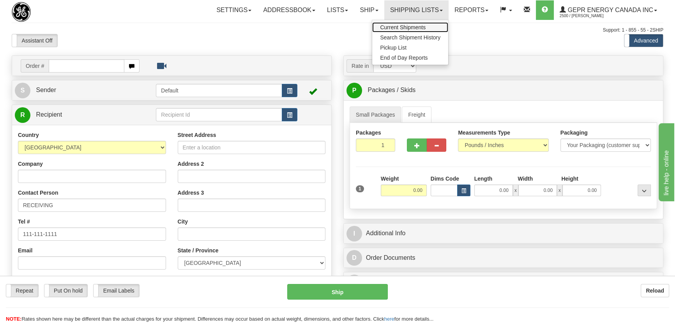
click at [417, 27] on span "Current Shipments" at bounding box center [403, 27] width 46 height 6
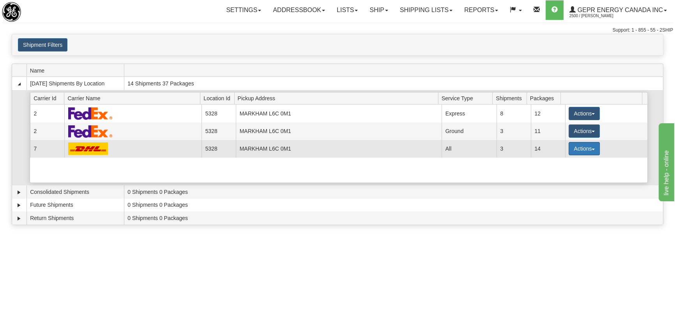
click at [585, 143] on button "Actions" at bounding box center [584, 148] width 31 height 13
click at [564, 161] on span "Details" at bounding box center [555, 162] width 21 height 5
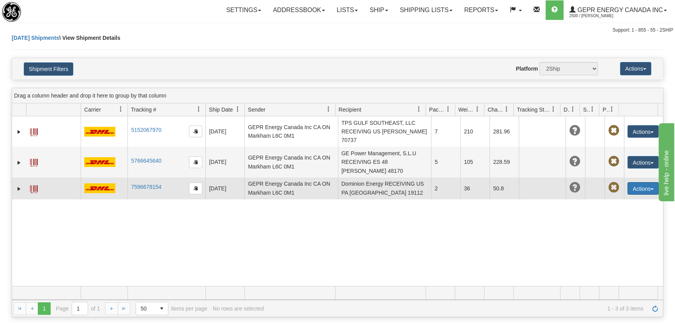
click at [643, 185] on button "Actions" at bounding box center [642, 188] width 31 height 12
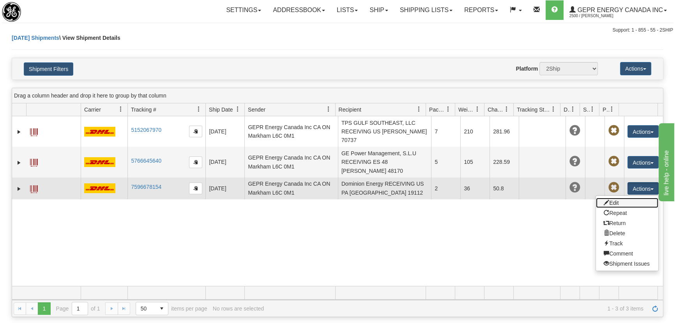
click at [618, 201] on link "Edit" at bounding box center [627, 203] width 62 height 10
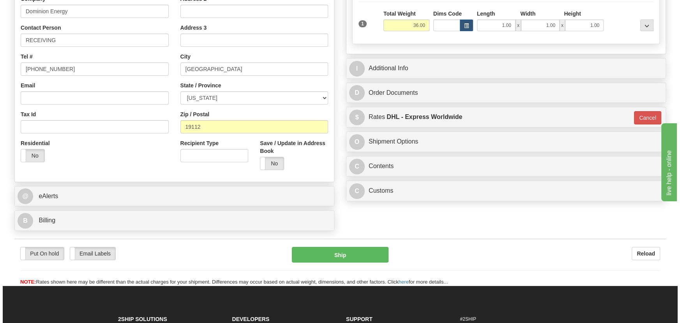
scroll to position [177, 0]
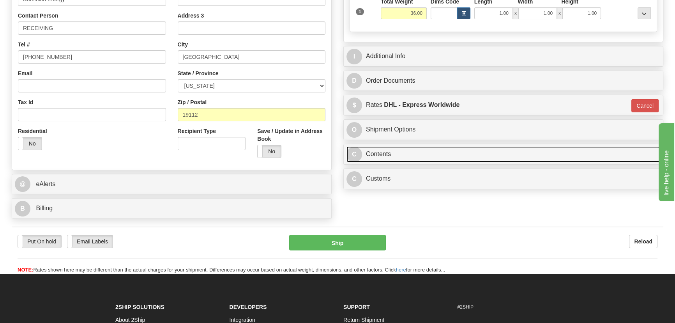
click at [496, 155] on link "C Contents" at bounding box center [503, 154] width 314 height 16
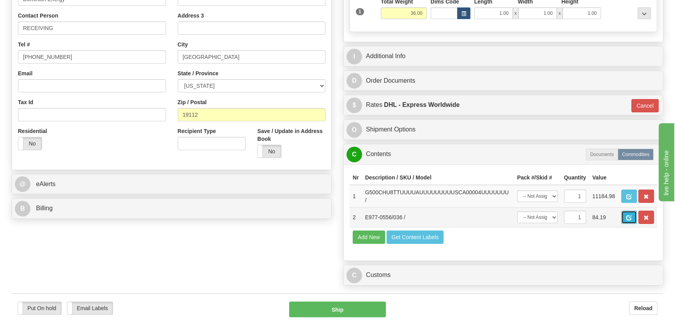
click at [627, 217] on span "button" at bounding box center [628, 217] width 5 height 5
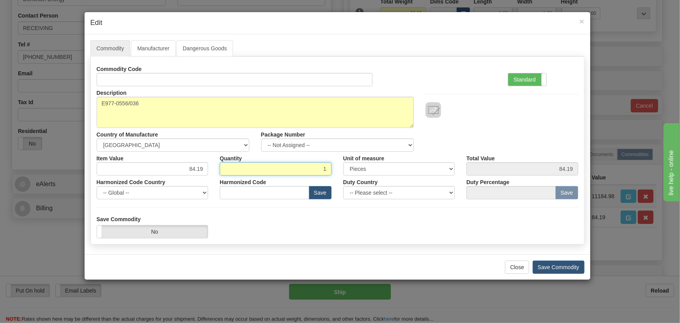
drag, startPoint x: 306, startPoint y: 170, endPoint x: 332, endPoint y: 177, distance: 27.0
click at [332, 177] on div "Commodity Code Standard Advanced Description E977-0556/036 Country of Manufactu…" at bounding box center [338, 130] width 482 height 137
type input "2"
type input "168.38"
type input "2.00"
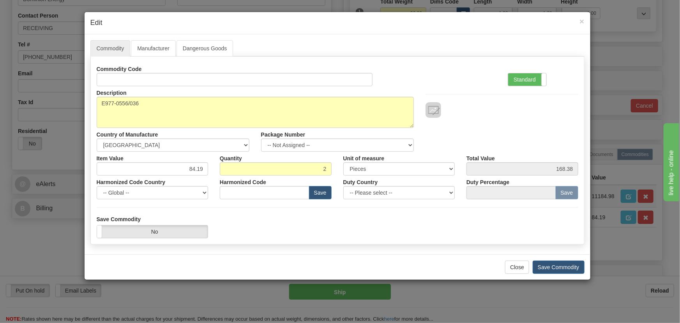
click at [492, 106] on div at bounding box center [502, 110] width 153 height 16
click at [533, 81] on label "Standard" at bounding box center [527, 79] width 38 height 12
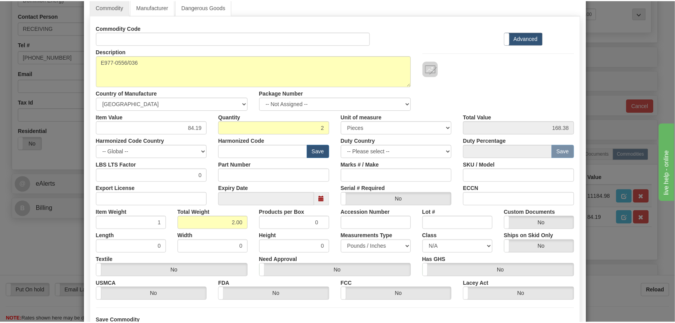
scroll to position [106, 0]
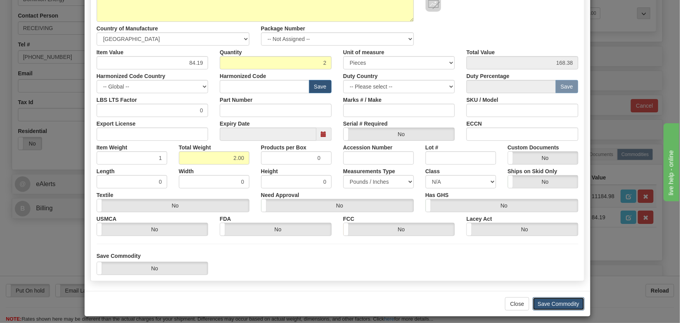
click at [555, 304] on button "Save Commodity" at bounding box center [559, 303] width 52 height 13
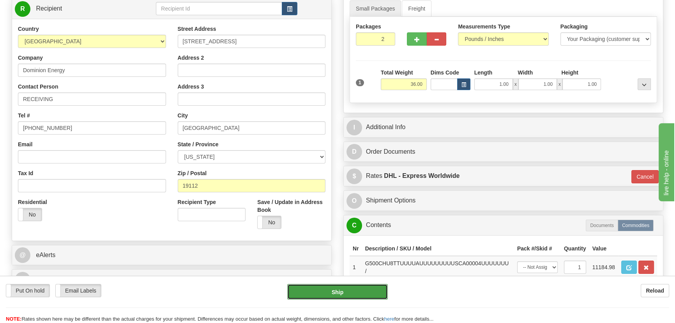
click at [370, 293] on button "Ship" at bounding box center [337, 292] width 101 height 16
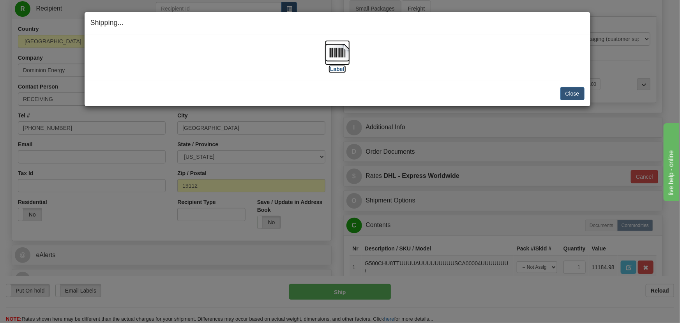
click at [344, 58] on img at bounding box center [337, 52] width 25 height 25
click at [573, 89] on button "Close" at bounding box center [572, 93] width 24 height 13
